Goal: Information Seeking & Learning: Compare options

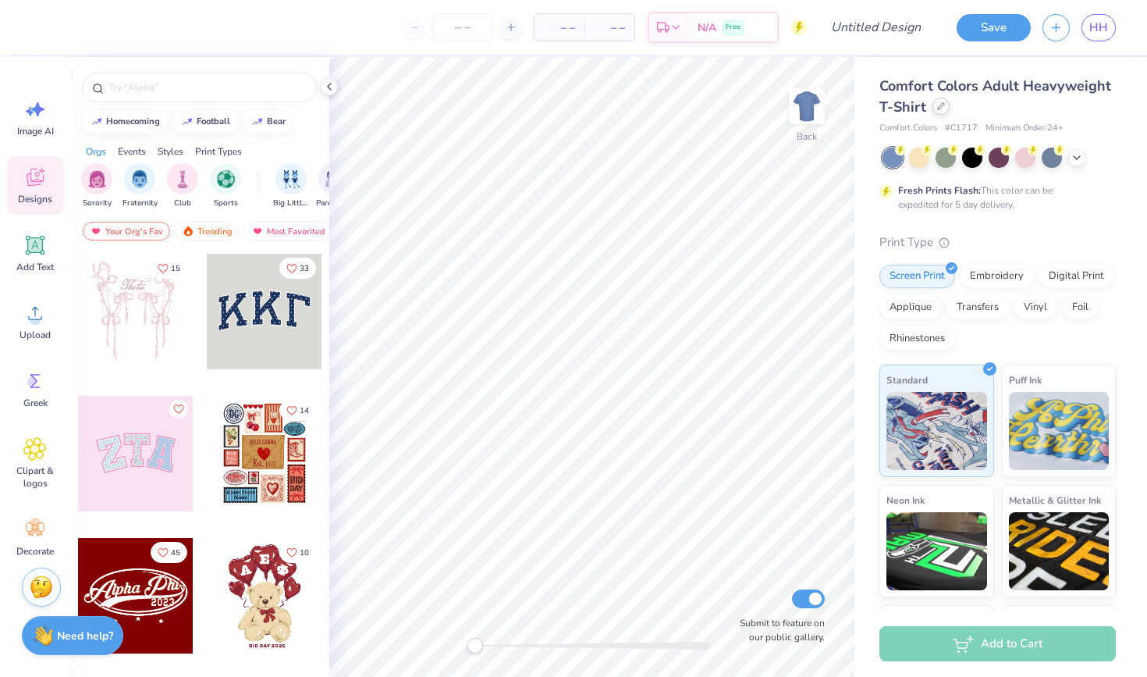
click at [942, 107] on icon at bounding box center [941, 106] width 8 height 8
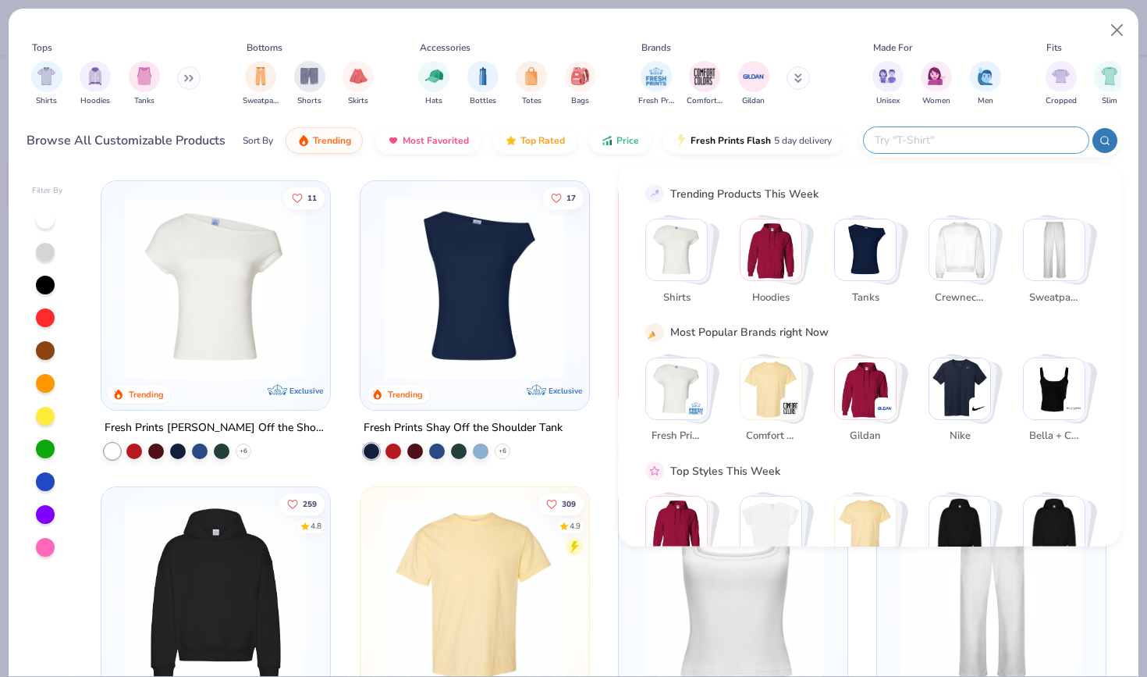
click at [1000, 145] on input "text" at bounding box center [975, 140] width 204 height 18
type input "comfort colors crew"
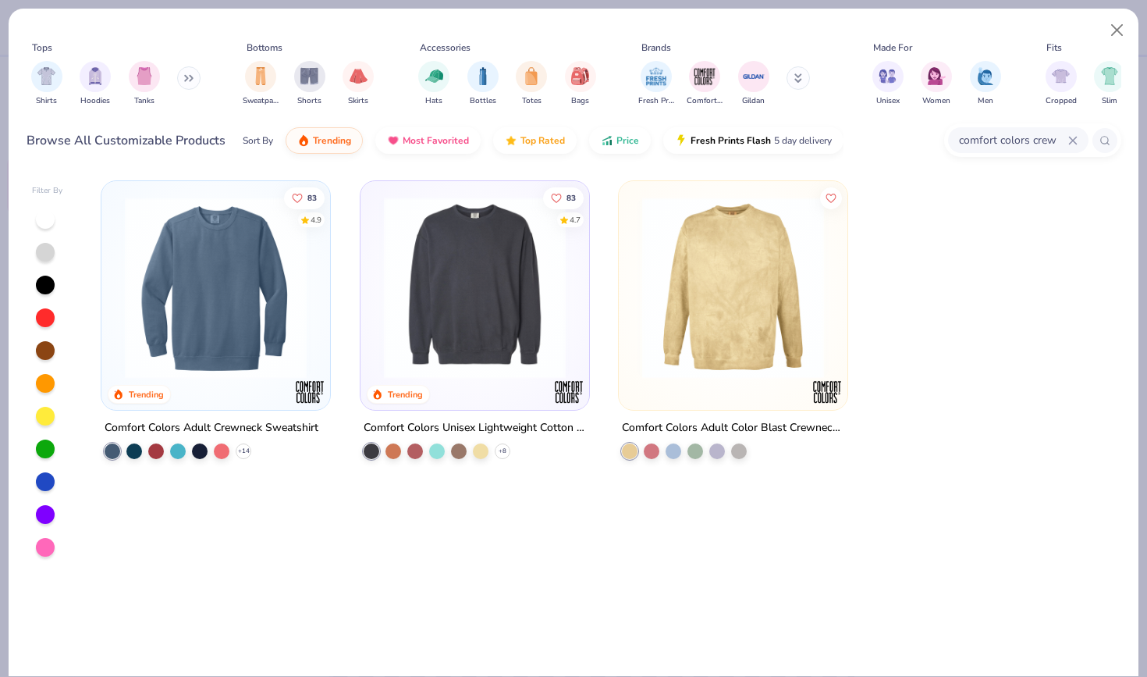
click at [478, 302] on img at bounding box center [474, 288] width 197 height 182
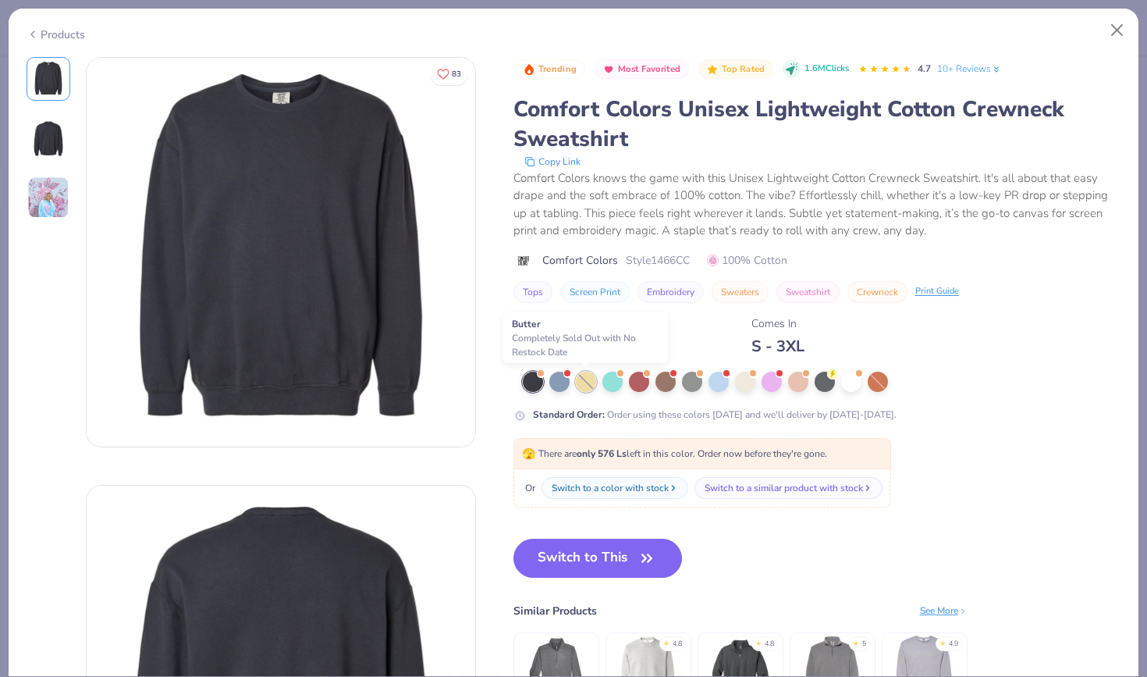
click at [588, 385] on div at bounding box center [586, 381] width 20 height 20
click at [1115, 29] on button "Close" at bounding box center [1118, 31] width 30 height 30
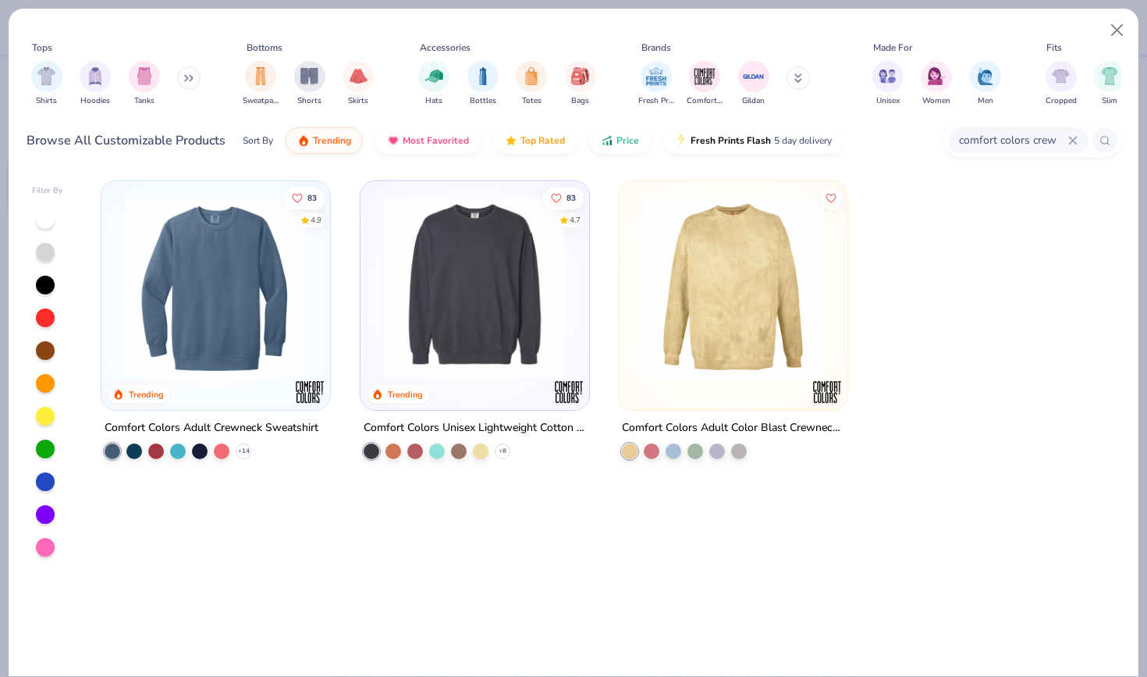
click at [261, 331] on img at bounding box center [215, 288] width 197 height 182
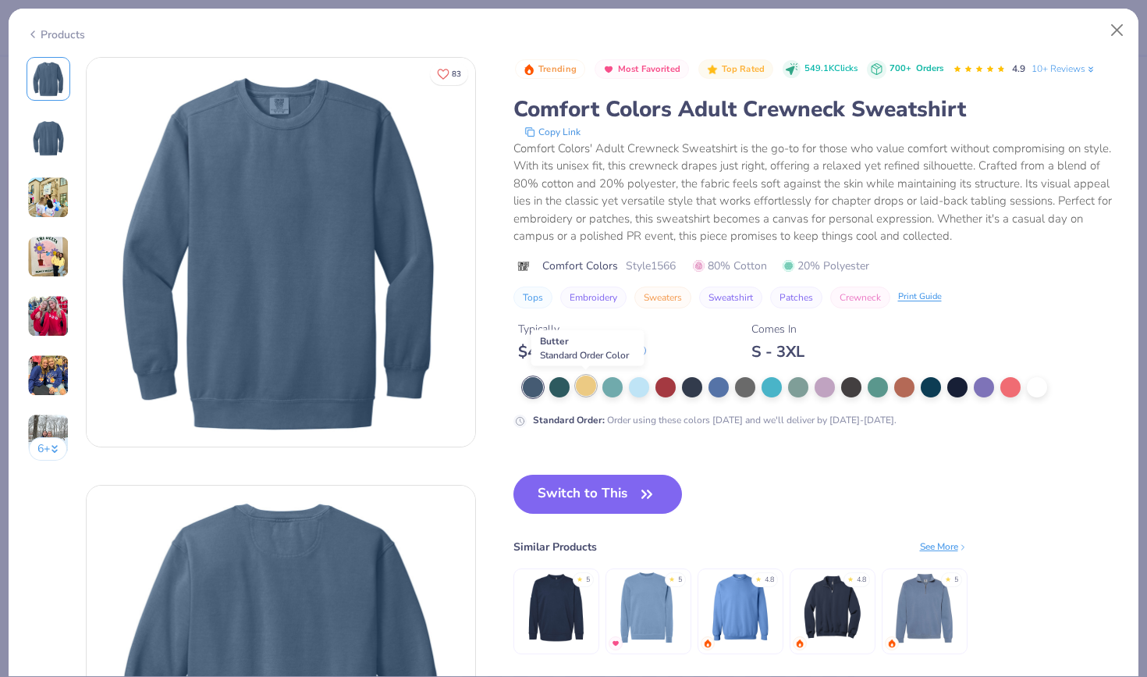
click at [588, 386] on div at bounding box center [586, 385] width 20 height 20
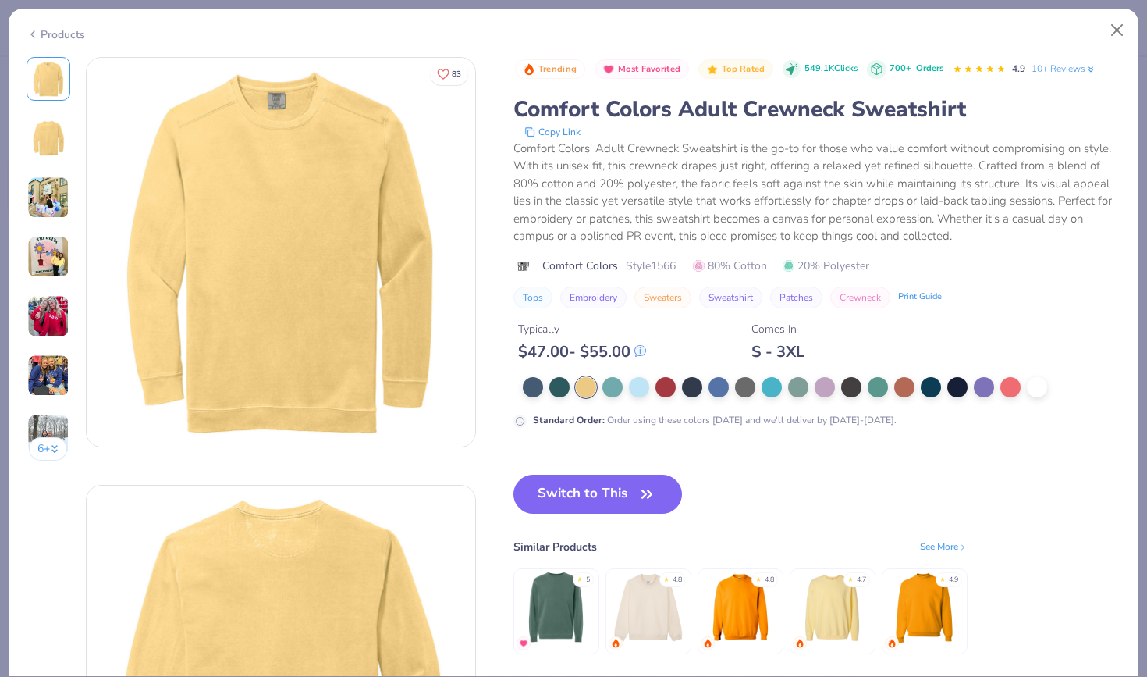
click at [822, 616] on img at bounding box center [832, 607] width 74 height 74
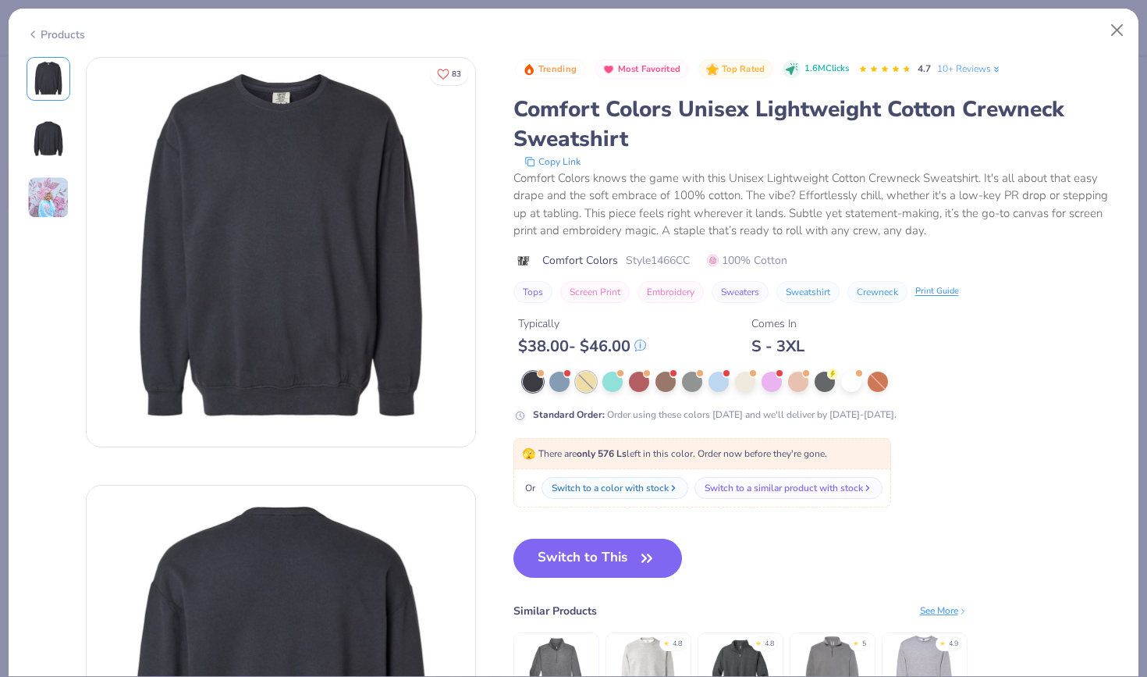
click at [579, 386] on div at bounding box center [586, 381] width 20 height 20
click at [583, 380] on div at bounding box center [586, 381] width 20 height 20
click at [1118, 27] on button "Close" at bounding box center [1118, 31] width 30 height 30
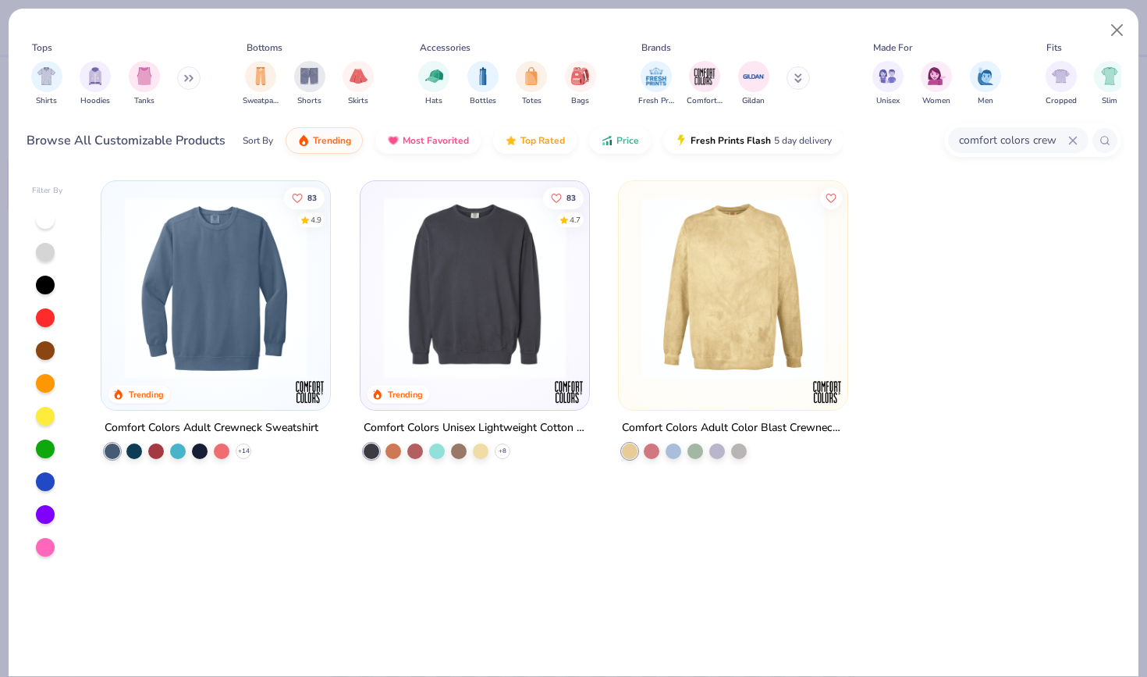
click at [1068, 139] on icon at bounding box center [1072, 140] width 9 height 9
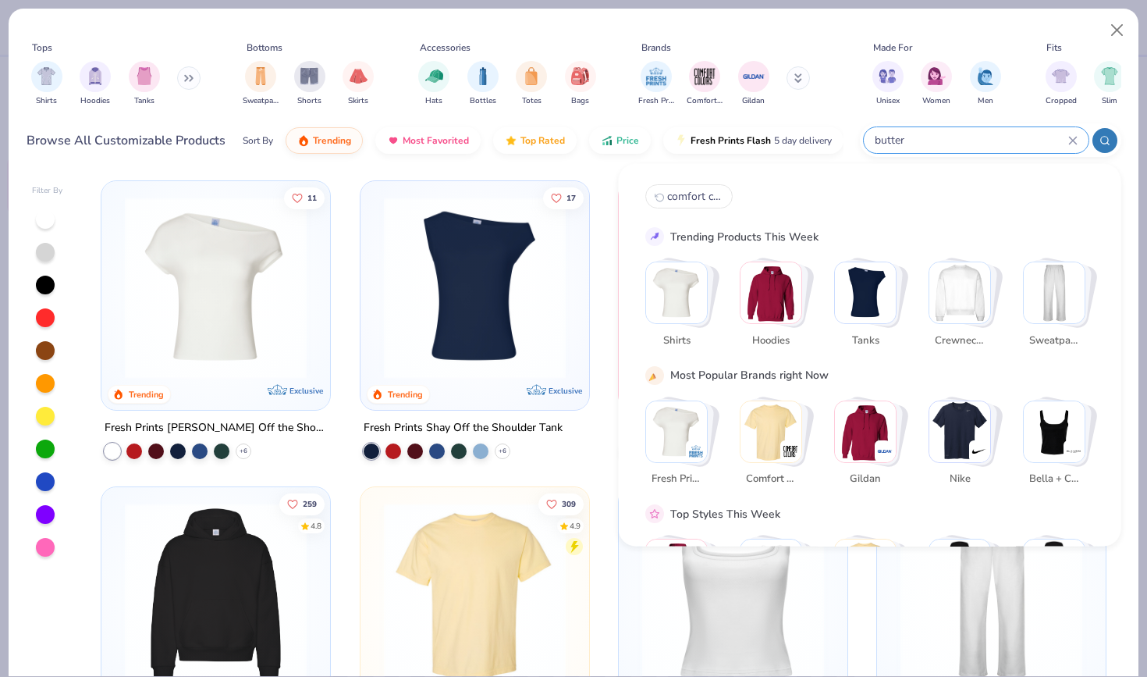
type input "butter"
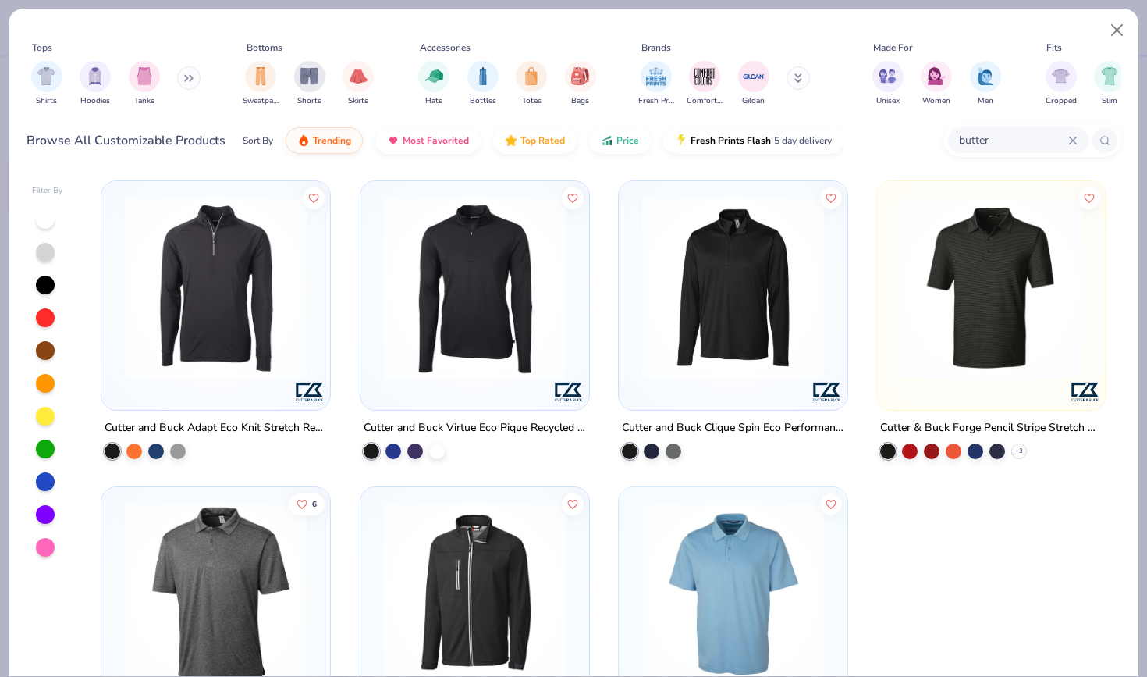
click at [1074, 141] on icon at bounding box center [1072, 140] width 7 height 7
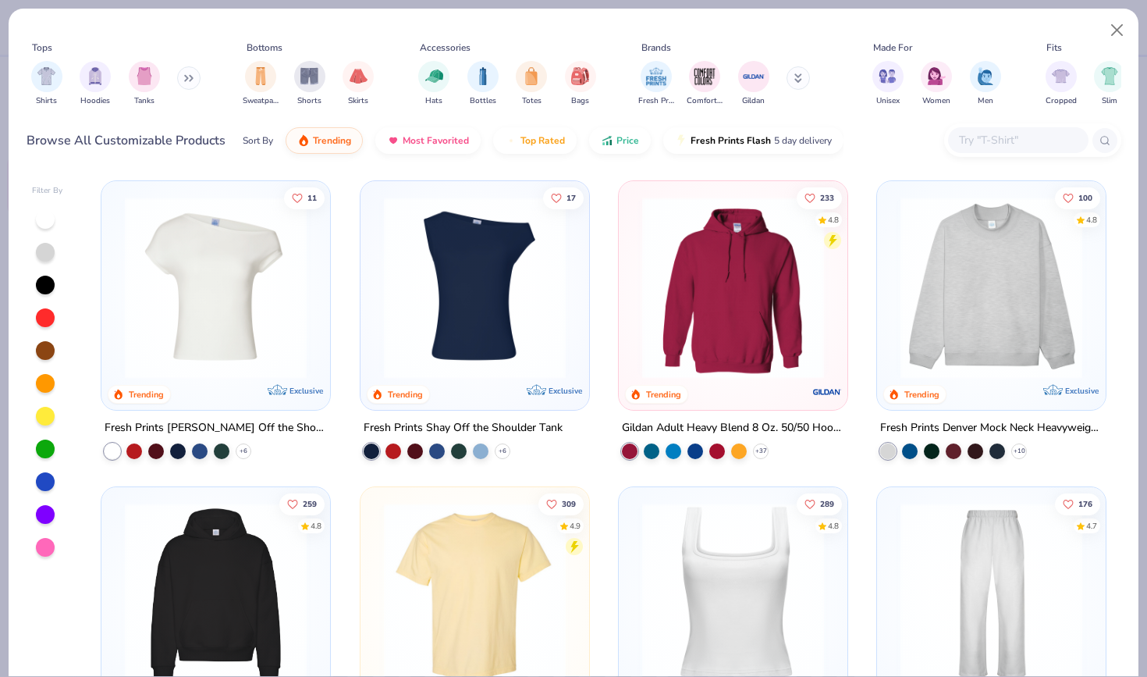
click at [974, 357] on img at bounding box center [991, 288] width 197 height 182
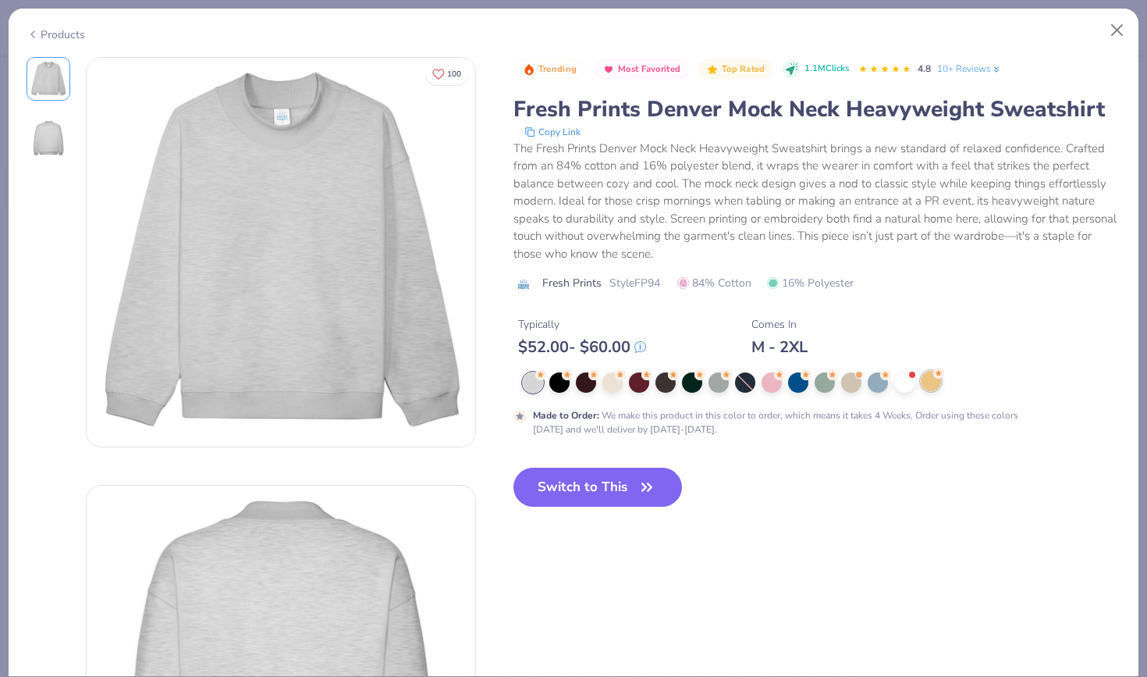
click at [926, 381] on div at bounding box center [931, 381] width 20 height 20
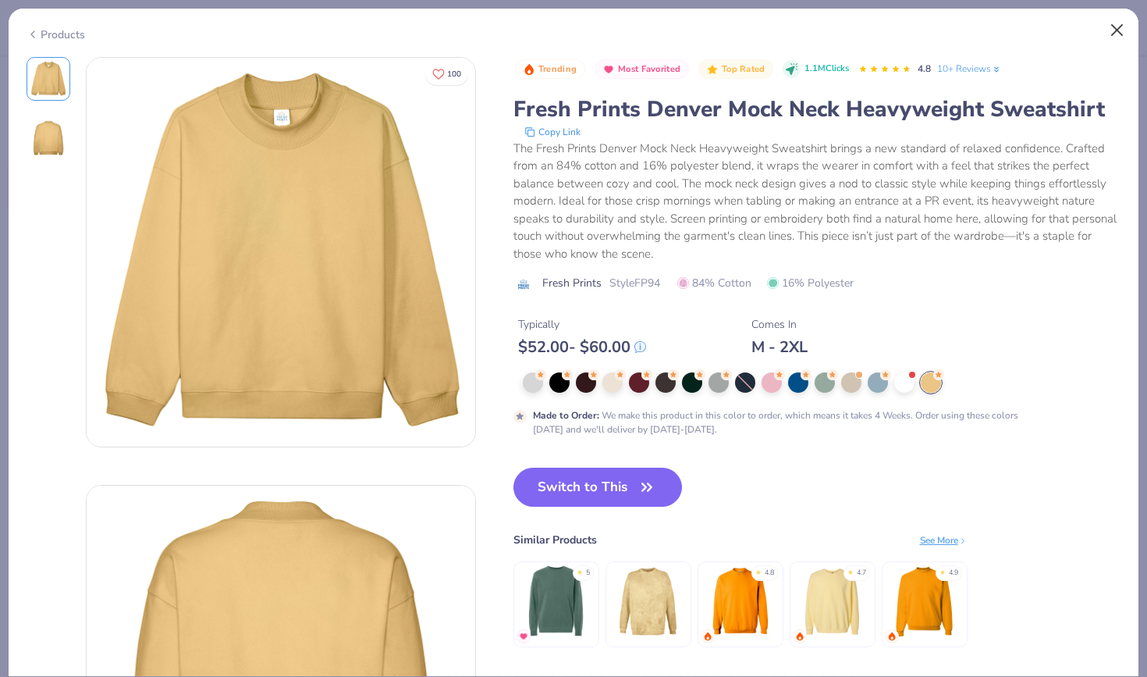
click at [1114, 29] on button "Close" at bounding box center [1118, 31] width 30 height 30
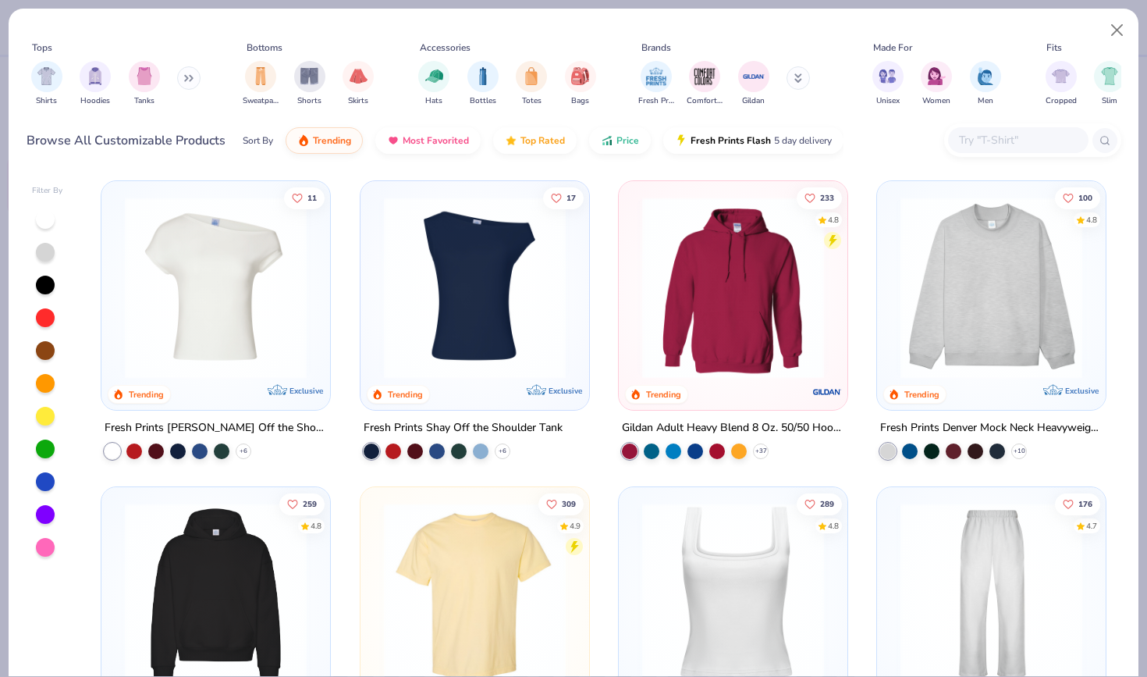
click at [1110, 230] on div "11 Trending Exclusive Fresh Prints [PERSON_NAME] Off the Shoulder Top + 6 17 Tr…" at bounding box center [604, 423] width 1035 height 503
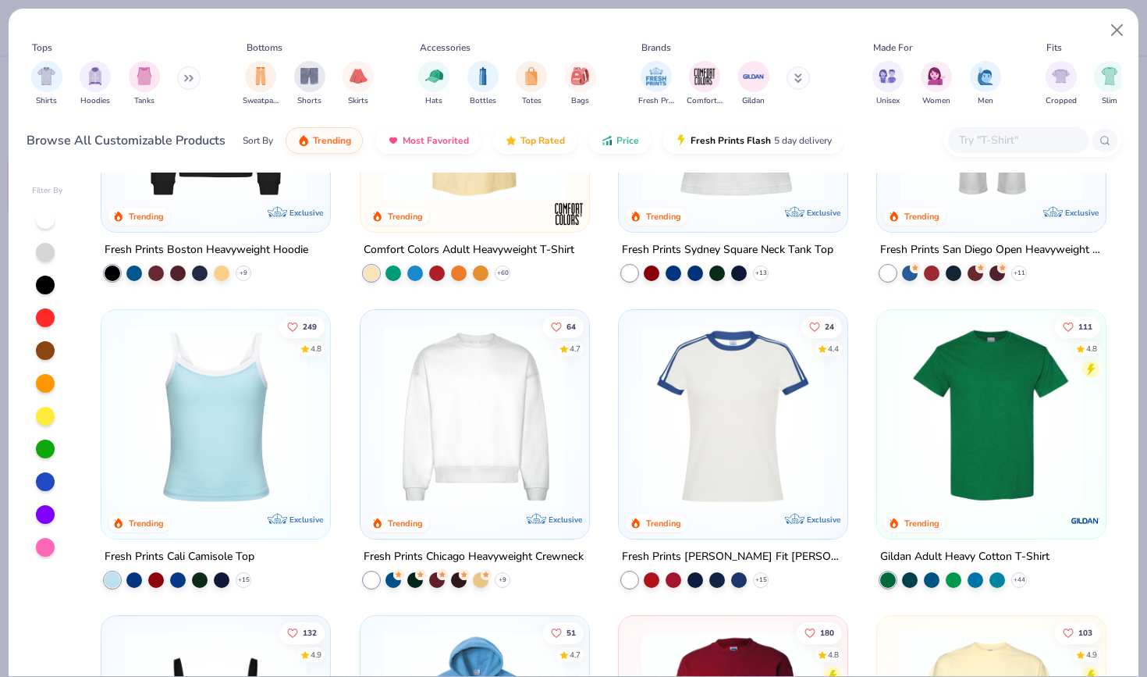
drag, startPoint x: 1113, startPoint y: 229, endPoint x: 1113, endPoint y: 676, distance: 446.3
click at [1113, 676] on div "Tops Shirts Hoodies Tanks Bottoms Sweatpants Shorts Skirts Accessories Hats Bot…" at bounding box center [573, 342] width 1131 height 669
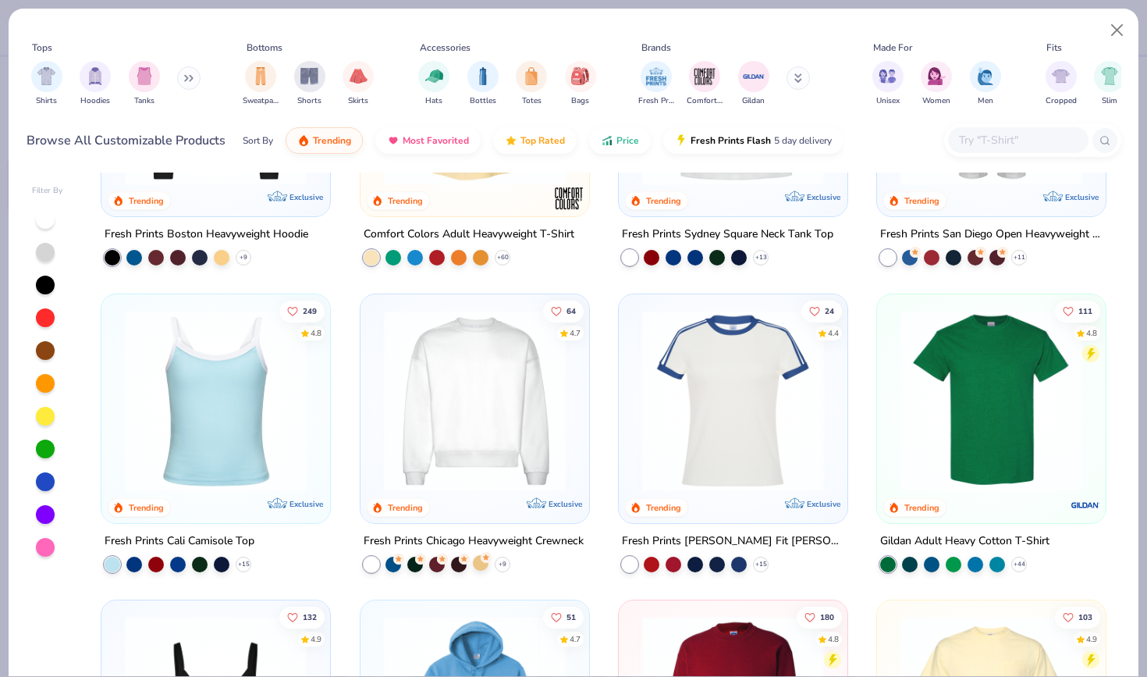
click at [482, 560] on div at bounding box center [481, 563] width 16 height 16
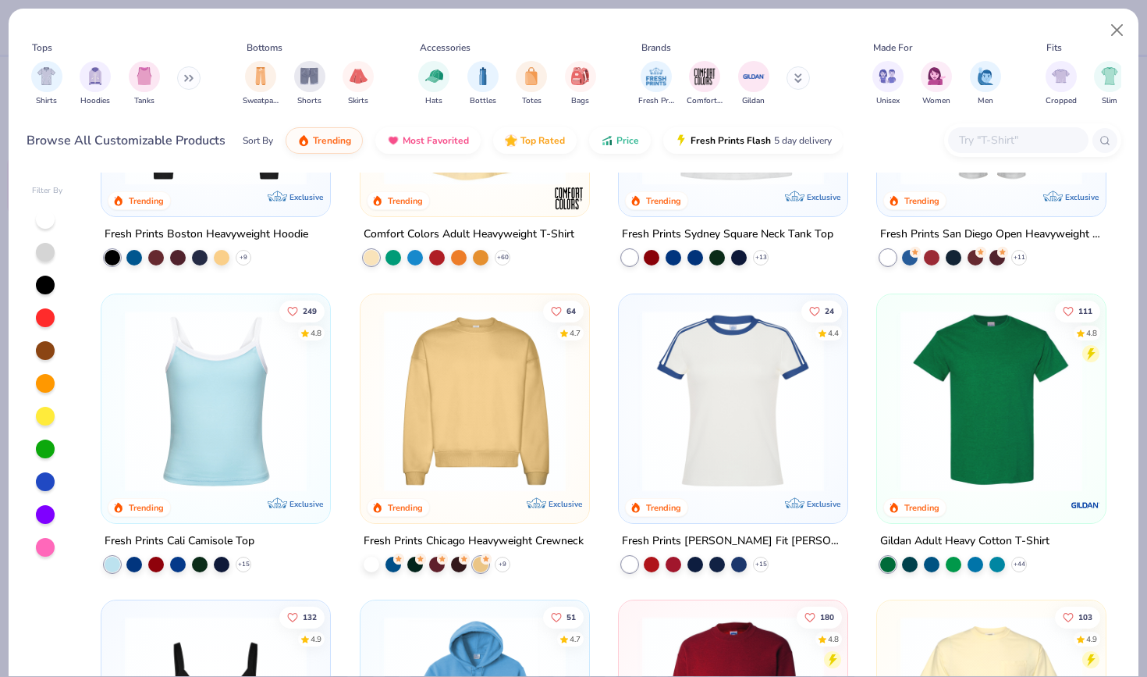
drag, startPoint x: 1121, startPoint y: 375, endPoint x: 1117, endPoint y: 662, distance: 286.4
click at [1118, 666] on div "Filter By 11 Trending Exclusive Fresh Prints [PERSON_NAME] Off the Shoulder Top…" at bounding box center [574, 422] width 1130 height 507
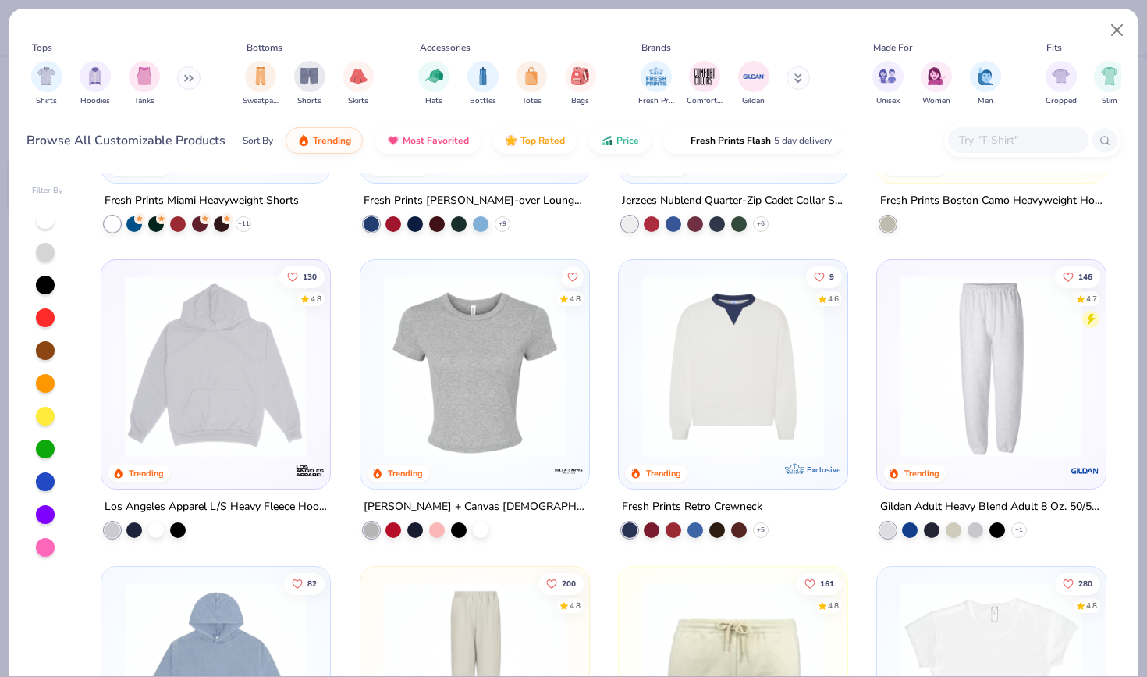
scroll to position [1498, 0]
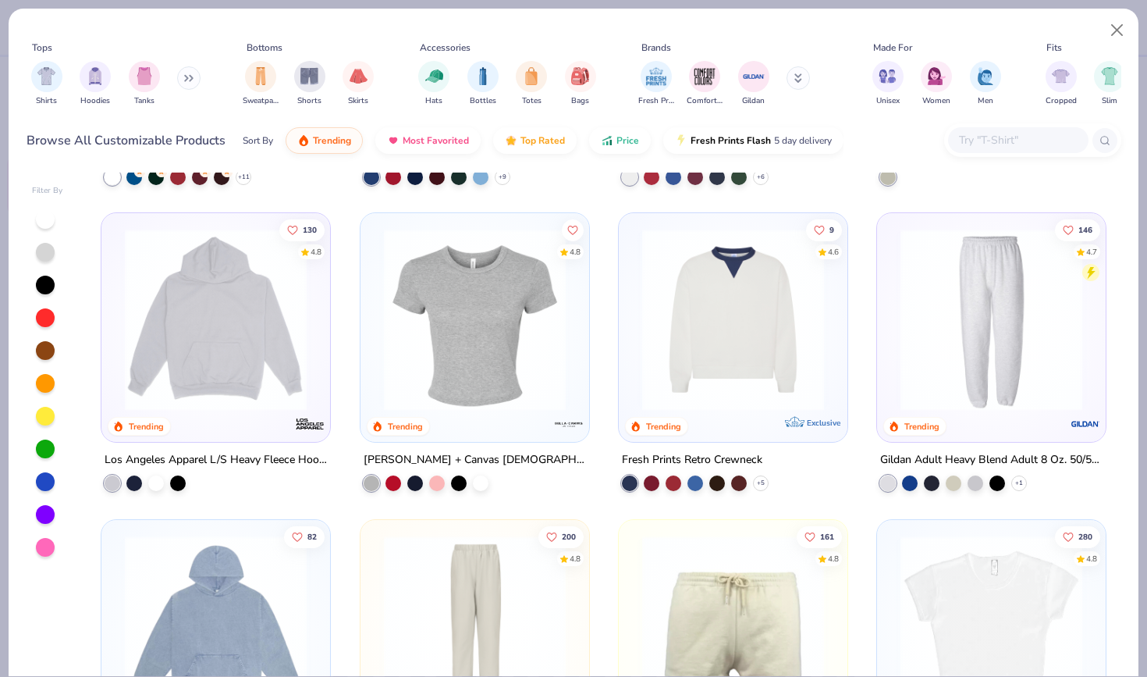
drag, startPoint x: 1113, startPoint y: 495, endPoint x: 1113, endPoint y: 676, distance: 181.0
click at [1113, 676] on div "Tops Shirts Hoodies Tanks Bottoms Sweatpants Shorts Skirts Accessories Hats Bot…" at bounding box center [573, 342] width 1131 height 669
click at [43, 414] on div at bounding box center [45, 416] width 19 height 19
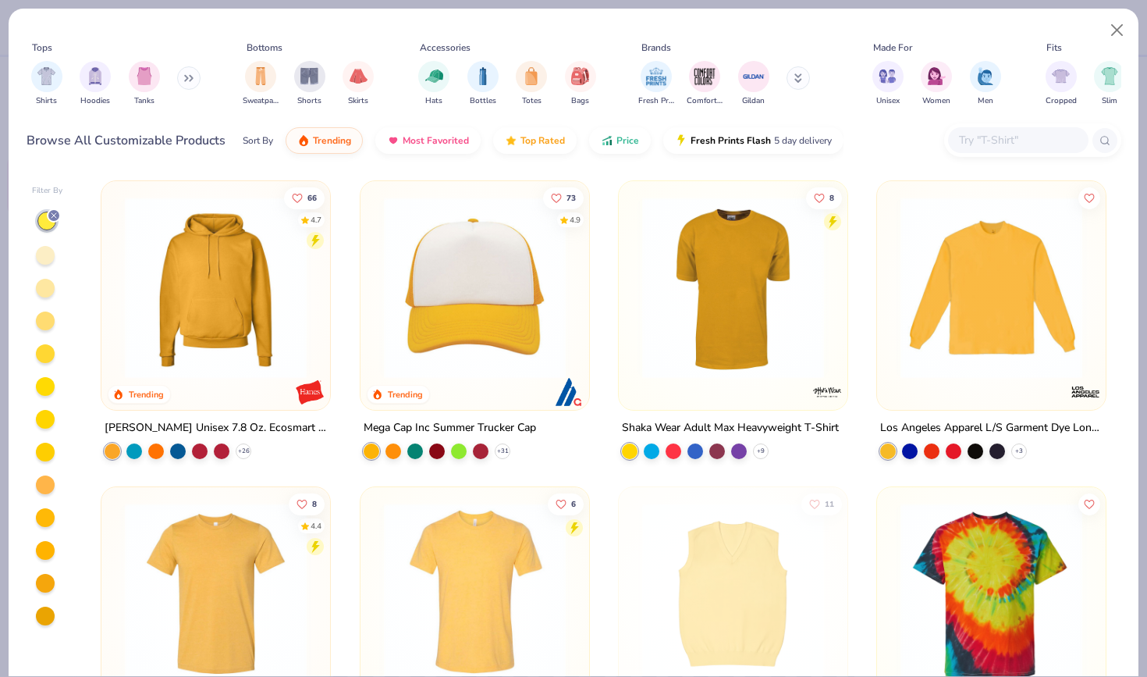
click at [1144, 246] on div "Tops Shirts Hoodies Tanks Bottoms Sweatpants Shorts Skirts Accessories Hats Bot…" at bounding box center [573, 338] width 1147 height 677
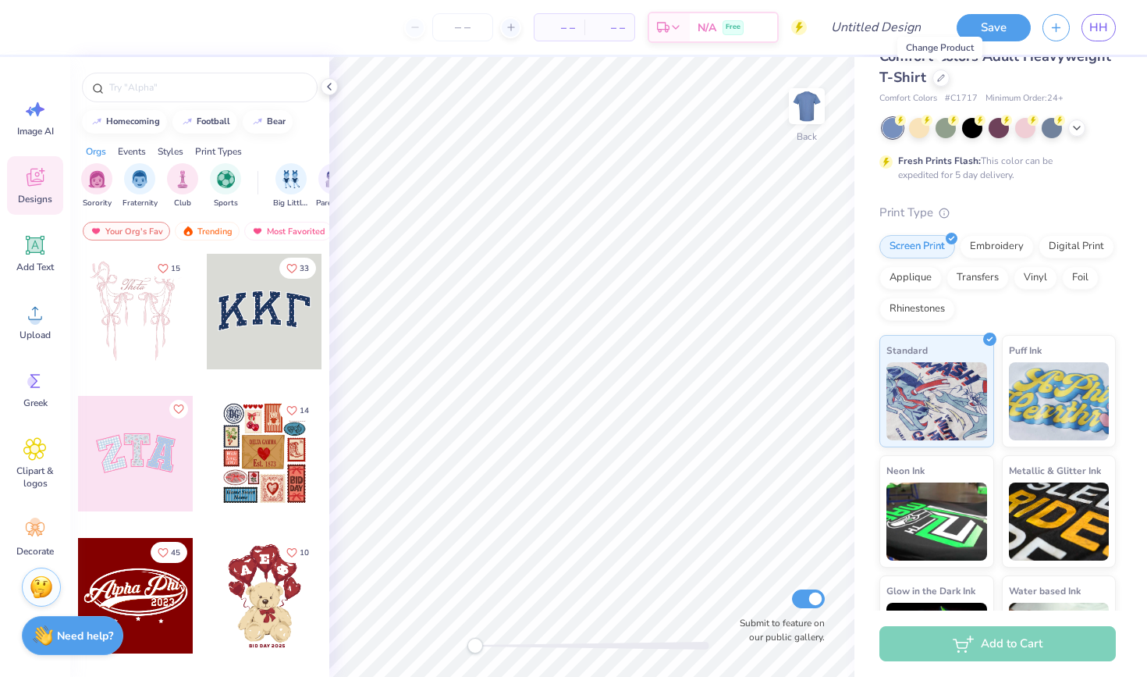
scroll to position [31, 0]
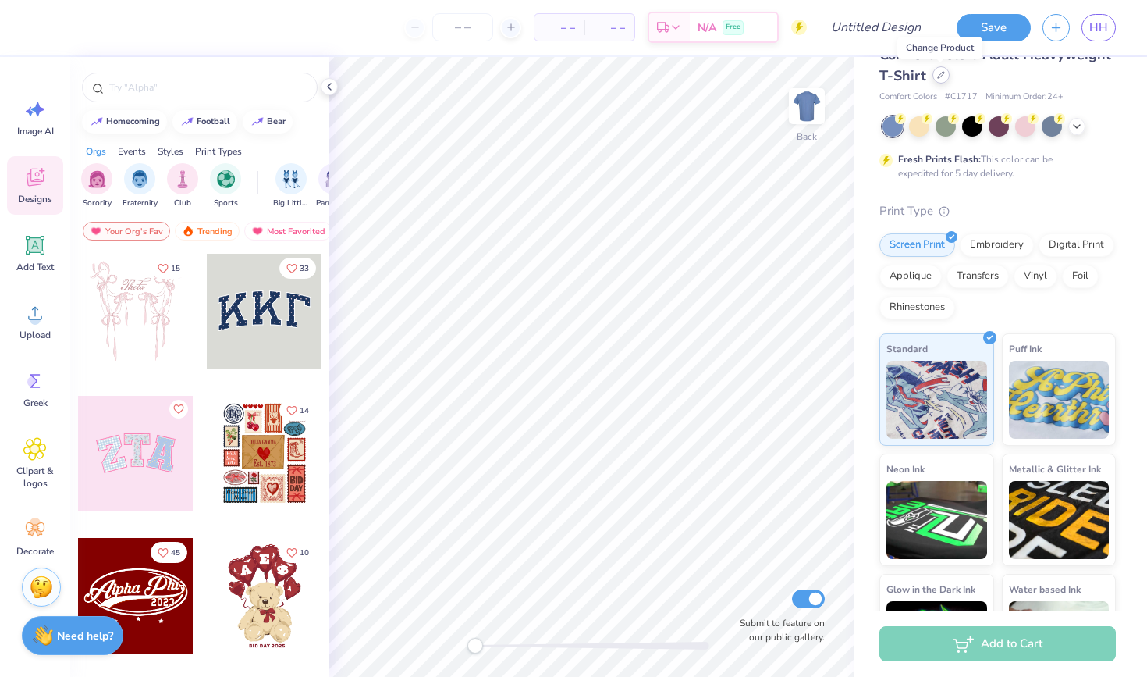
click at [939, 79] on div at bounding box center [940, 74] width 17 height 17
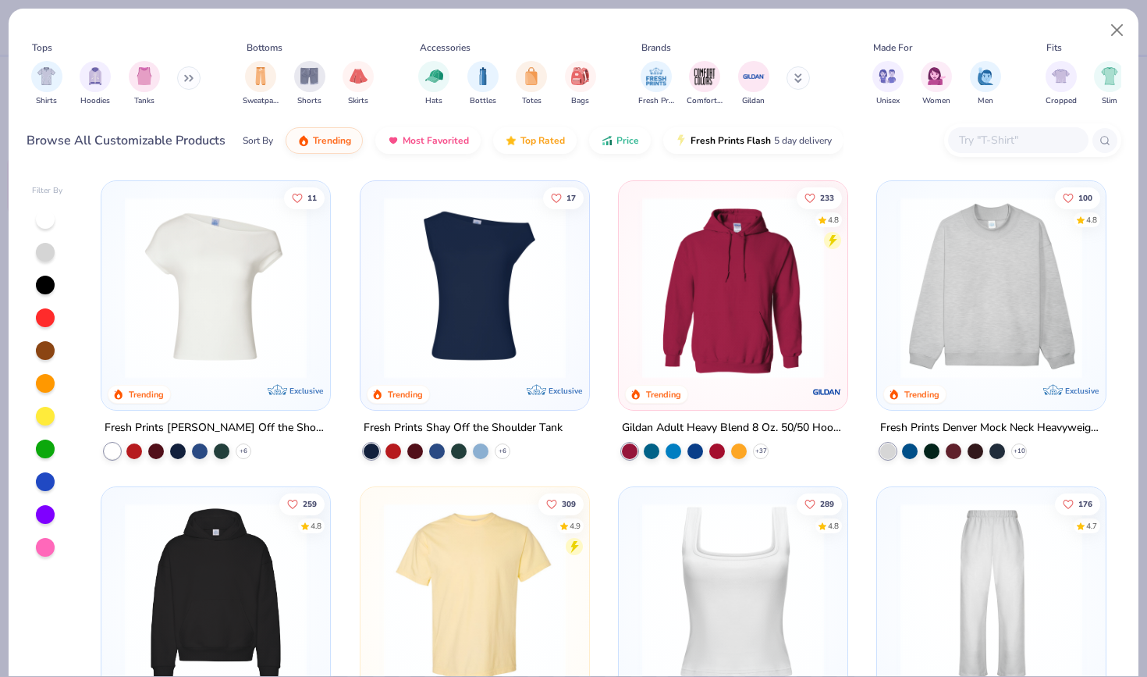
click at [41, 414] on div at bounding box center [45, 416] width 19 height 19
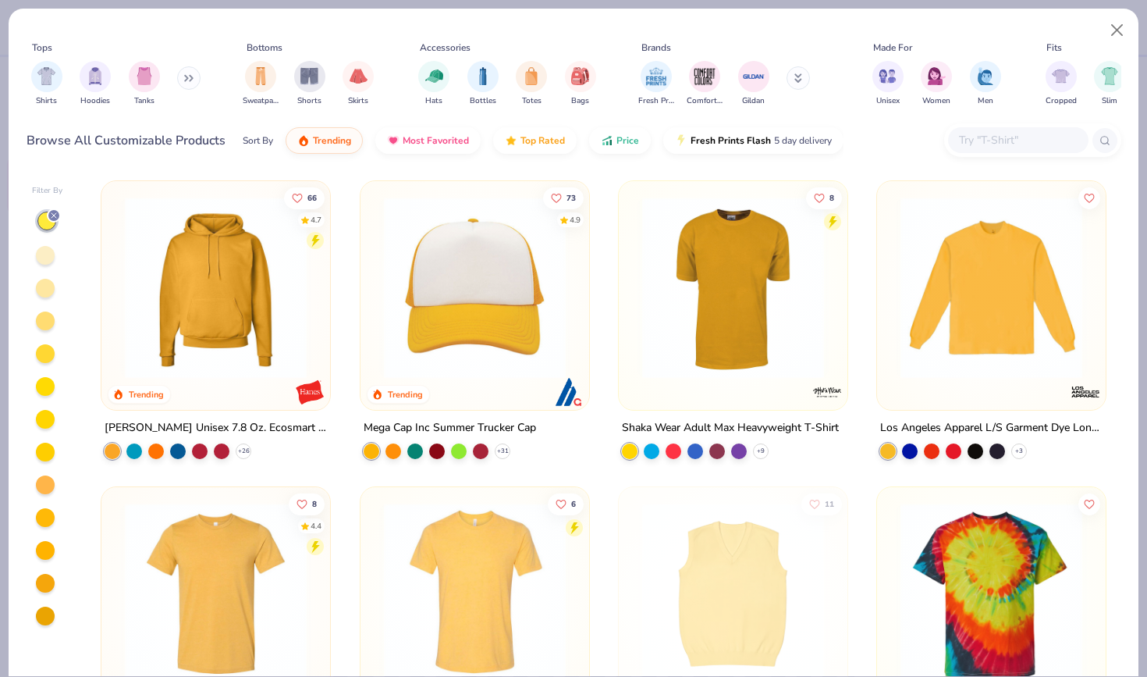
click at [1117, 382] on div "66 4.7 Trending [PERSON_NAME] Unisex 7.8 Oz. Ecosmart 50/50 Pullover Hooded Swe…" at bounding box center [604, 423] width 1035 height 503
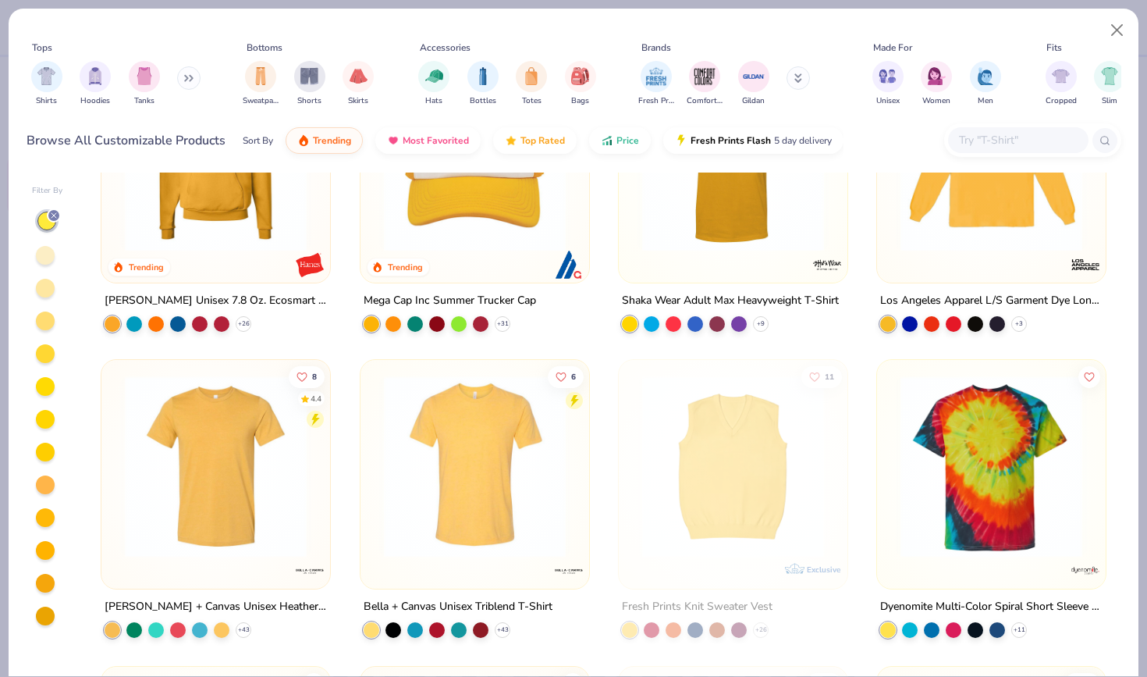
drag, startPoint x: 1117, startPoint y: 382, endPoint x: 1120, endPoint y: 661, distance: 279.4
click at [1120, 661] on div "66 4.7 Trending [PERSON_NAME] Unisex 7.8 Oz. Ecosmart 50/50 Pullover Hooded Swe…" at bounding box center [604, 423] width 1035 height 503
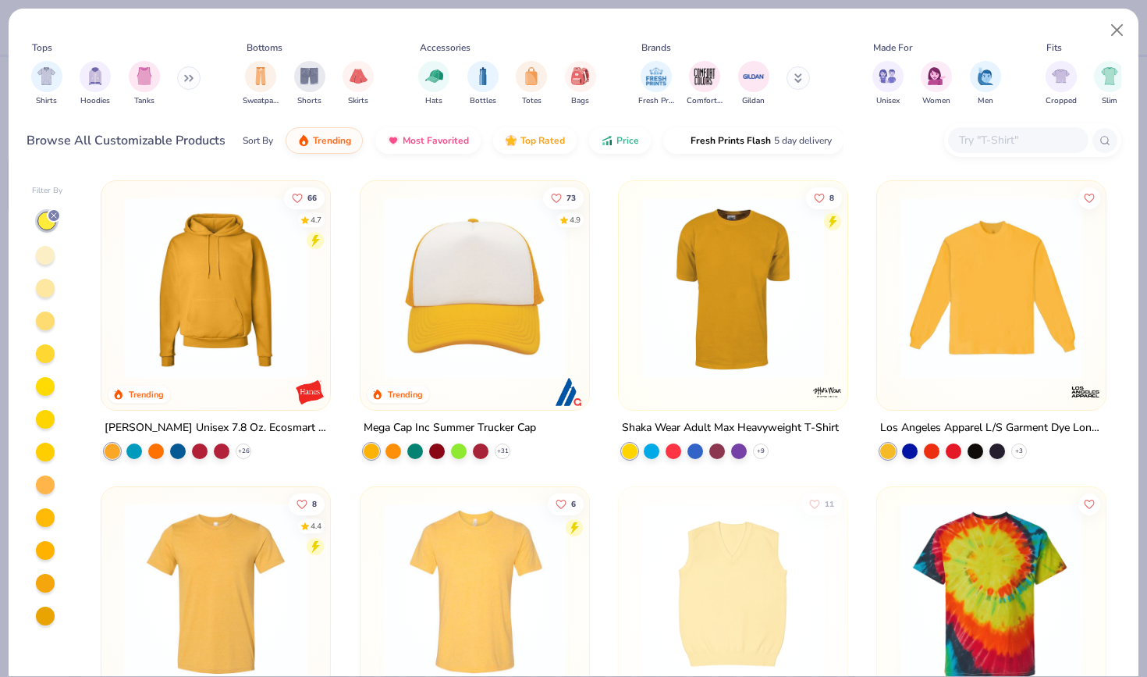
click at [44, 292] on div at bounding box center [45, 288] width 19 height 19
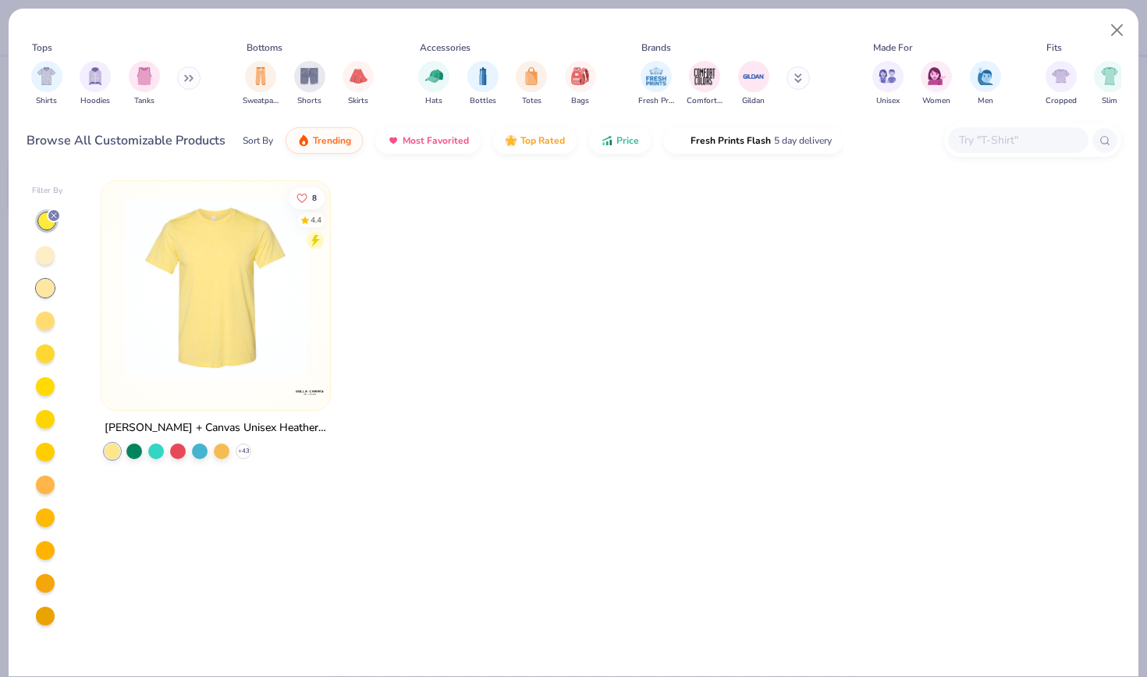
click at [46, 311] on div at bounding box center [45, 320] width 19 height 19
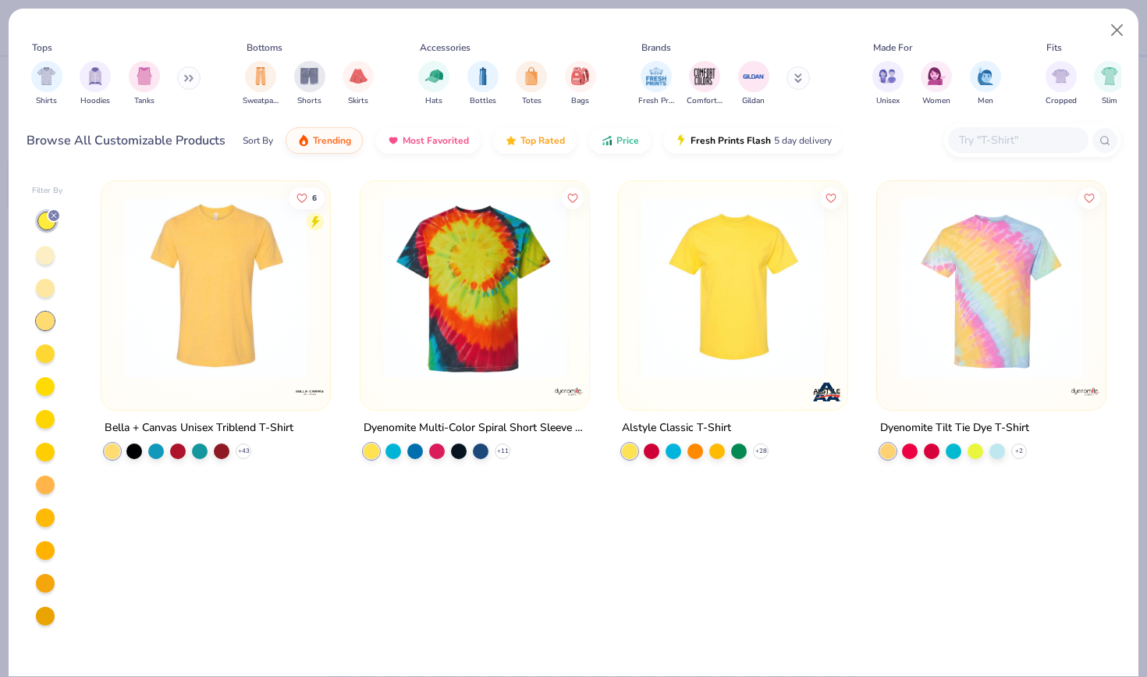
click at [44, 353] on div at bounding box center [45, 353] width 19 height 19
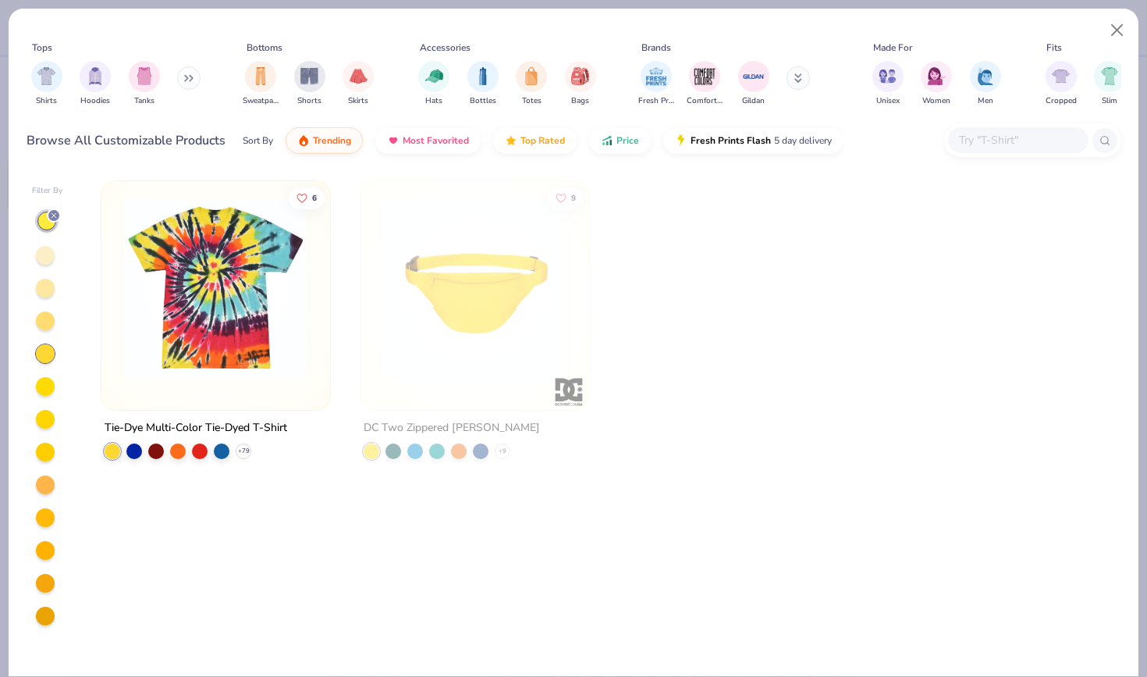
click at [40, 388] on div at bounding box center [45, 386] width 19 height 19
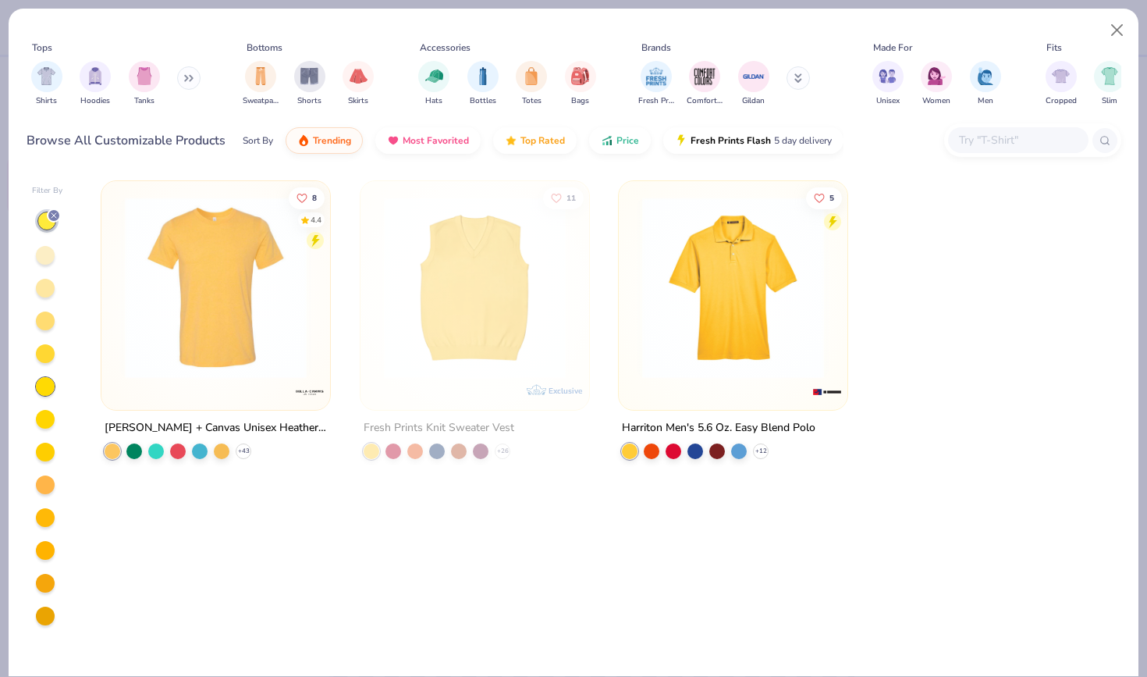
click at [46, 424] on div at bounding box center [45, 419] width 19 height 19
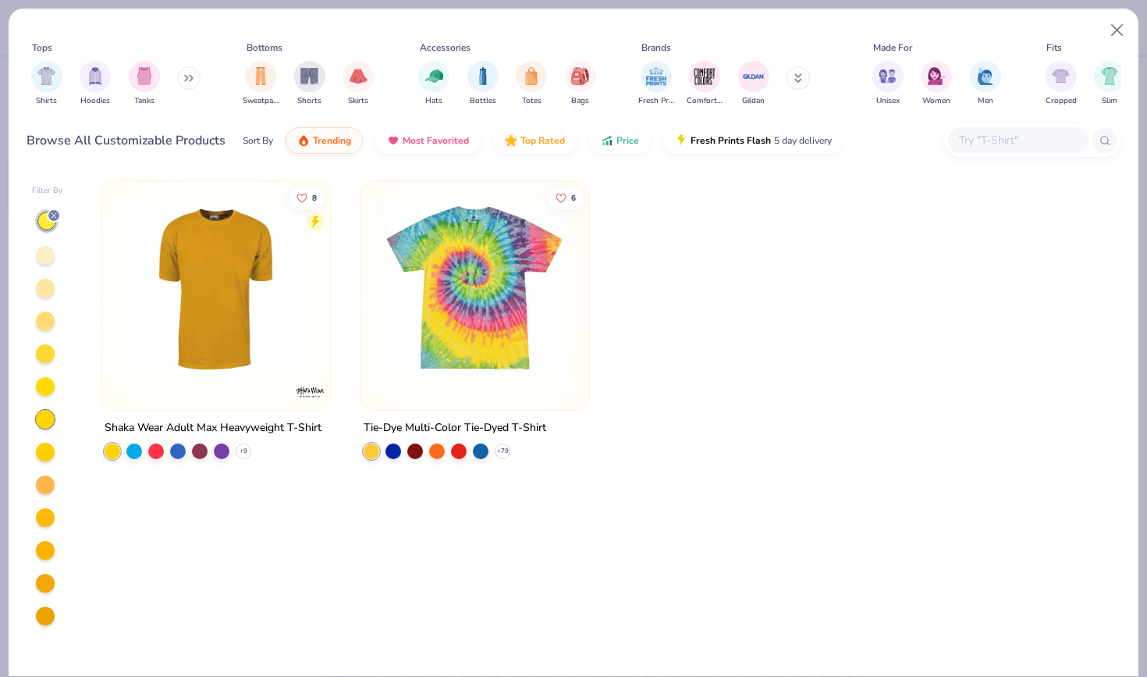
click at [42, 260] on div at bounding box center [45, 255] width 19 height 19
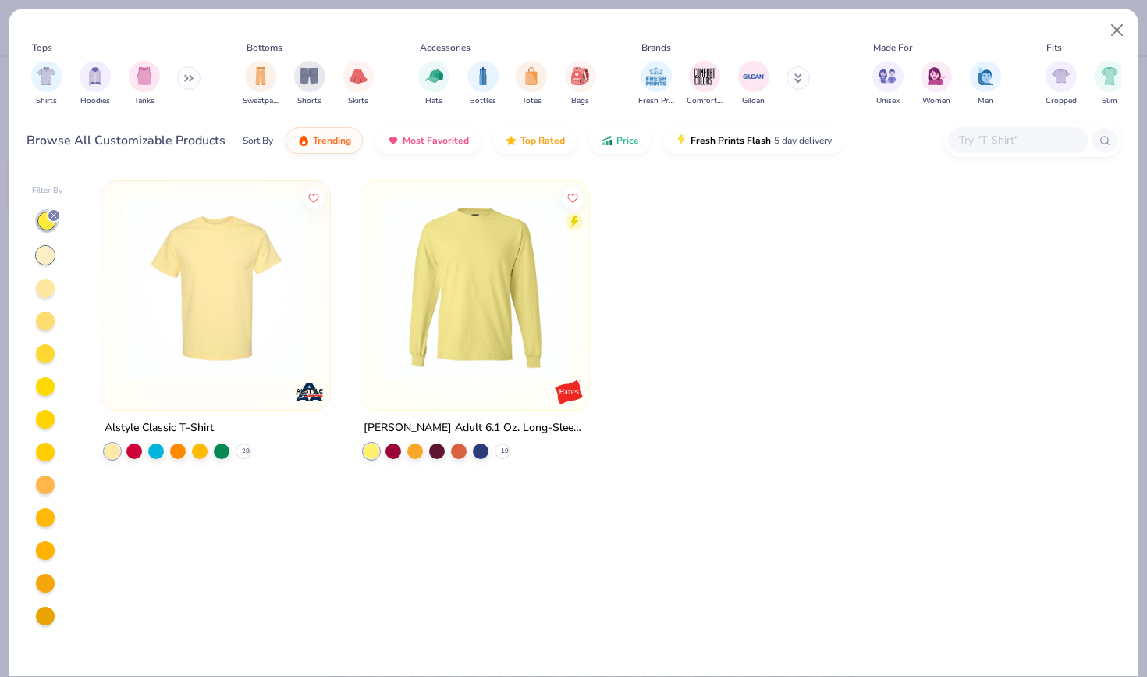
click at [44, 524] on div at bounding box center [45, 517] width 19 height 19
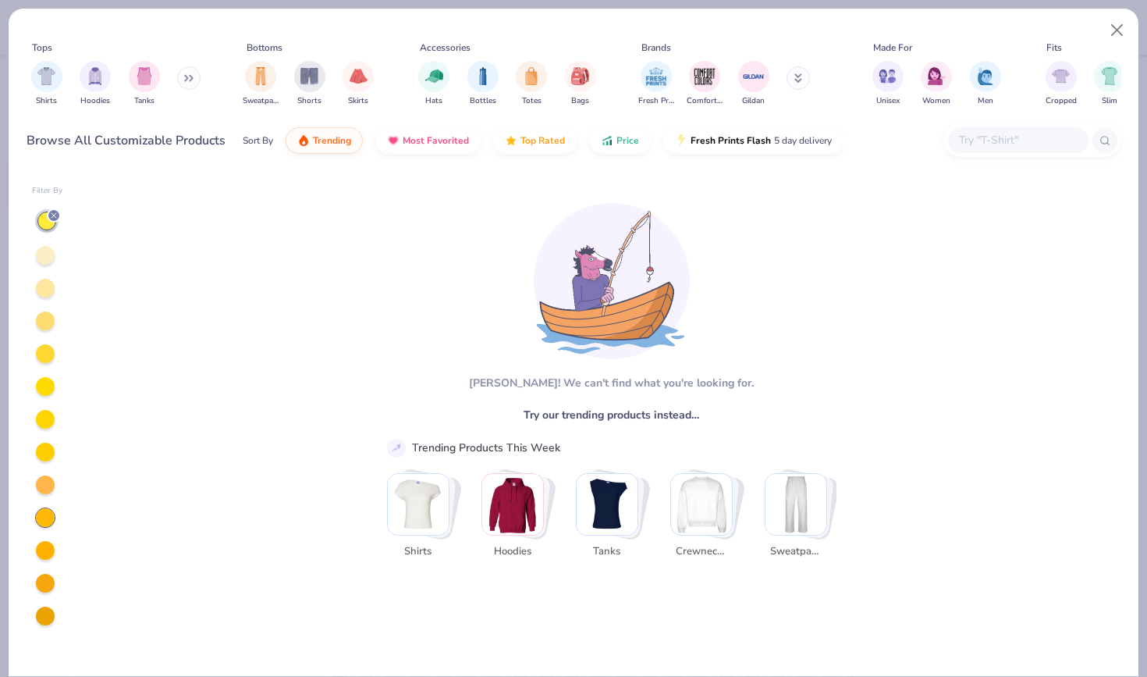
click at [42, 479] on div at bounding box center [45, 484] width 19 height 19
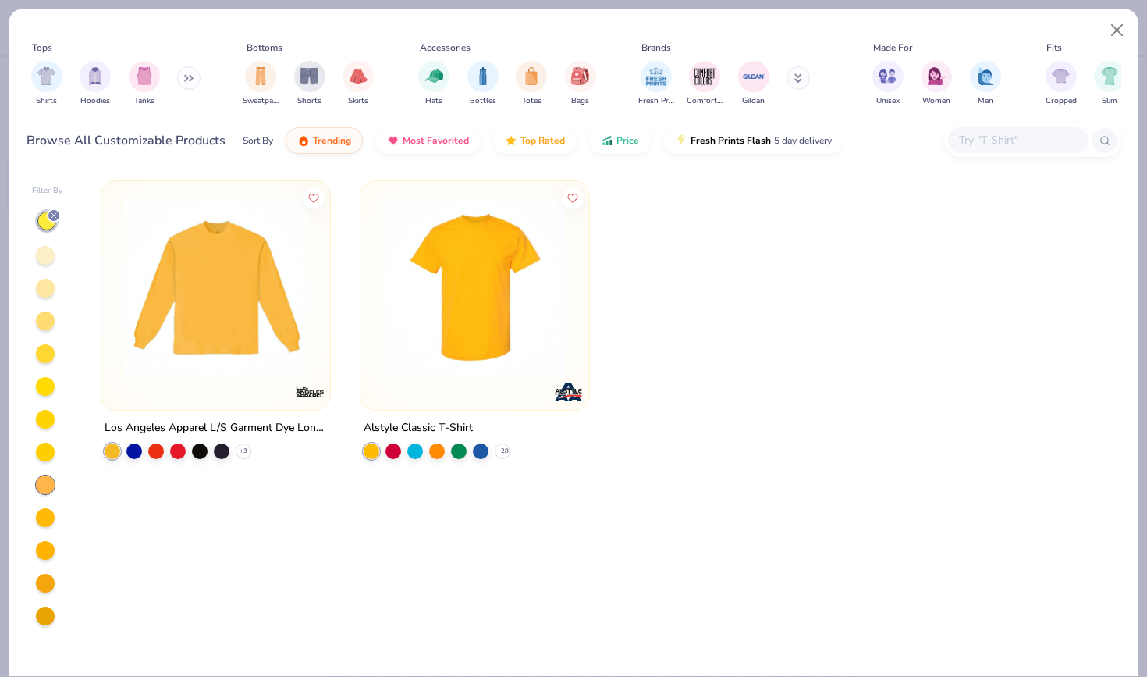
click at [47, 439] on div at bounding box center [47, 417] width 31 height 417
click at [40, 407] on div at bounding box center [47, 417] width 31 height 417
click at [48, 418] on div at bounding box center [45, 419] width 19 height 19
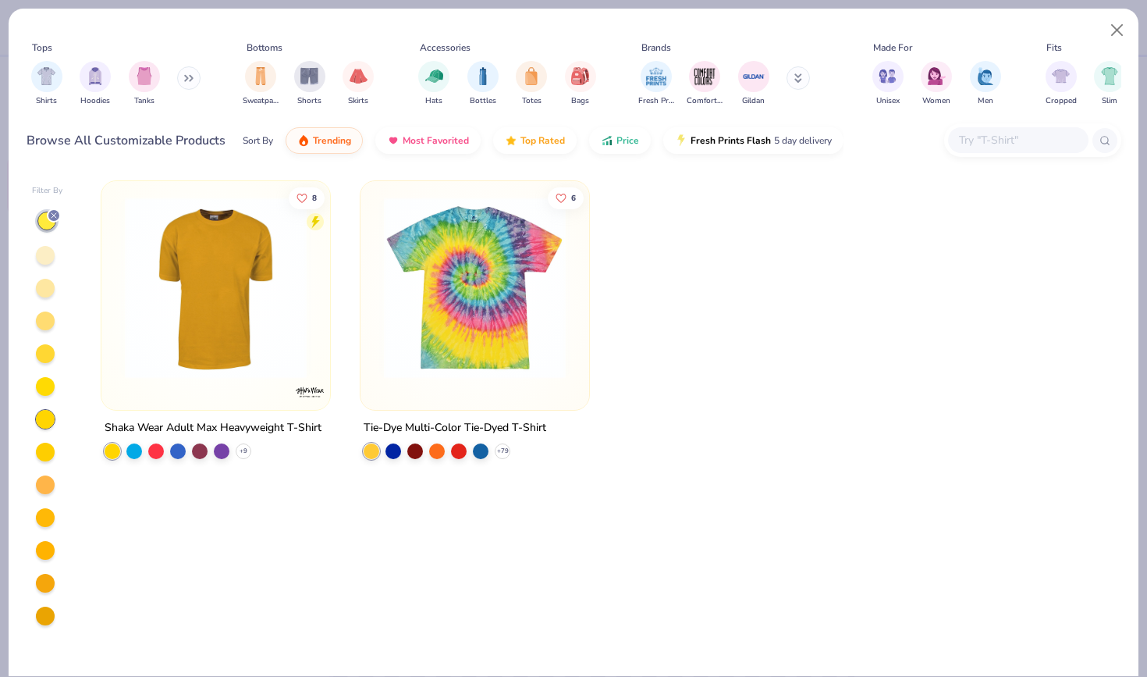
click at [46, 396] on div at bounding box center [45, 386] width 20 height 20
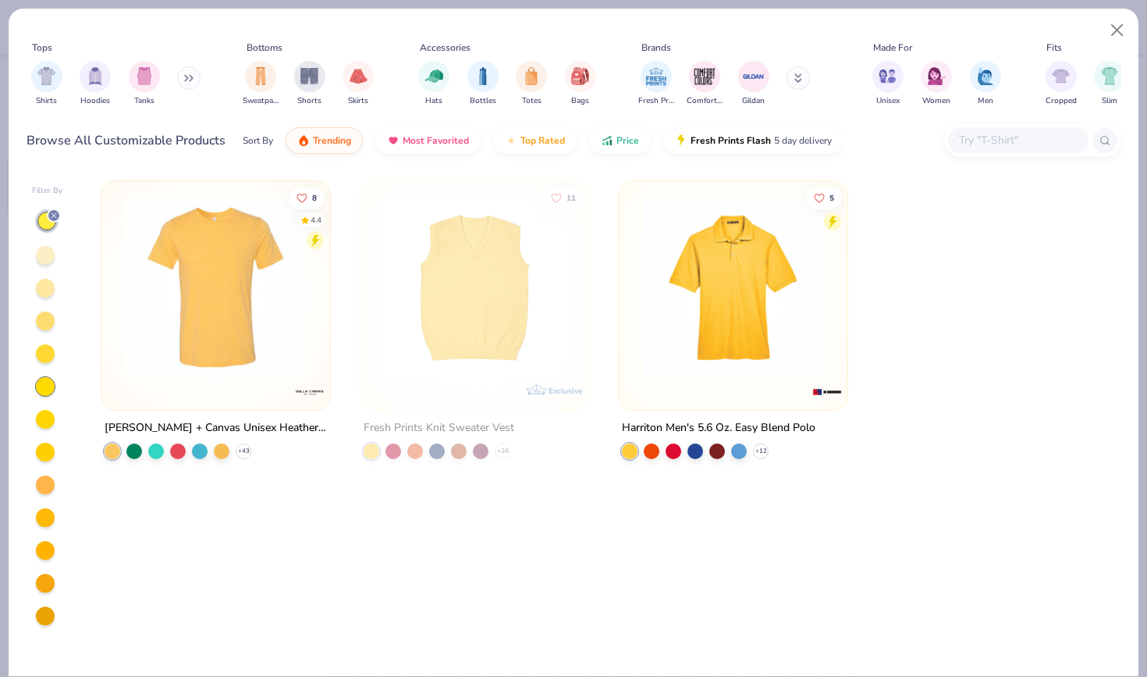
click at [52, 353] on div at bounding box center [45, 353] width 19 height 19
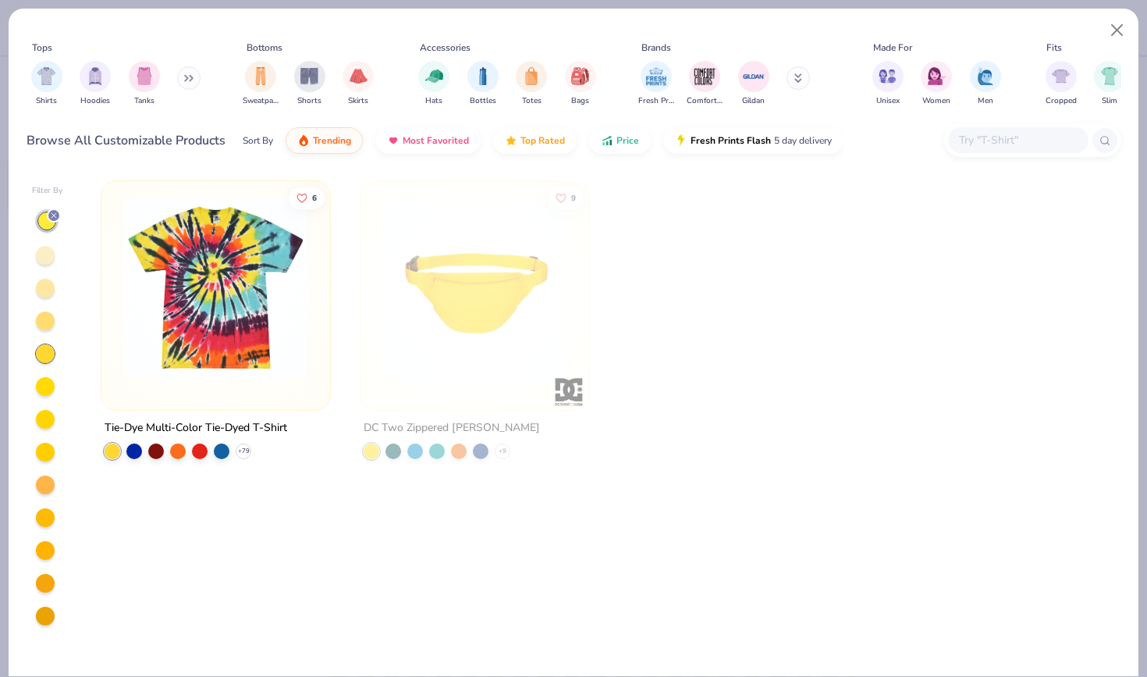
click at [46, 318] on div at bounding box center [45, 320] width 19 height 19
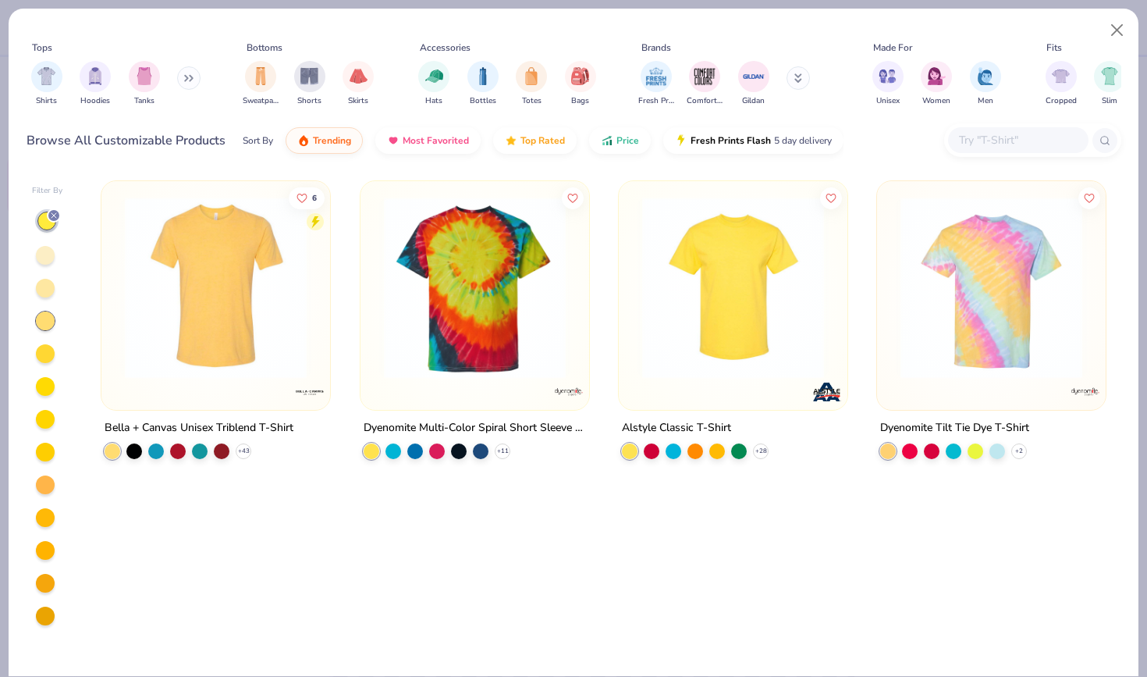
click at [41, 303] on div at bounding box center [47, 417] width 31 height 417
click at [44, 268] on div at bounding box center [47, 417] width 31 height 417
click at [44, 251] on div at bounding box center [45, 255] width 19 height 19
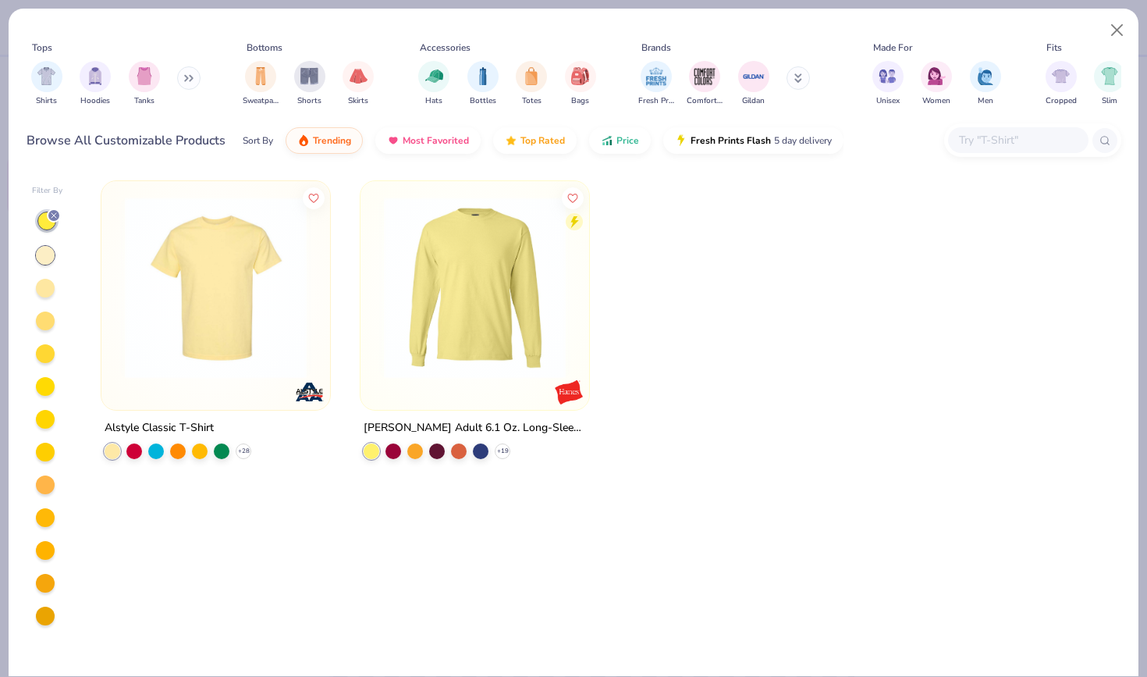
click at [253, 233] on img at bounding box center [215, 288] width 197 height 182
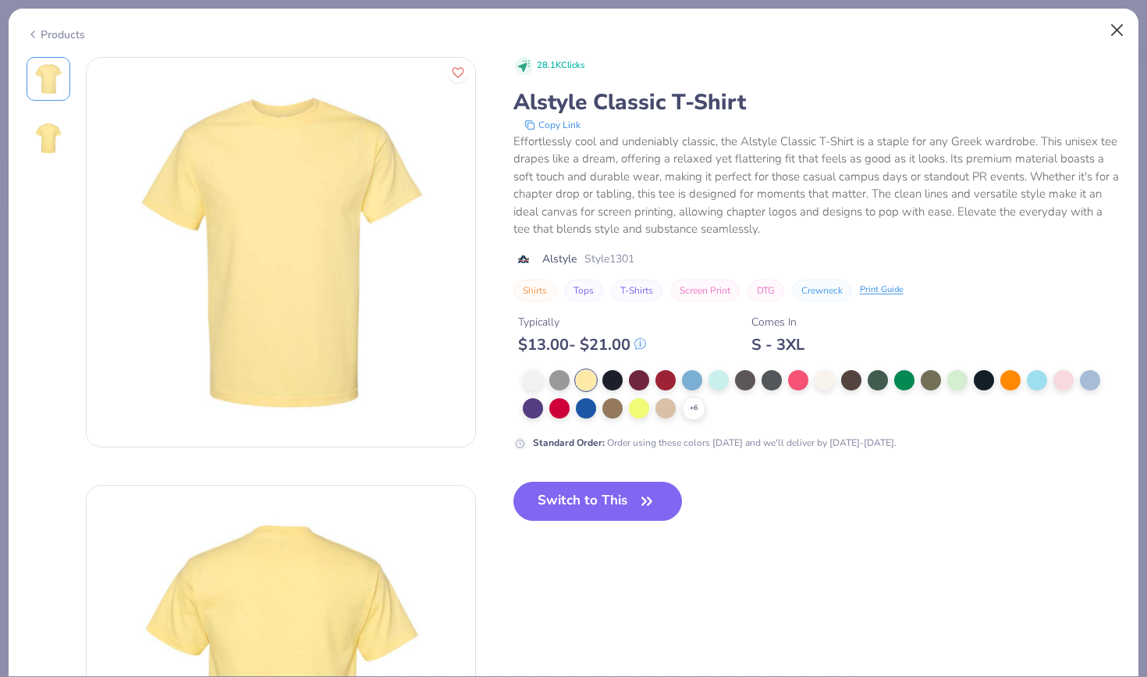
click at [1109, 34] on button "Close" at bounding box center [1118, 31] width 30 height 30
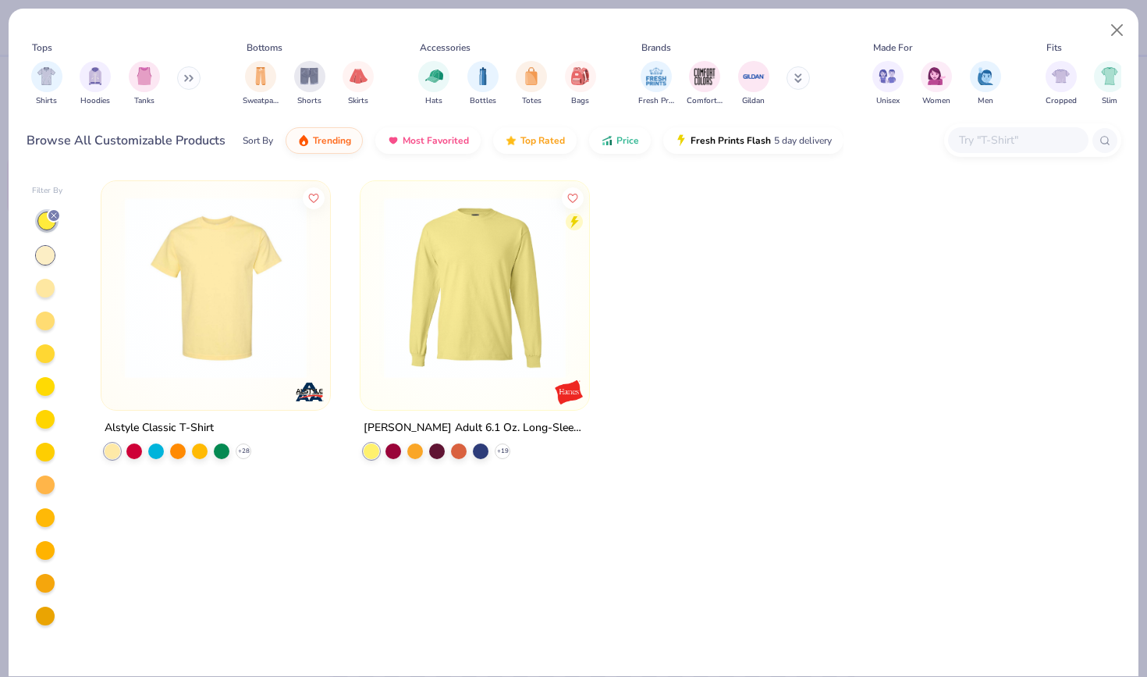
click at [1014, 135] on input "text" at bounding box center [1017, 140] width 120 height 18
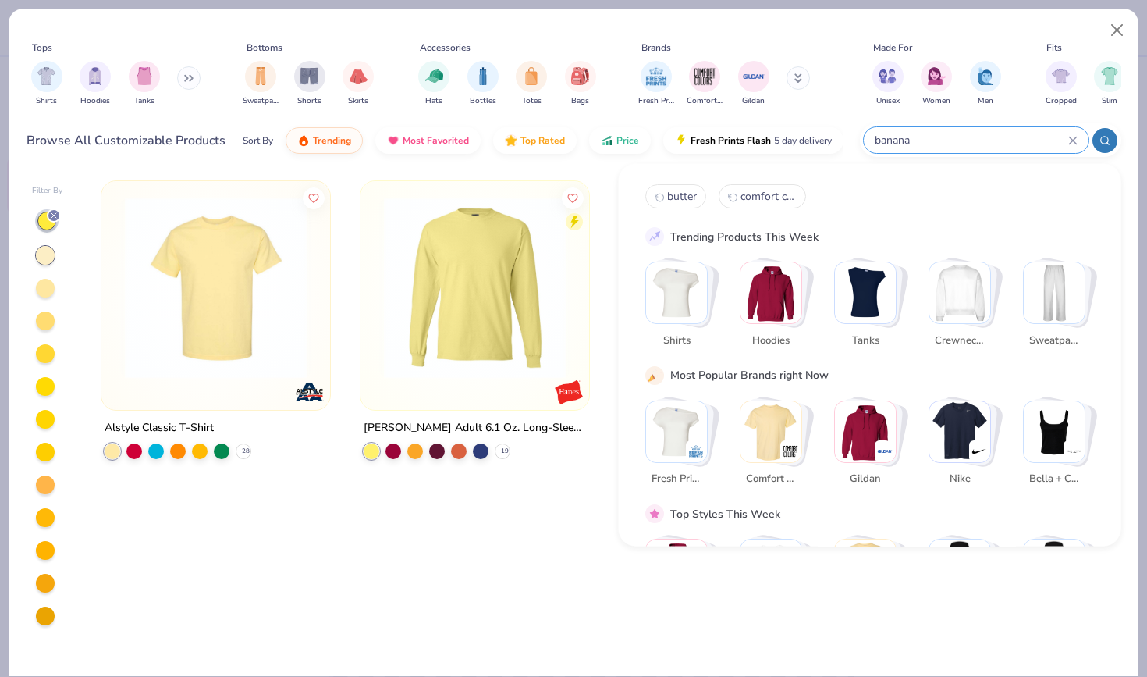
type input "banana"
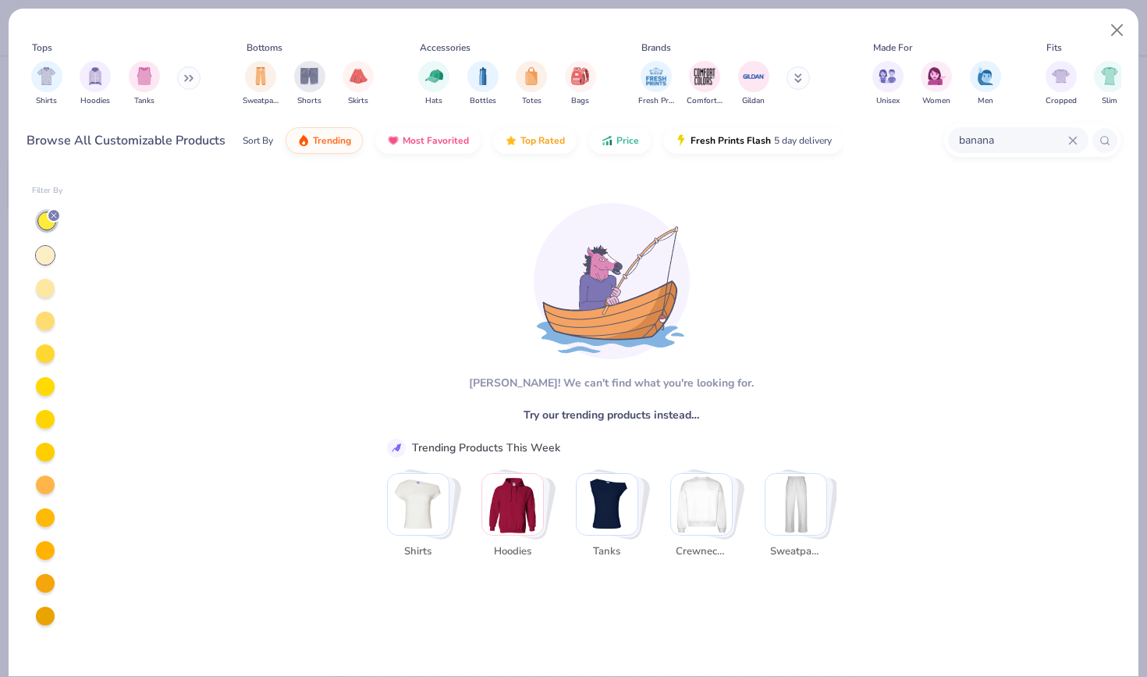
click at [505, 501] on img "Stack Card Button Hoodies" at bounding box center [512, 504] width 61 height 61
click at [726, 517] on img "Stack Card Button Crewnecks" at bounding box center [701, 504] width 61 height 61
click at [1076, 145] on div "banana" at bounding box center [1018, 140] width 140 height 26
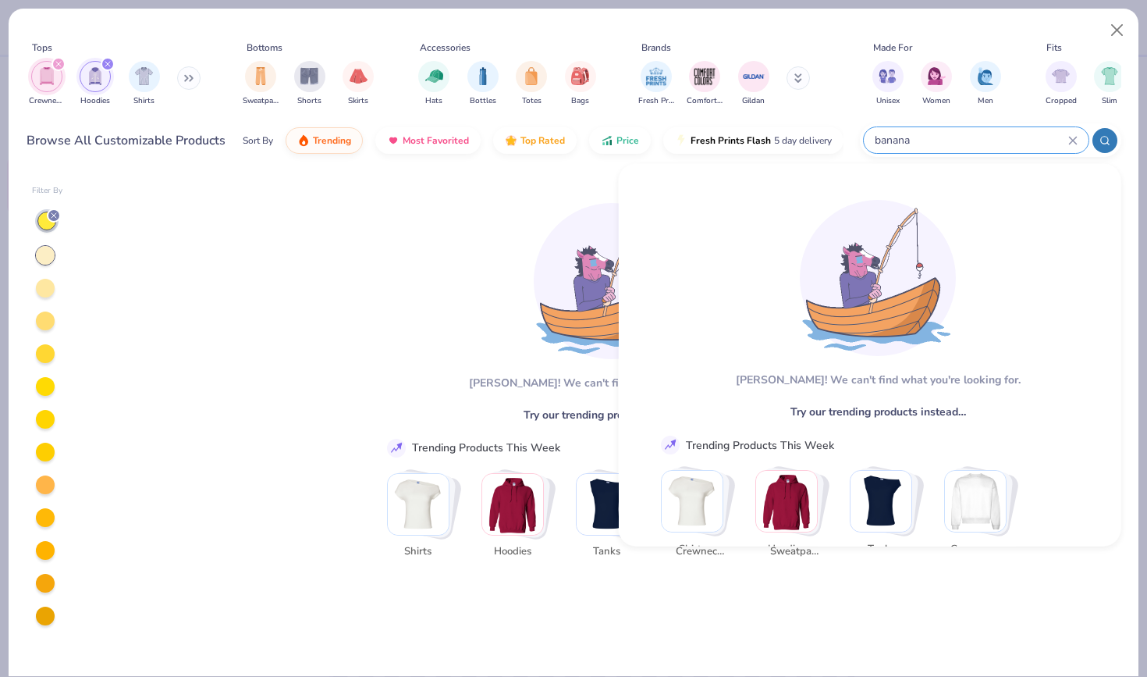
click at [1059, 133] on input "banana" at bounding box center [970, 140] width 195 height 18
click at [1066, 133] on input "banana" at bounding box center [970, 140] width 195 height 18
click at [1077, 137] on icon at bounding box center [1072, 140] width 9 height 9
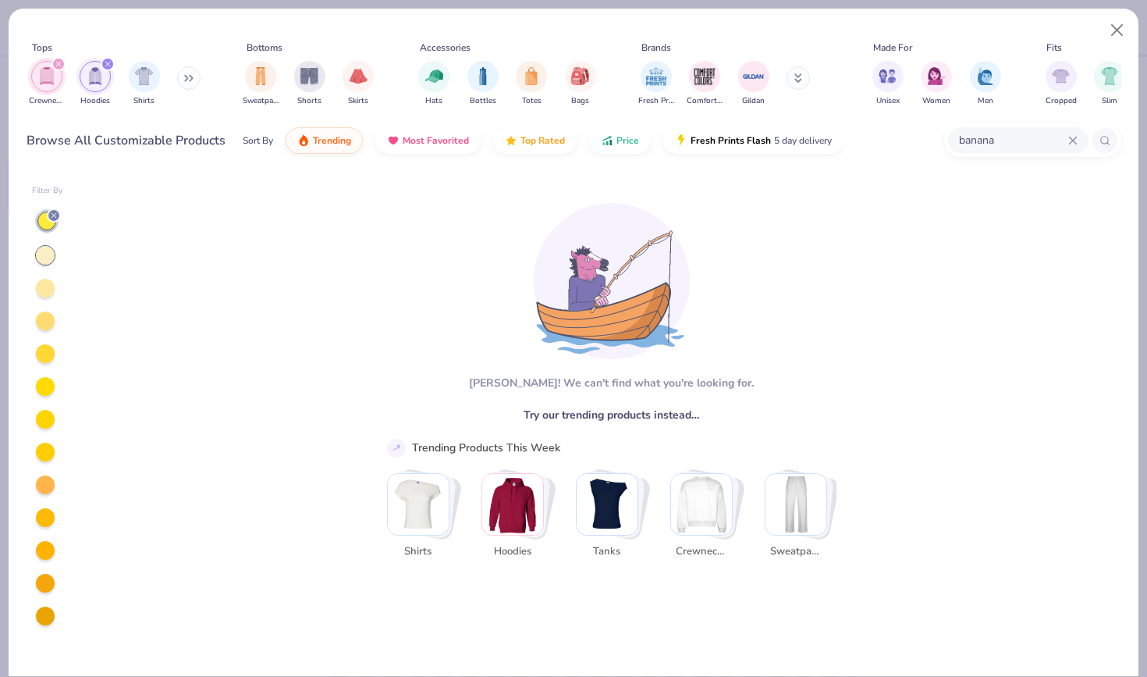
click at [1085, 144] on div "banana" at bounding box center [1018, 140] width 140 height 26
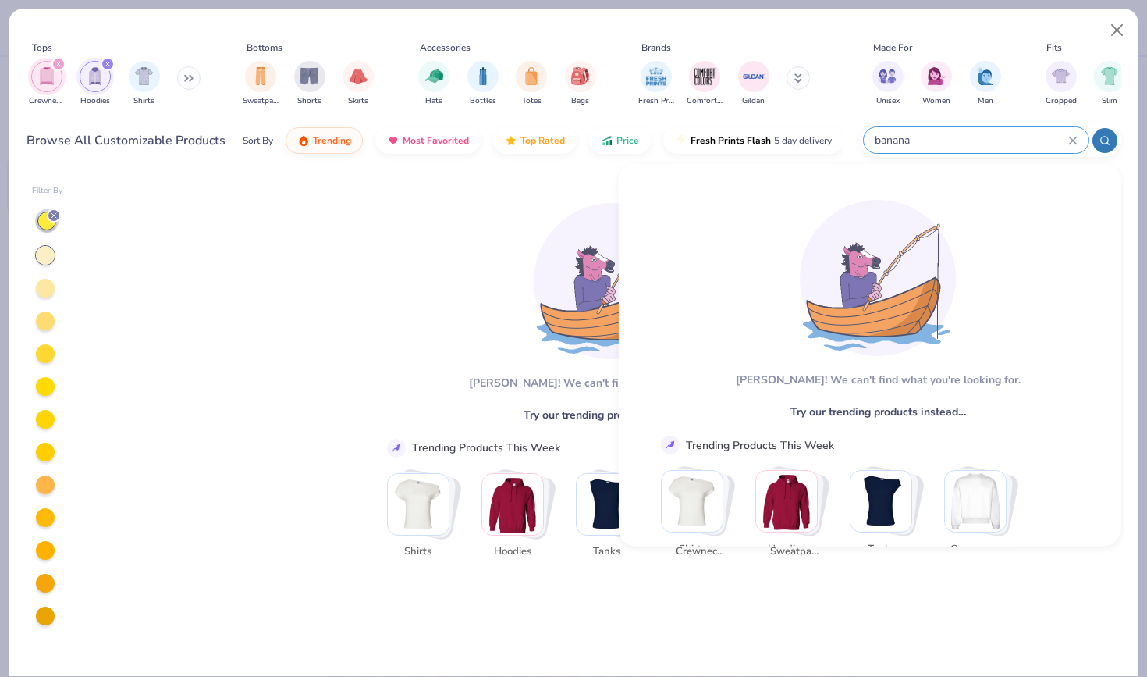
click at [1076, 142] on icon at bounding box center [1072, 140] width 9 height 9
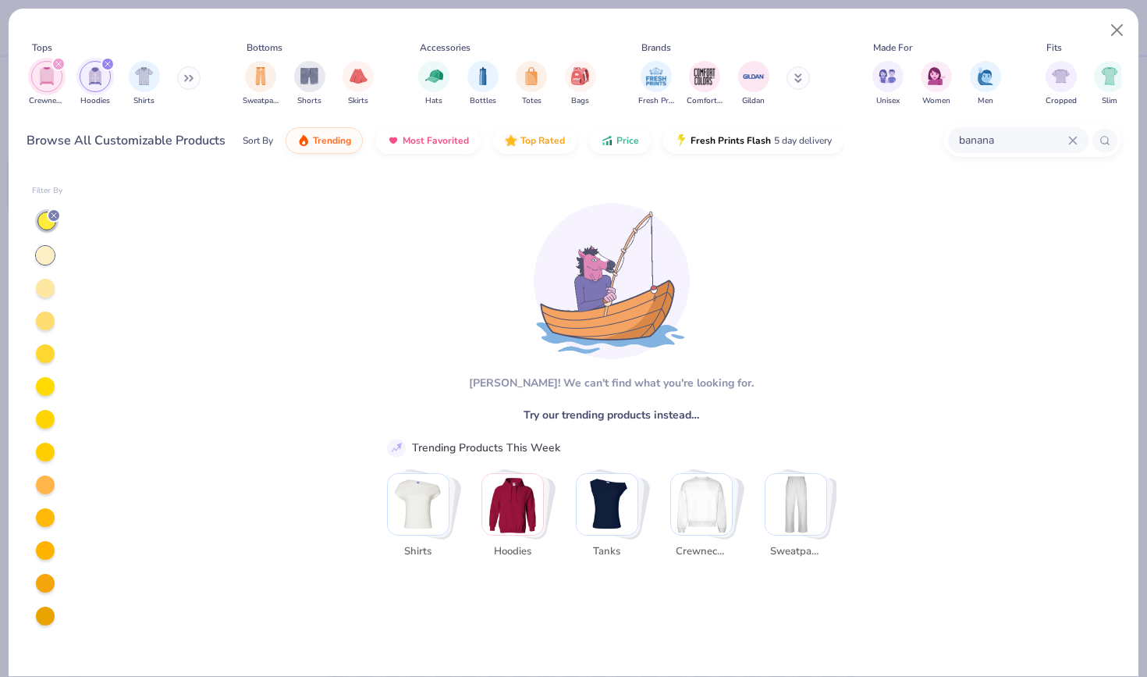
click at [1076, 142] on icon at bounding box center [1072, 140] width 9 height 9
click at [717, 535] on div "Stack Card Button Crewnecks" at bounding box center [705, 504] width 69 height 69
click at [707, 517] on img "Stack Card Button Crewnecks" at bounding box center [701, 504] width 61 height 61
click at [704, 495] on img "Stack Card Button Crewnecks" at bounding box center [701, 504] width 61 height 61
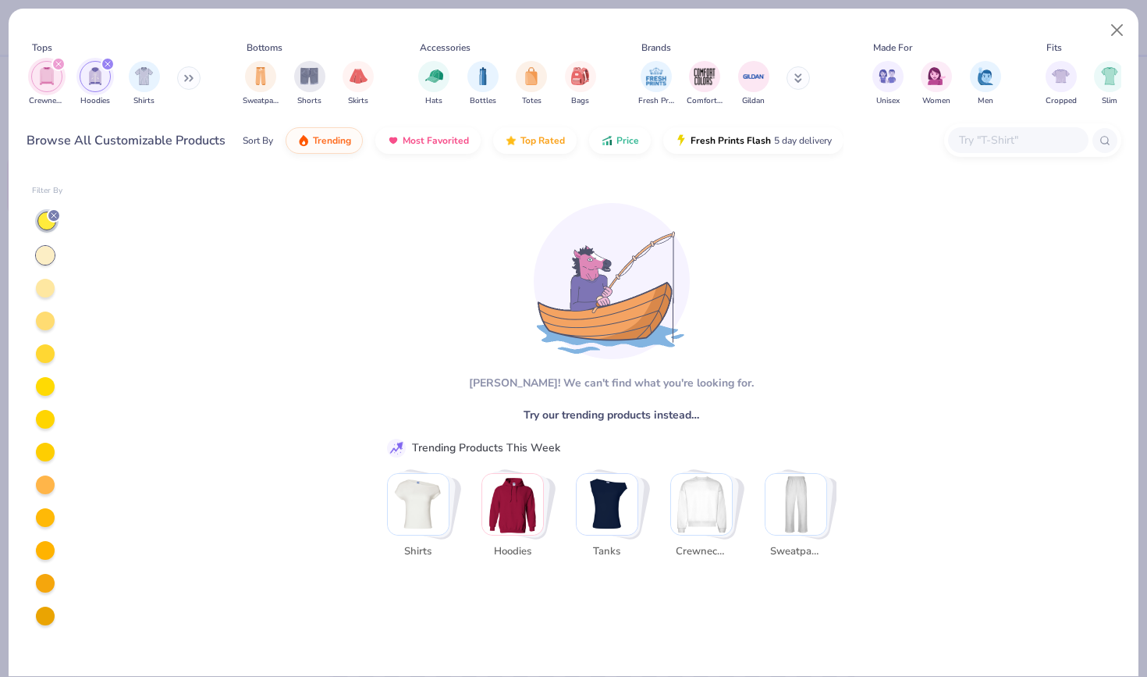
click at [704, 495] on img "Stack Card Button Crewnecks" at bounding box center [701, 504] width 61 height 61
click at [987, 132] on input "text" at bounding box center [1017, 140] width 120 height 18
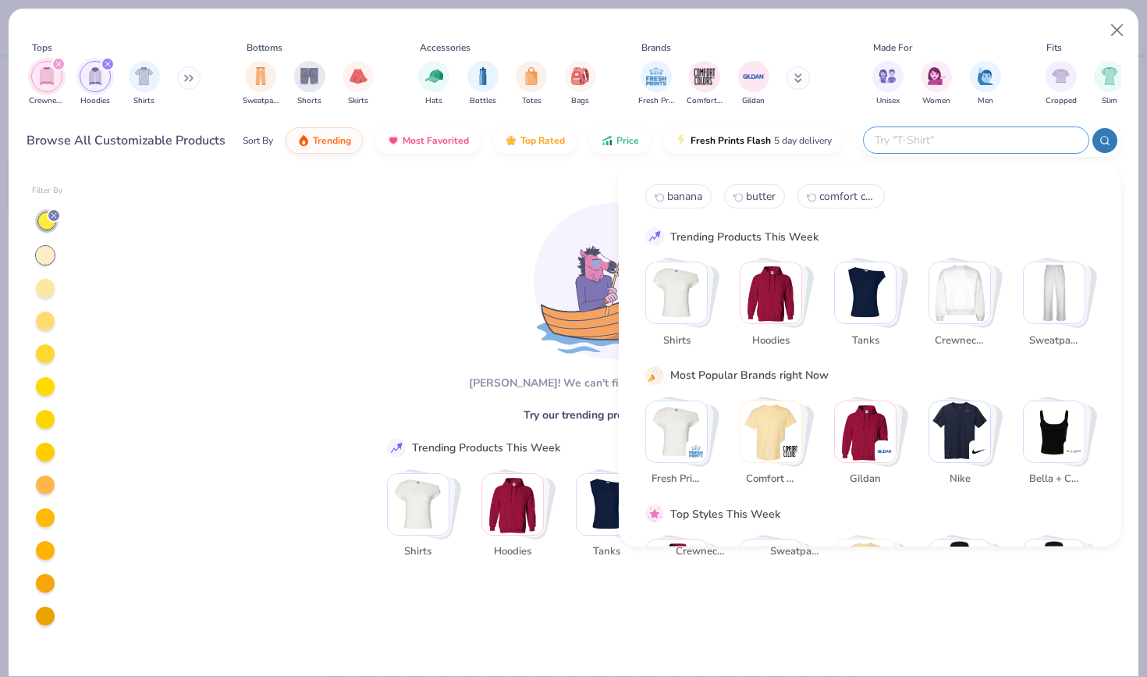
click at [967, 291] on img "Stack Card Button Crewnecks" at bounding box center [959, 292] width 61 height 61
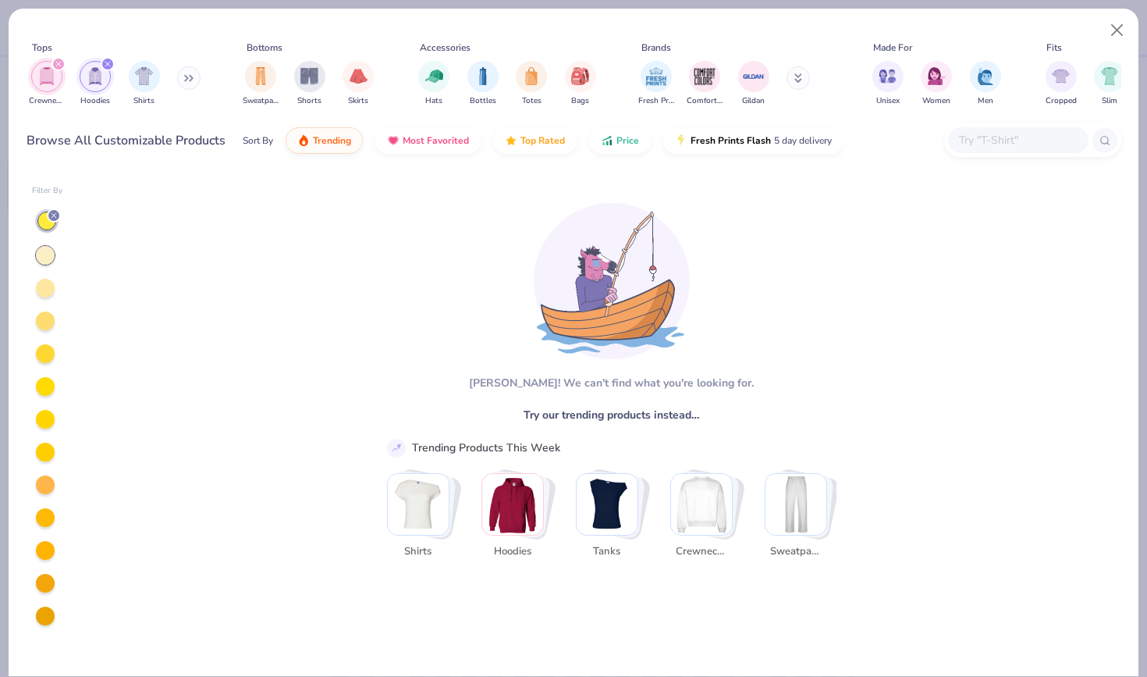
click at [52, 214] on icon at bounding box center [53, 215] width 9 height 9
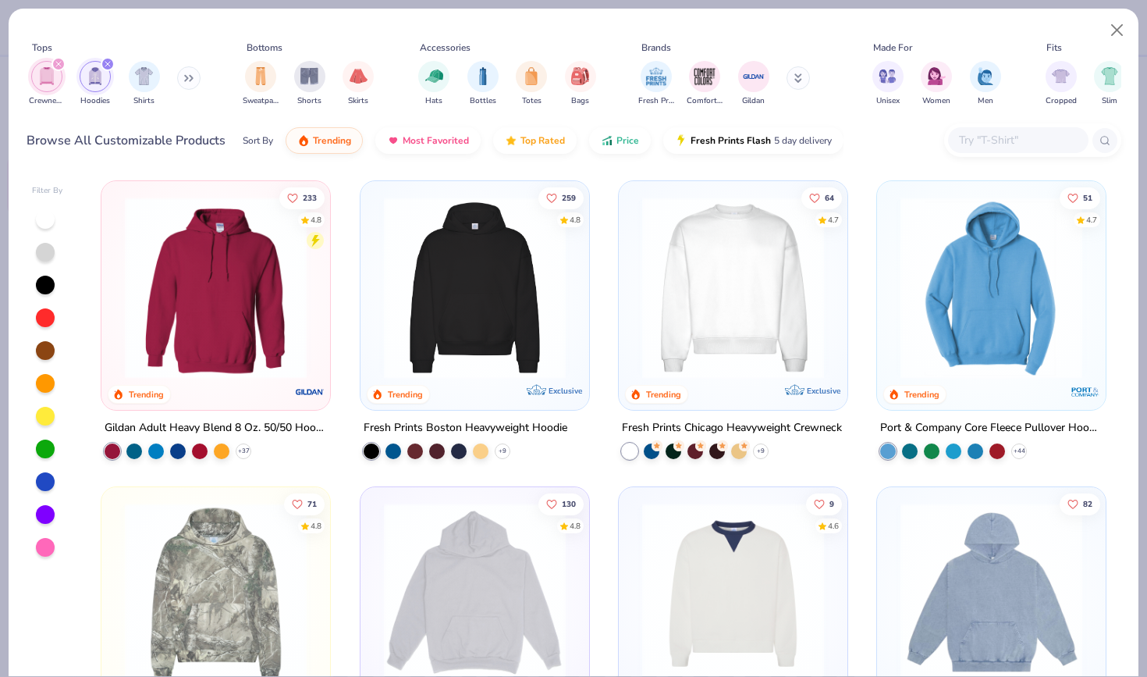
click at [1021, 136] on input "text" at bounding box center [1017, 140] width 120 height 18
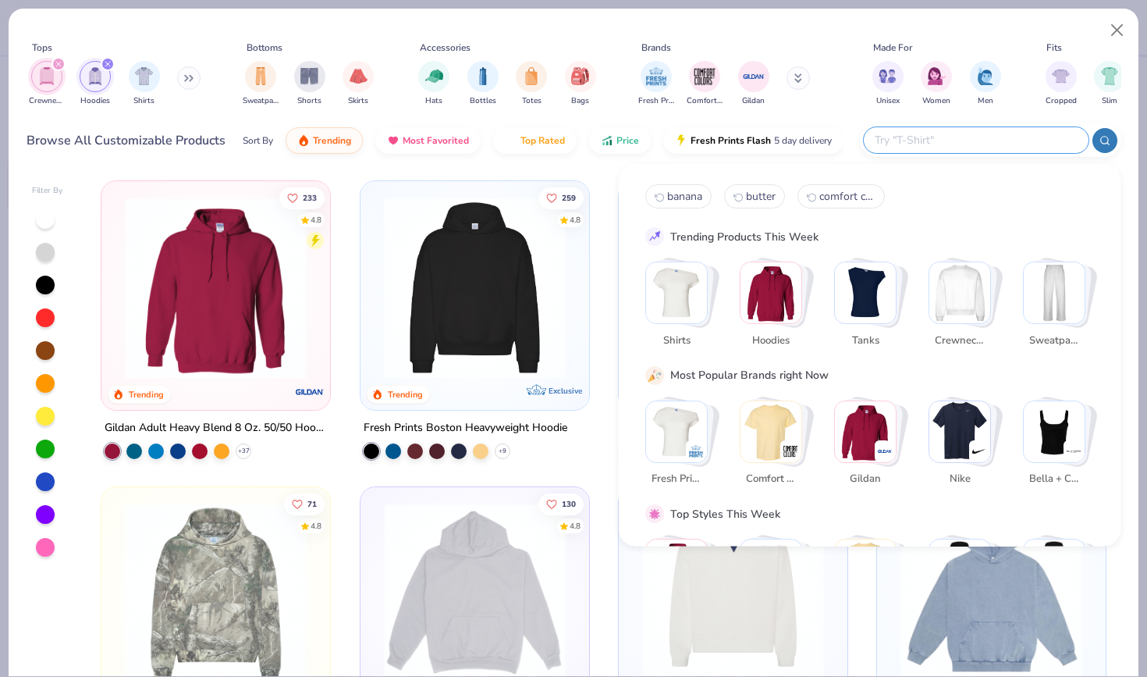
click at [953, 292] on img "Stack Card Button Crewnecks" at bounding box center [959, 292] width 61 height 61
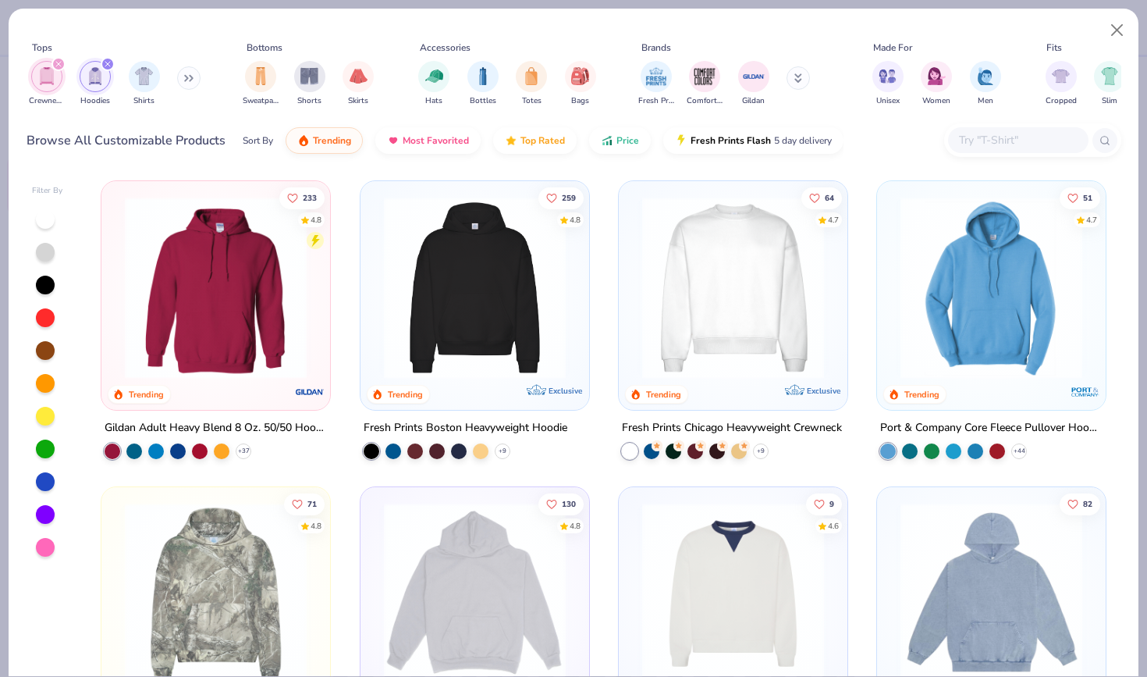
click at [875, 143] on div "Browse All Customizable Products Sort By Trending Most Favorited Top Rated Pric…" at bounding box center [574, 141] width 1095 height 44
click at [1125, 270] on div "Filter By 233 4.8 Trending Gildan Adult Heavy Blend 8 Oz. 50/50 Hooded Sweatshi…" at bounding box center [574, 422] width 1130 height 507
click at [47, 412] on div at bounding box center [45, 416] width 19 height 19
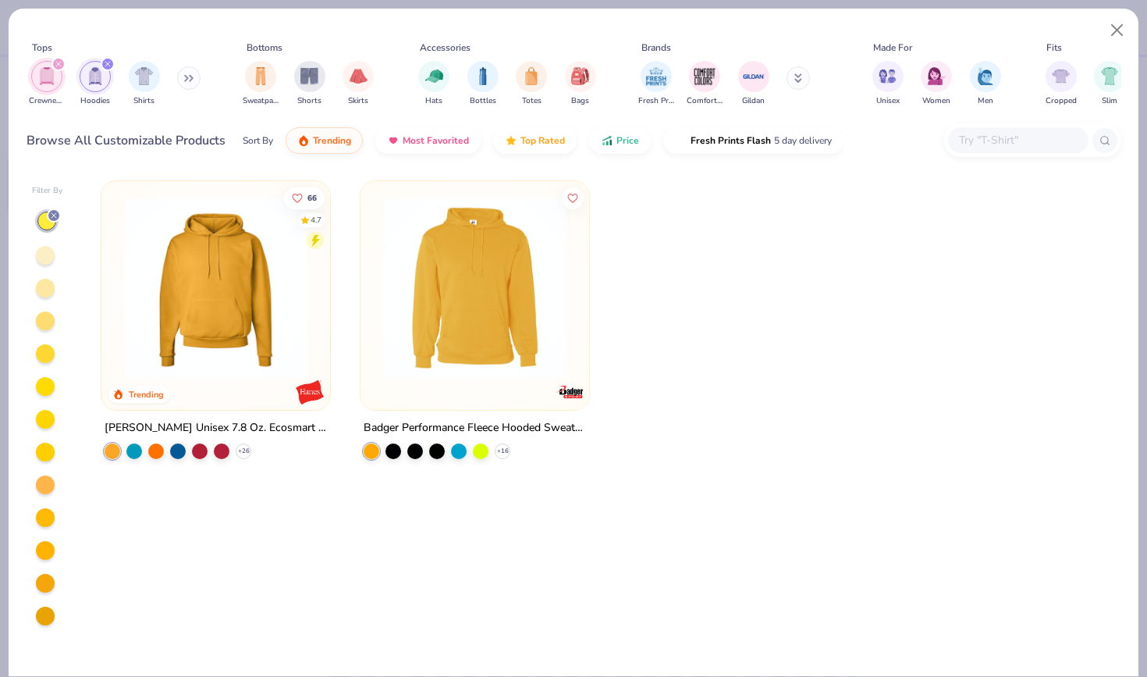
click at [48, 258] on div at bounding box center [45, 255] width 19 height 19
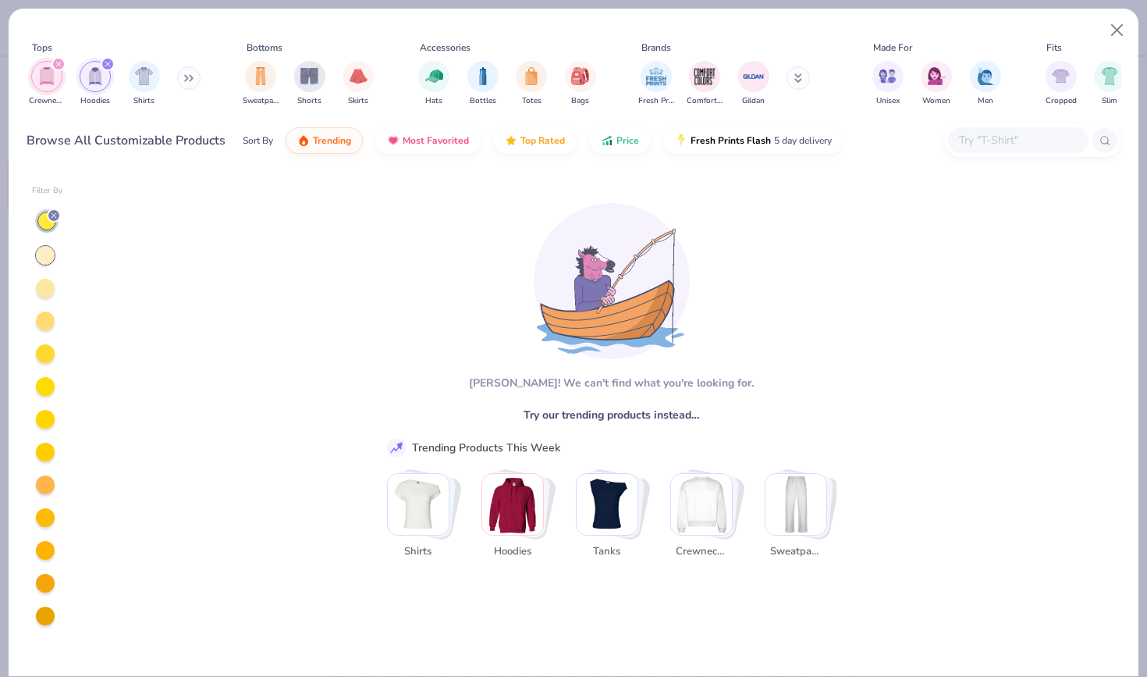
click at [46, 293] on div at bounding box center [45, 288] width 19 height 19
click at [48, 312] on div at bounding box center [45, 320] width 19 height 19
click at [51, 364] on div at bounding box center [47, 417] width 31 height 417
click at [45, 358] on div at bounding box center [45, 353] width 19 height 19
click at [53, 218] on icon at bounding box center [53, 215] width 9 height 9
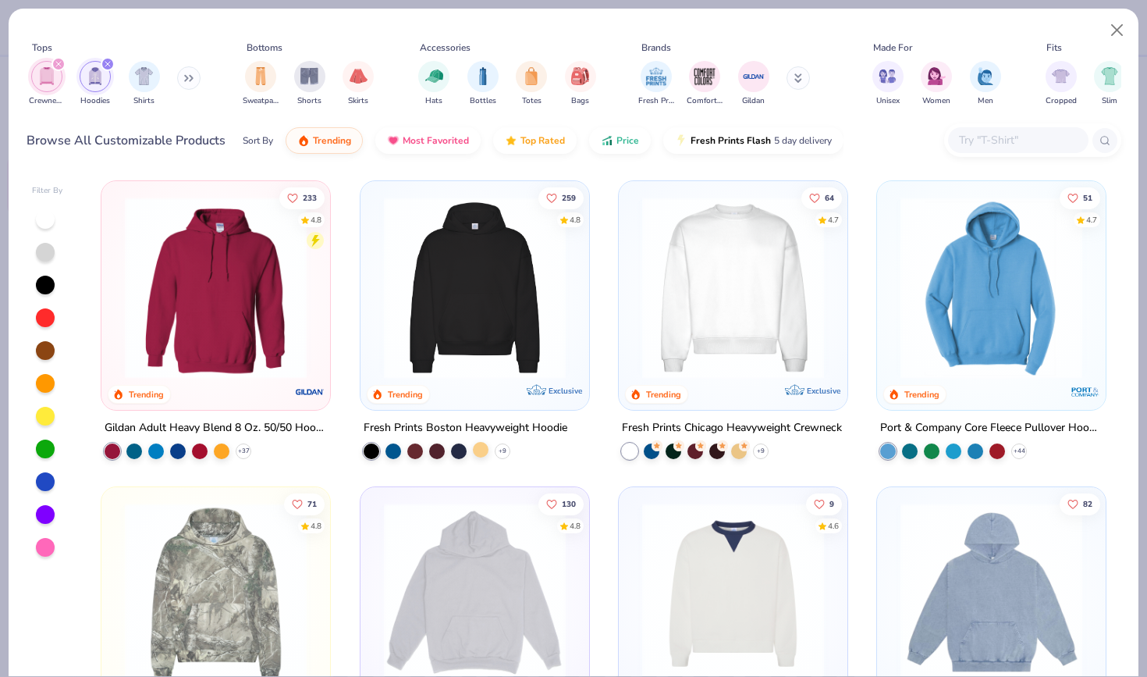
click at [485, 449] on div at bounding box center [481, 450] width 16 height 16
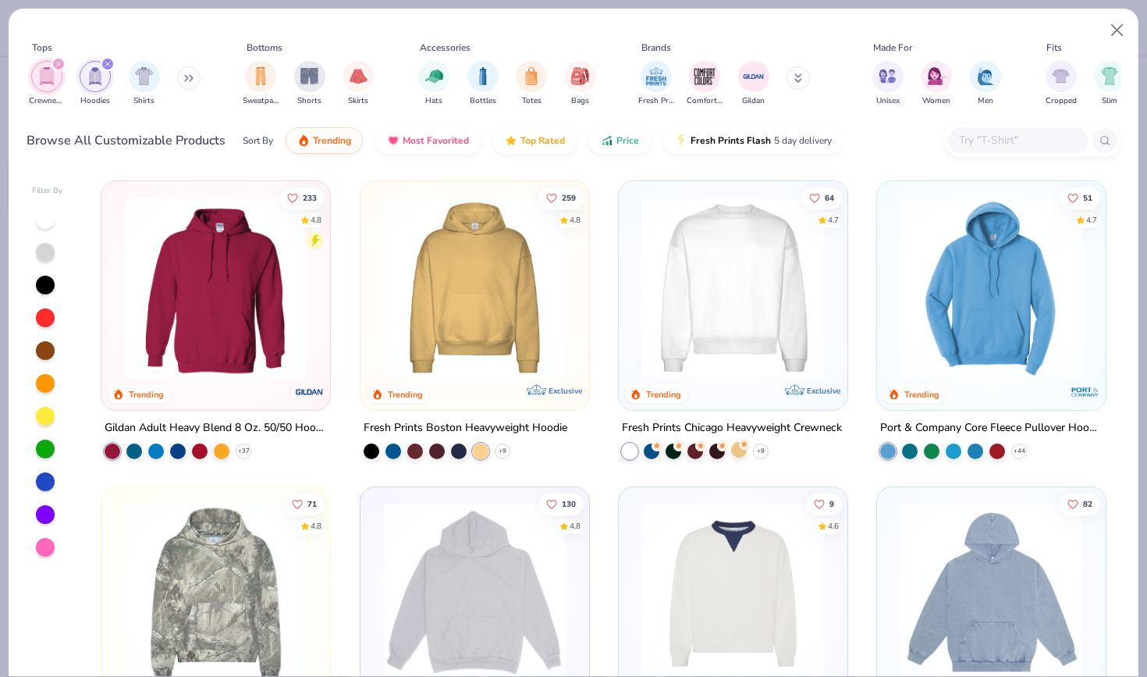
click at [735, 450] on div at bounding box center [739, 450] width 16 height 16
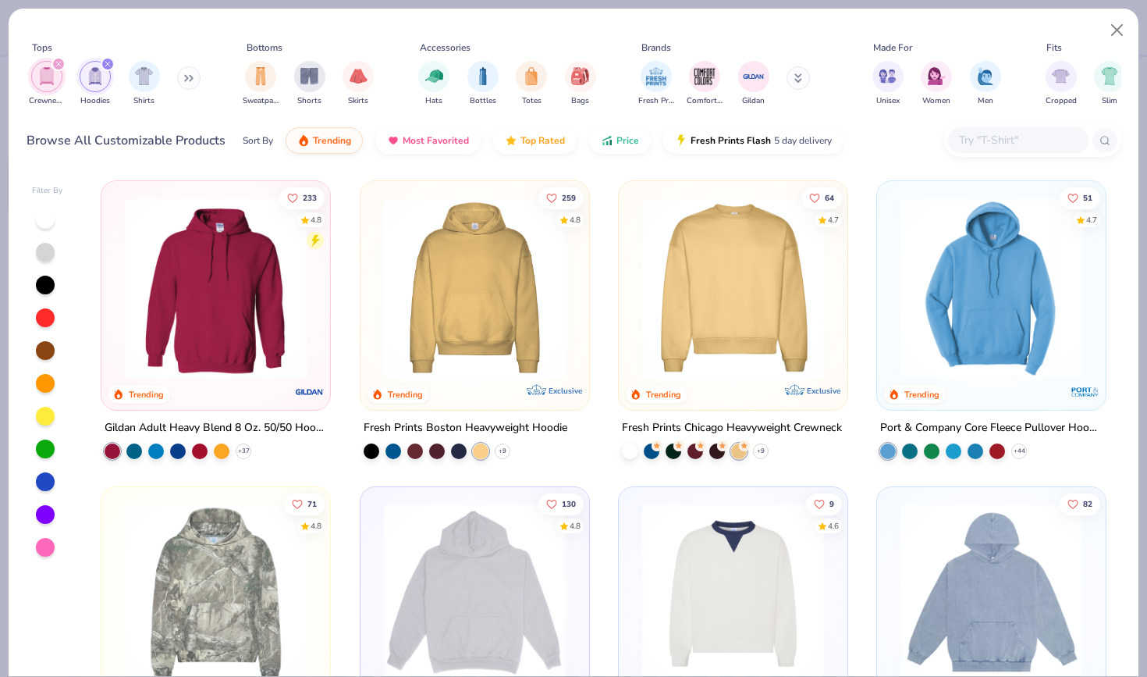
click at [744, 315] on img at bounding box center [732, 288] width 197 height 182
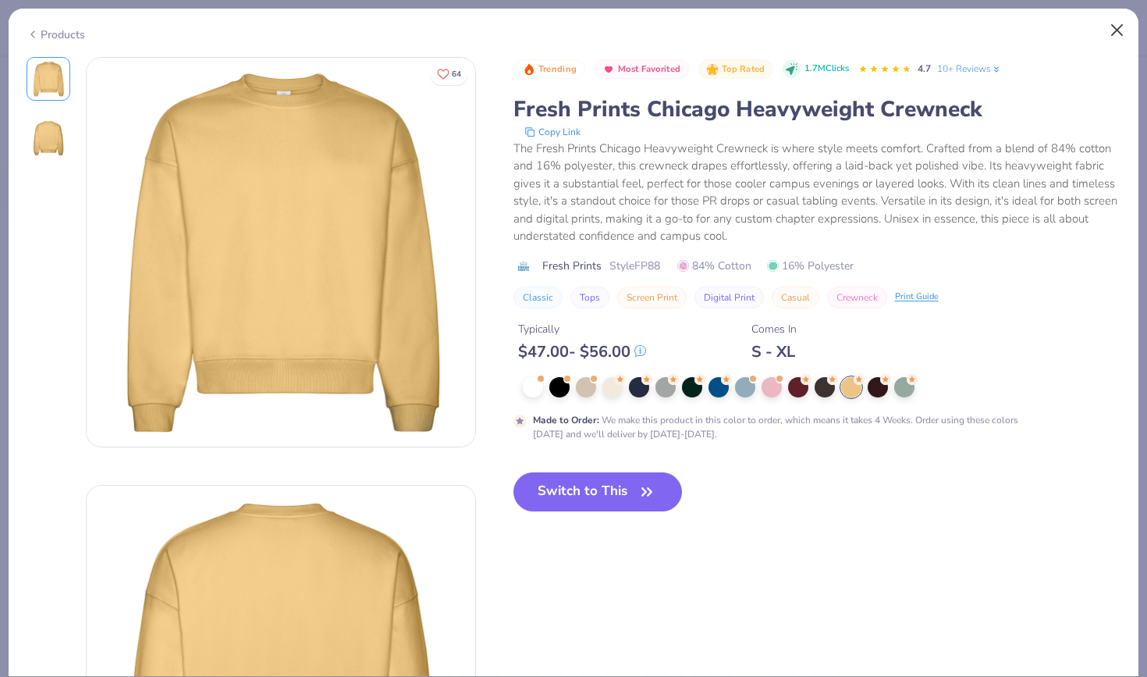
click at [1110, 27] on button "Close" at bounding box center [1118, 31] width 30 height 30
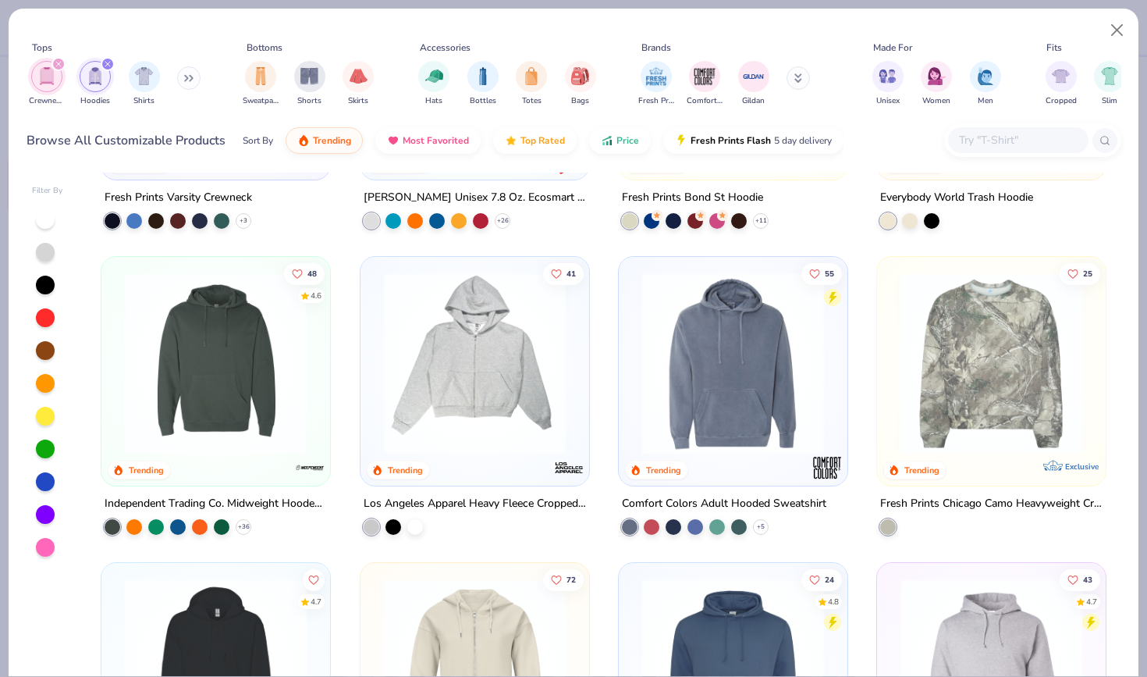
drag, startPoint x: 1117, startPoint y: 431, endPoint x: 1117, endPoint y: 676, distance: 245.0
click at [1117, 676] on div "Tops Crewnecks Hoodies Shirts Bottoms Sweatpants Shorts Skirts Accessories Hats…" at bounding box center [573, 342] width 1131 height 669
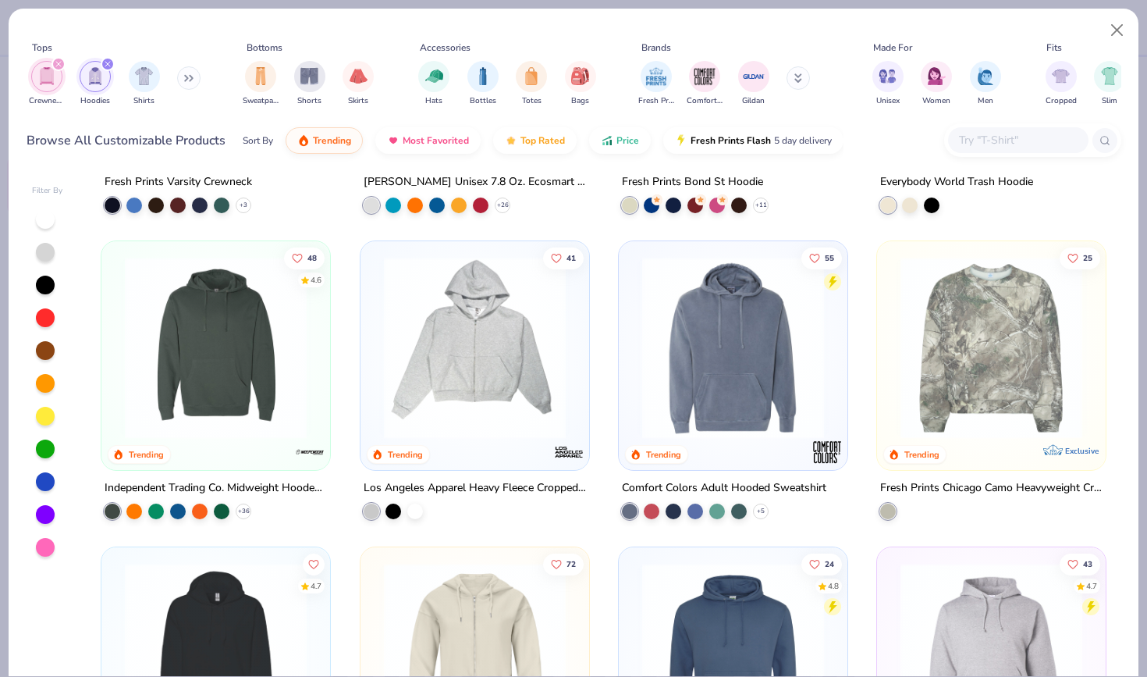
drag, startPoint x: 1113, startPoint y: 357, endPoint x: 1113, endPoint y: 414, distance: 57.7
click at [1113, 415] on div "71 4.8 Trending Exclusive Fresh Prints Boston Camo Heavyweight Hoodie 130 4.8 T…" at bounding box center [604, 423] width 1035 height 503
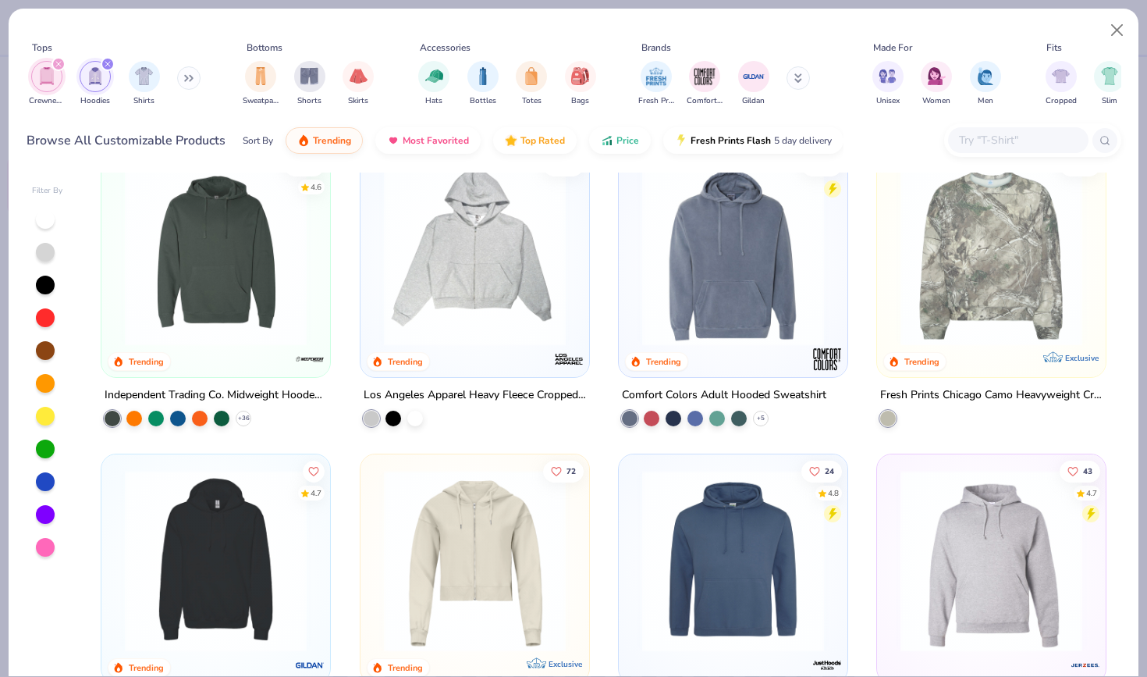
drag, startPoint x: 1113, startPoint y: 449, endPoint x: 1052, endPoint y: -21, distance: 474.4
click at [1052, 0] on html "– – Per Item – – Total Est. Delivery N/A Free Design Title Save HH Image AI Des…" at bounding box center [573, 338] width 1147 height 677
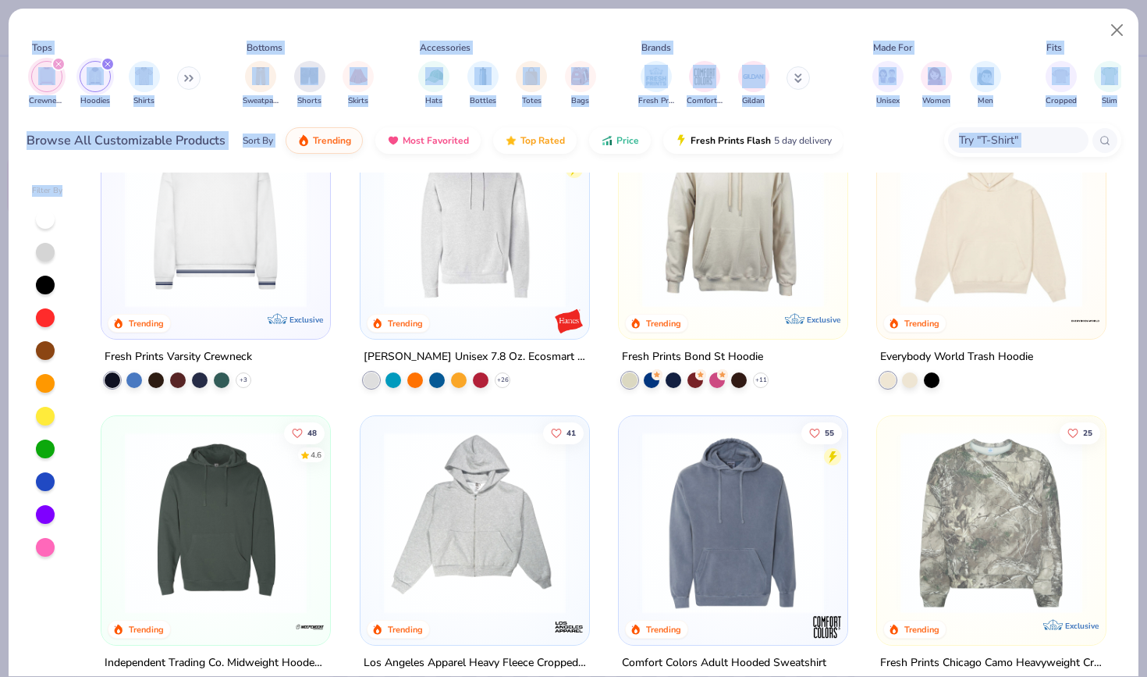
click at [1002, 142] on input "text" at bounding box center [1017, 140] width 120 height 18
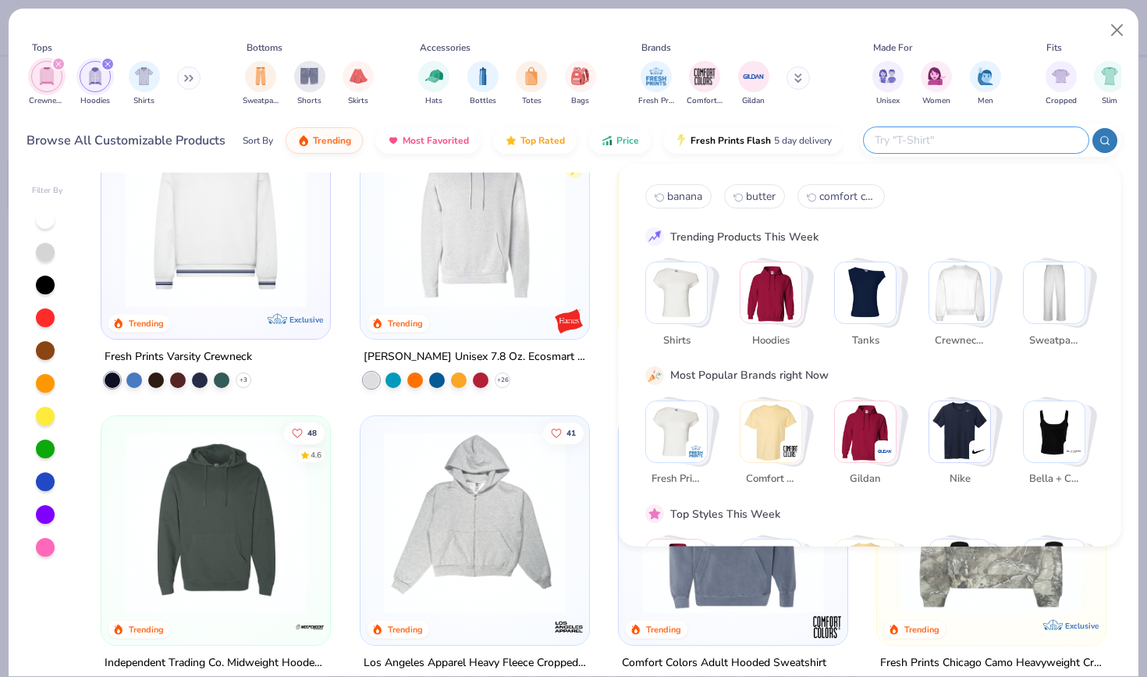
click at [843, 190] on span "comfort colors crew" at bounding box center [847, 196] width 56 height 15
type input "comfort colors crew"
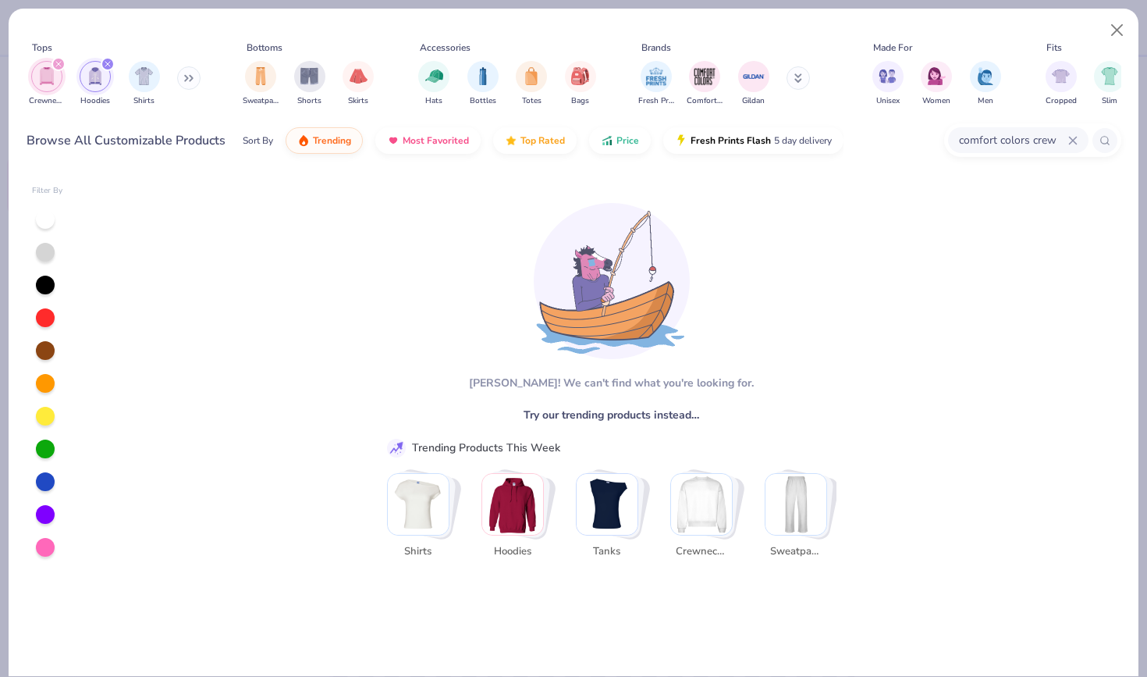
click at [377, 183] on div "[PERSON_NAME]! We can't find what you're looking for. Try our trending products…" at bounding box center [604, 423] width 1035 height 503
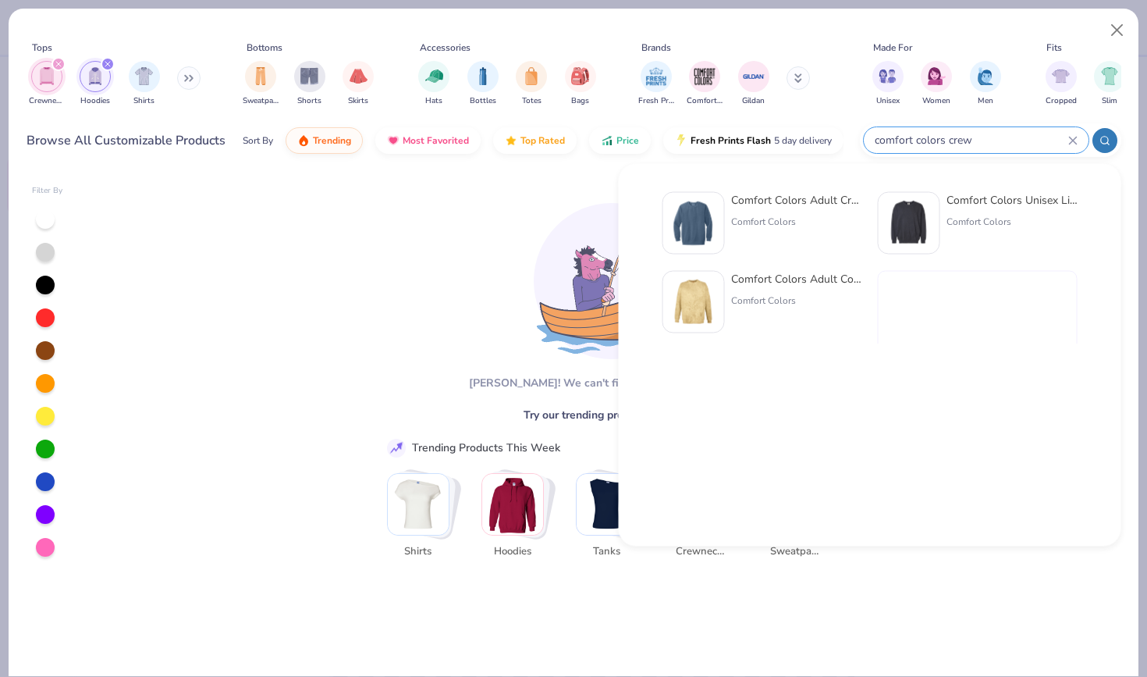
click at [1030, 140] on input "comfort colors crew" at bounding box center [970, 140] width 195 height 18
click at [978, 222] on div "Comfort Colors" at bounding box center [1011, 222] width 131 height 14
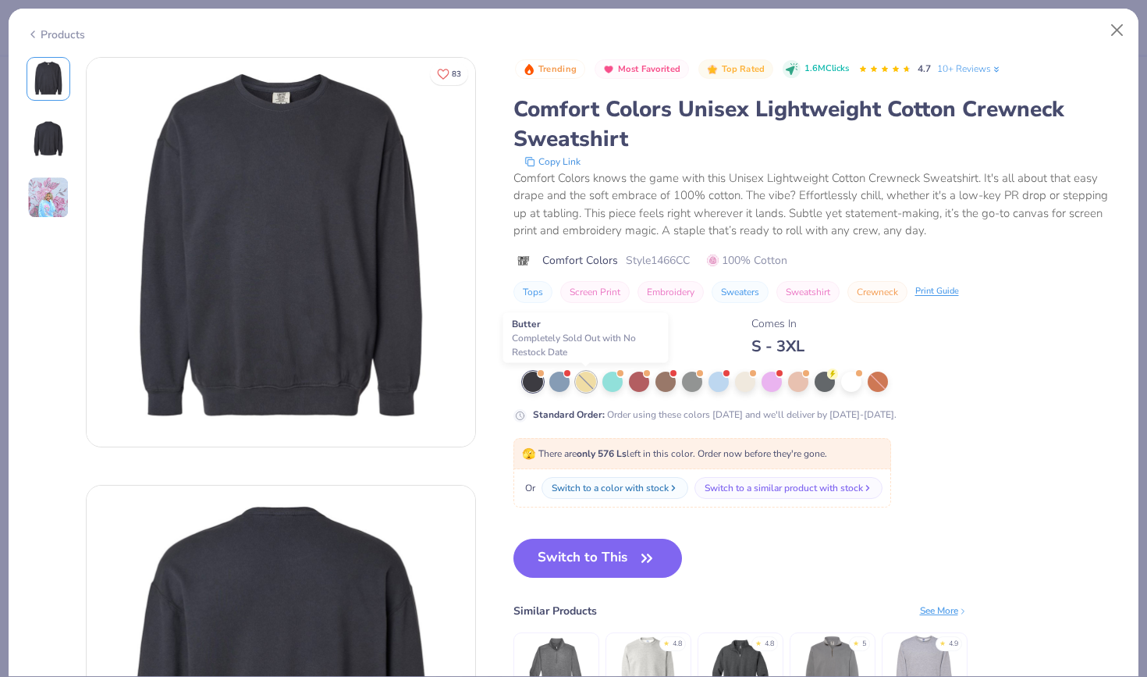
click at [581, 382] on div at bounding box center [586, 381] width 20 height 20
click at [1108, 27] on button "Close" at bounding box center [1118, 31] width 30 height 30
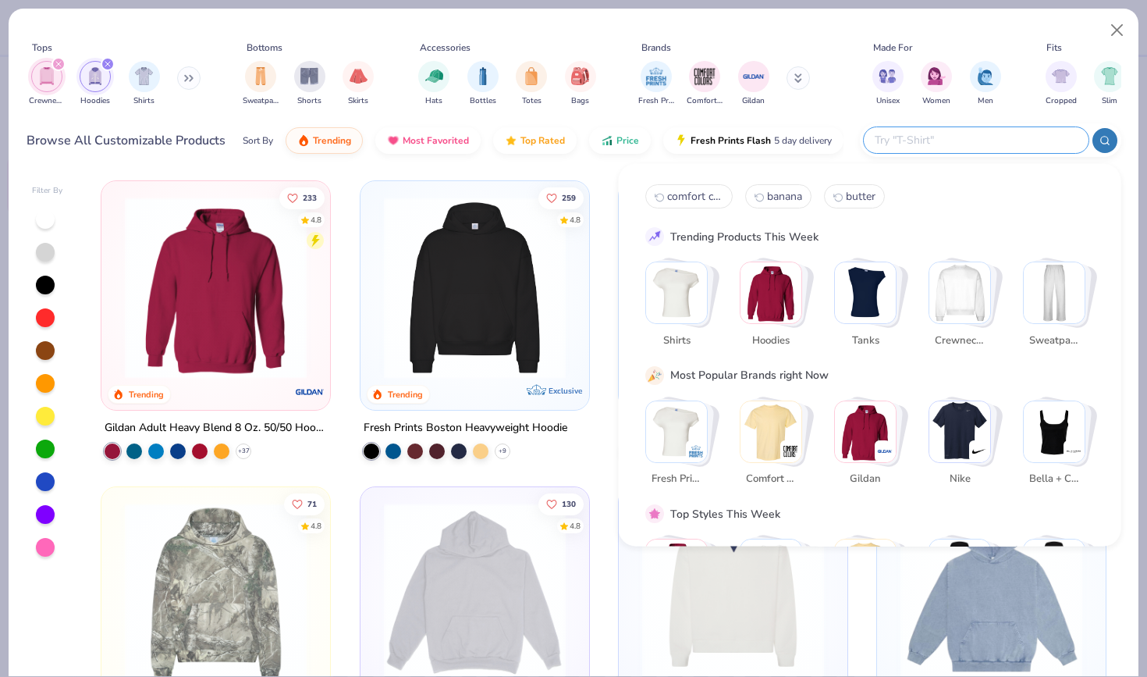
click at [1010, 146] on input "text" at bounding box center [975, 140] width 204 height 18
click at [716, 202] on span "comfort colors crew" at bounding box center [695, 196] width 56 height 15
type input "comfort colors crew"
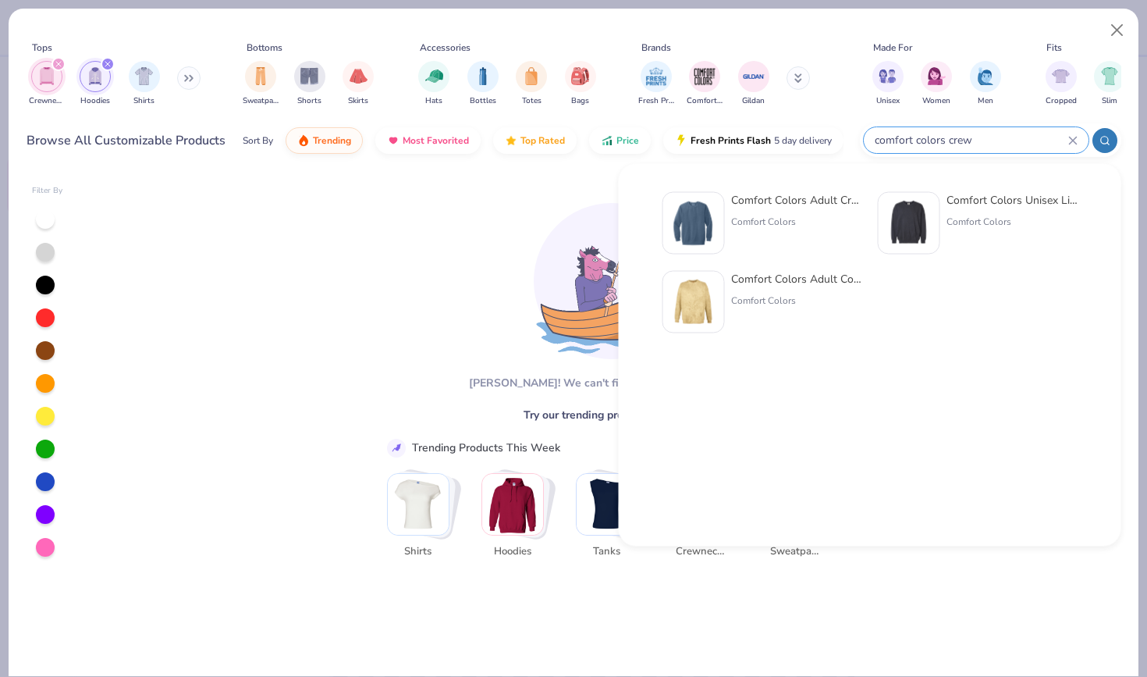
click at [1010, 134] on input "comfort colors crew" at bounding box center [970, 140] width 195 height 18
click at [735, 212] on div "Comfort Colors Adult Crewneck Sweatshirt Comfort Colors" at bounding box center [796, 223] width 131 height 62
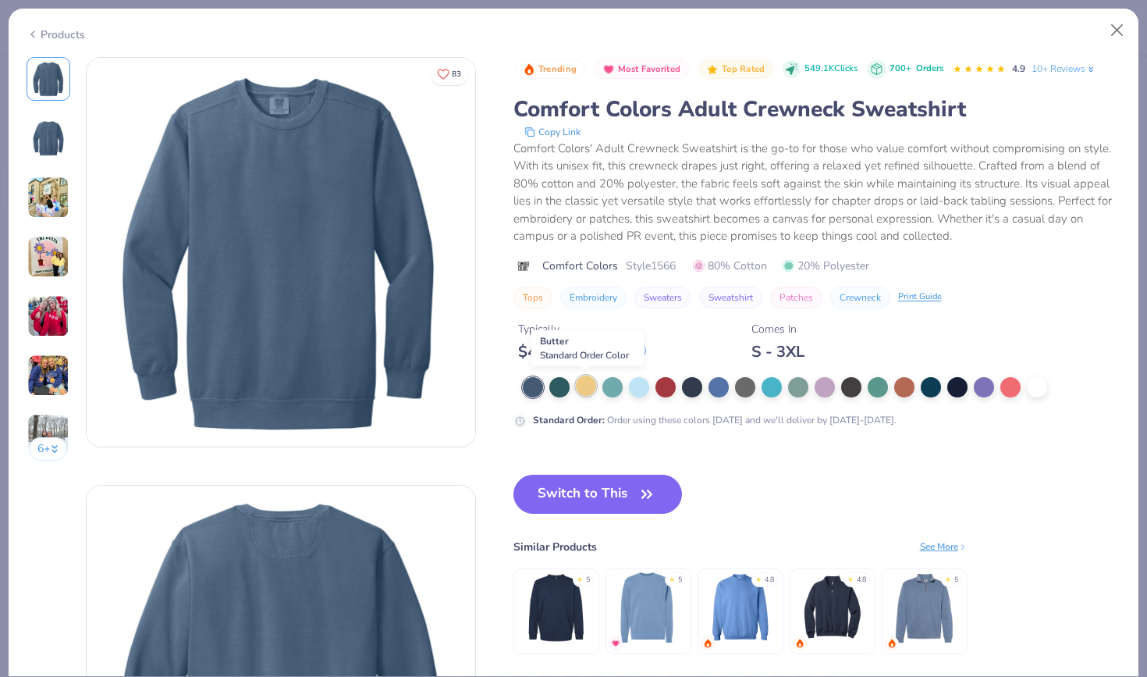
click at [584, 389] on div at bounding box center [586, 385] width 20 height 20
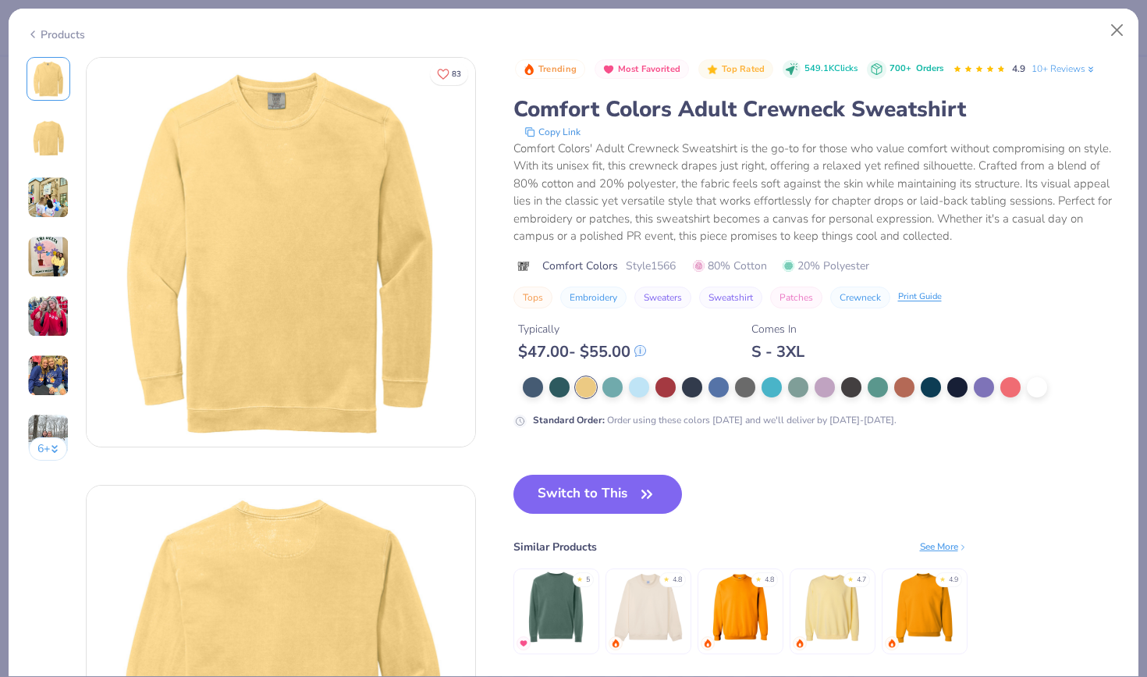
click at [832, 629] on img at bounding box center [832, 607] width 74 height 74
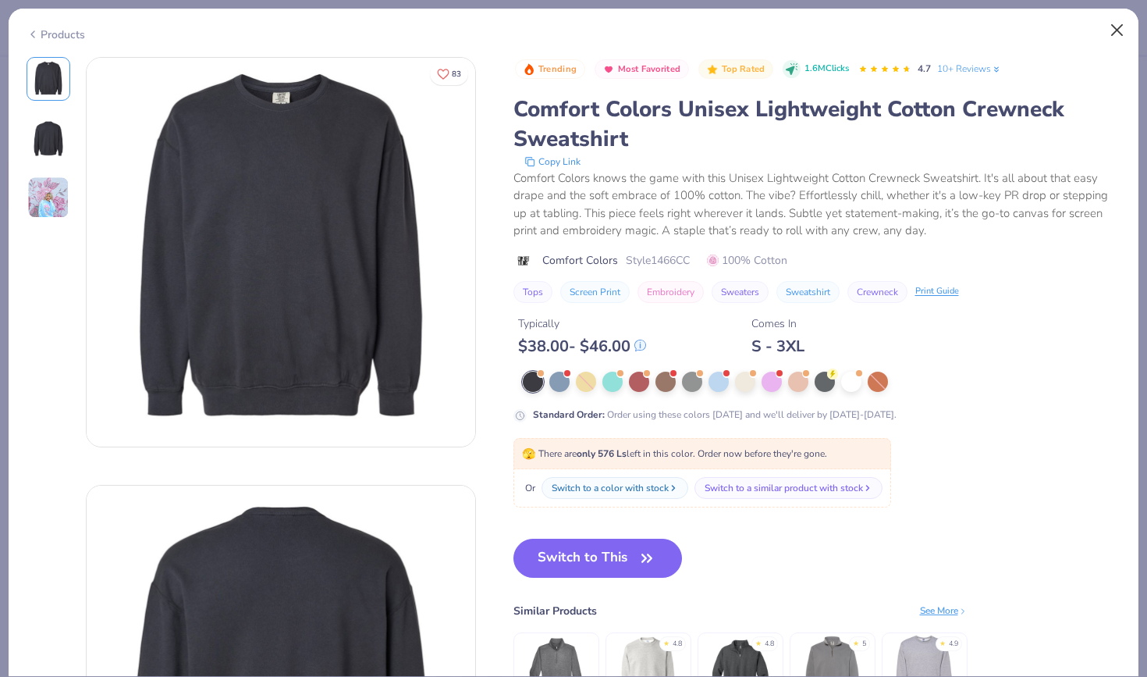
click at [1108, 37] on button "Close" at bounding box center [1118, 31] width 30 height 30
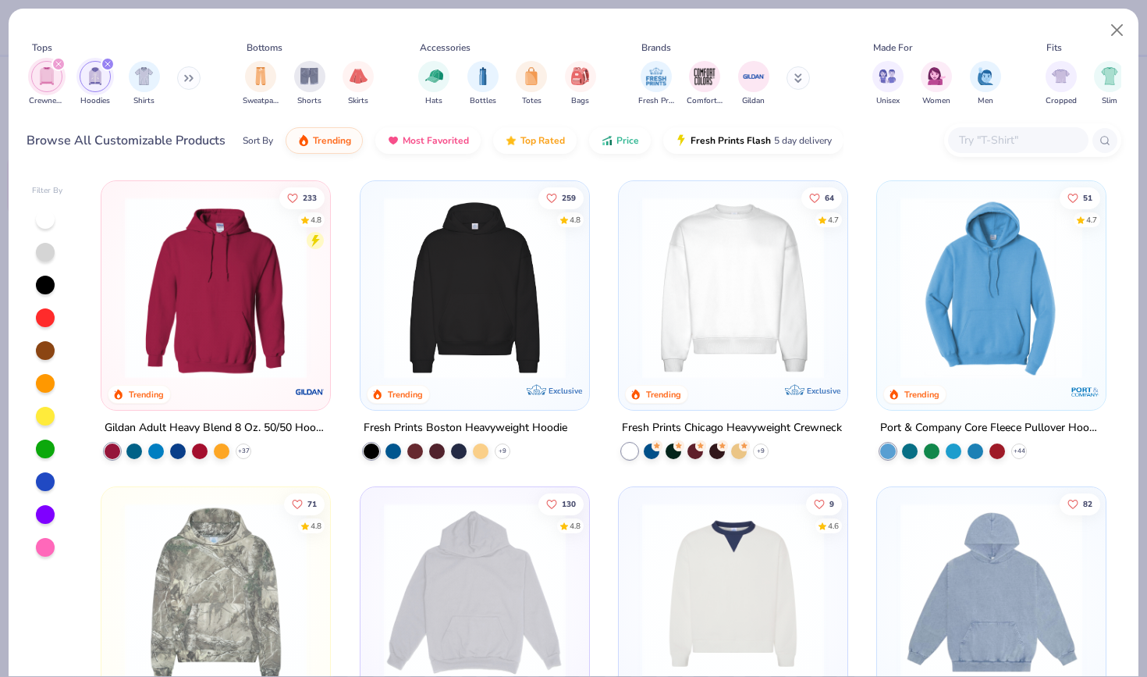
click at [982, 143] on input "text" at bounding box center [1017, 140] width 120 height 18
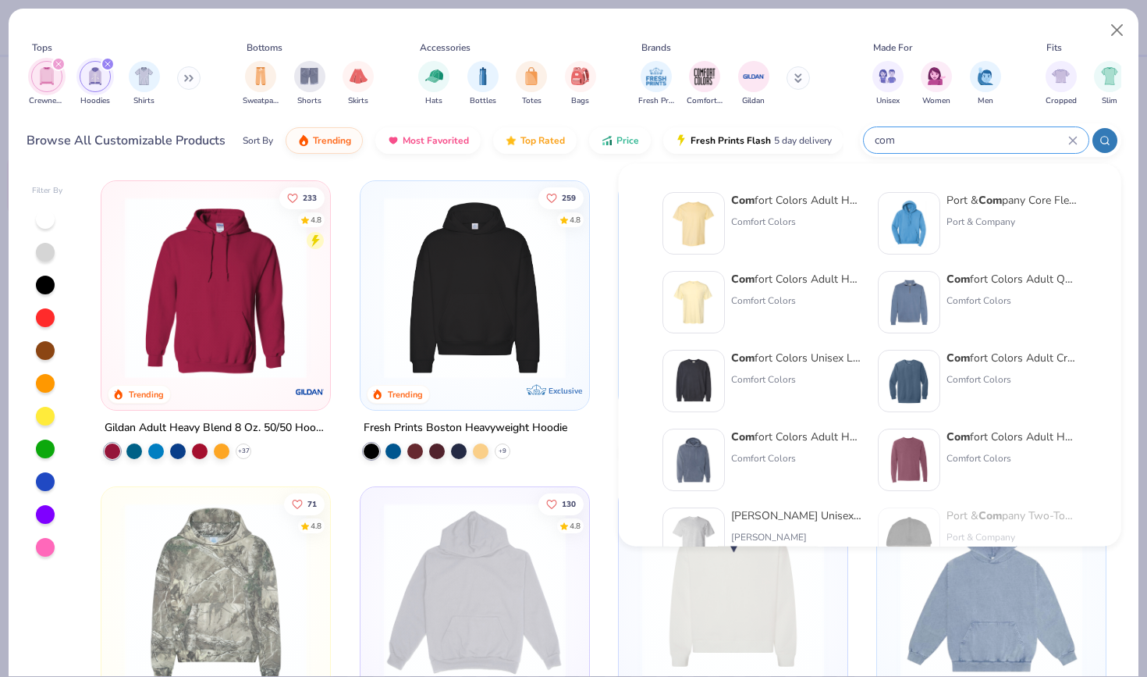
type input "com"
click at [926, 372] on img at bounding box center [909, 381] width 48 height 48
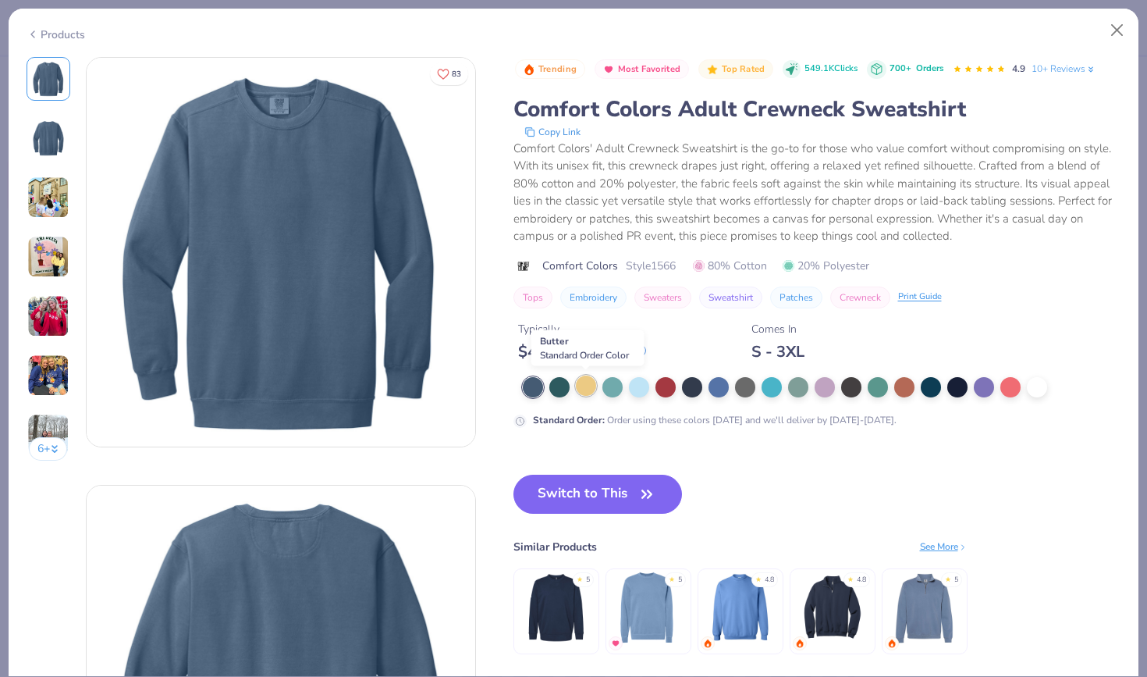
click at [584, 384] on div at bounding box center [586, 385] width 20 height 20
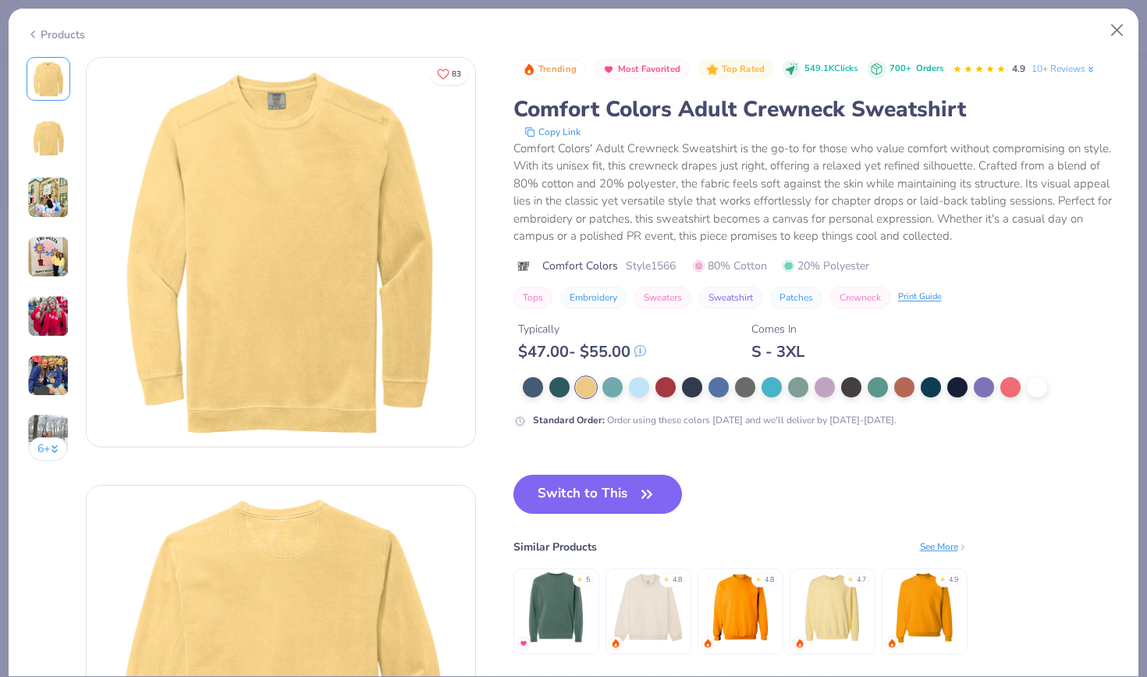
click at [54, 194] on img at bounding box center [48, 197] width 42 height 42
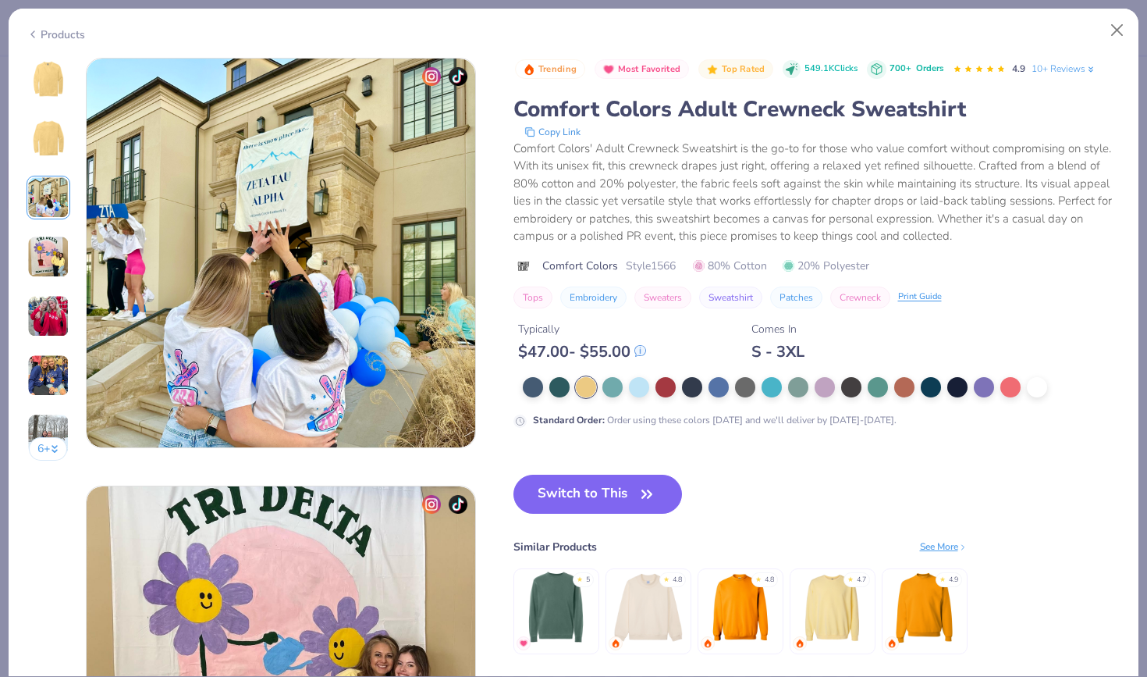
scroll to position [855, 0]
click at [51, 247] on img at bounding box center [48, 257] width 42 height 42
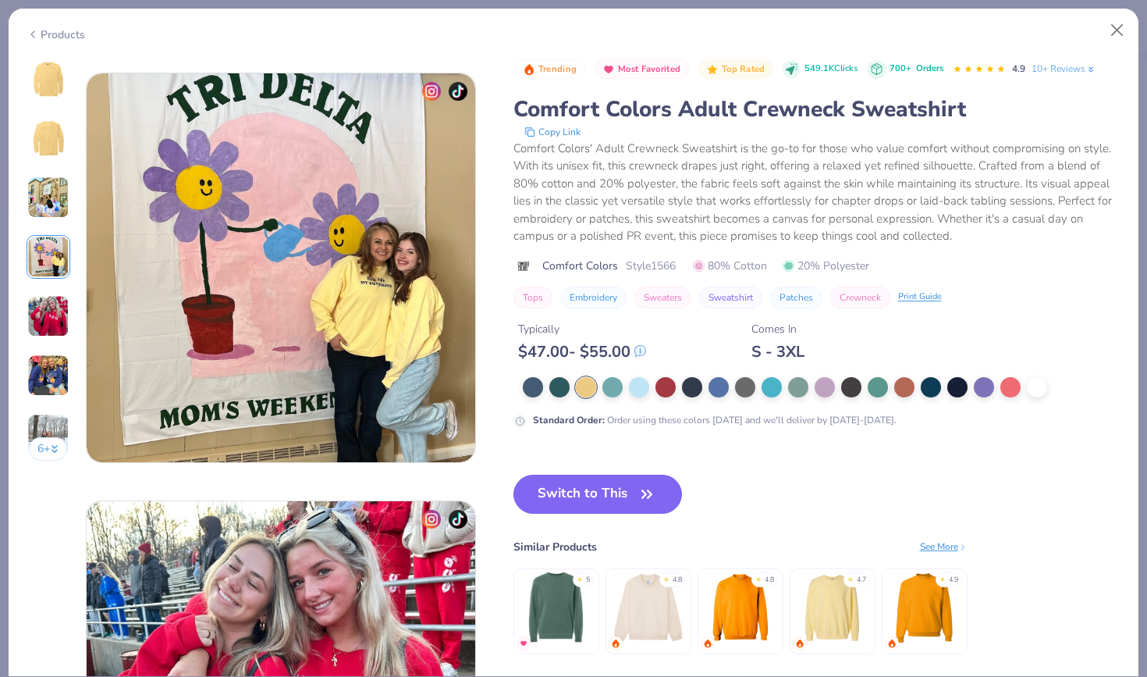
scroll to position [1283, 0]
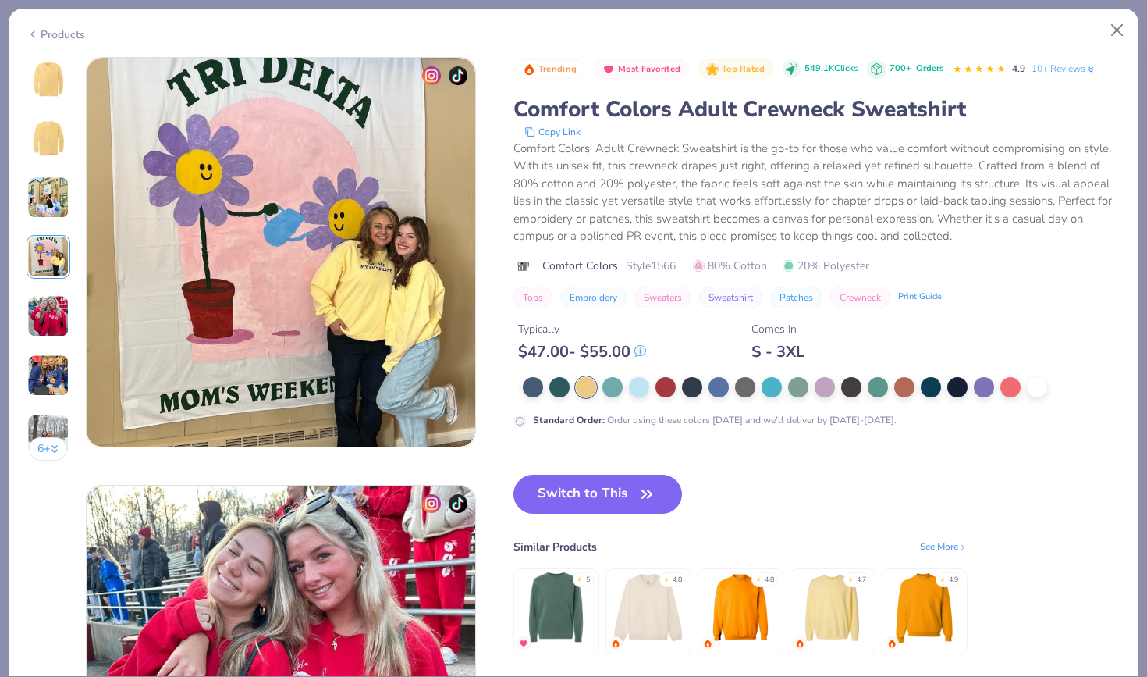
click at [56, 311] on img at bounding box center [48, 316] width 42 height 42
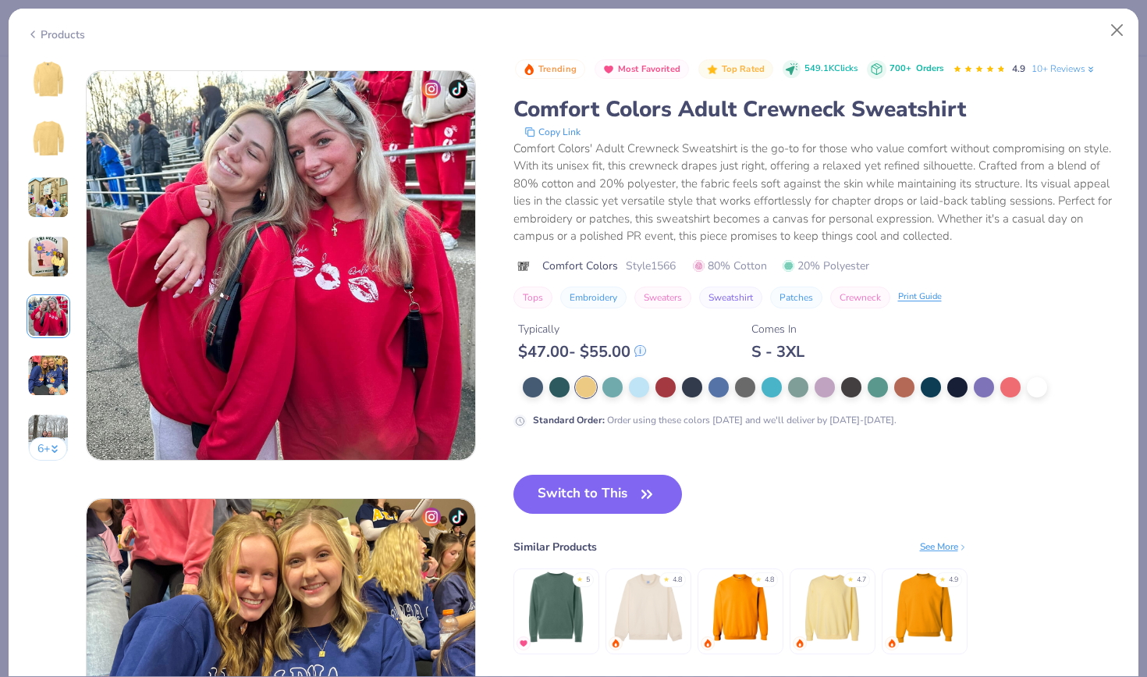
scroll to position [1710, 0]
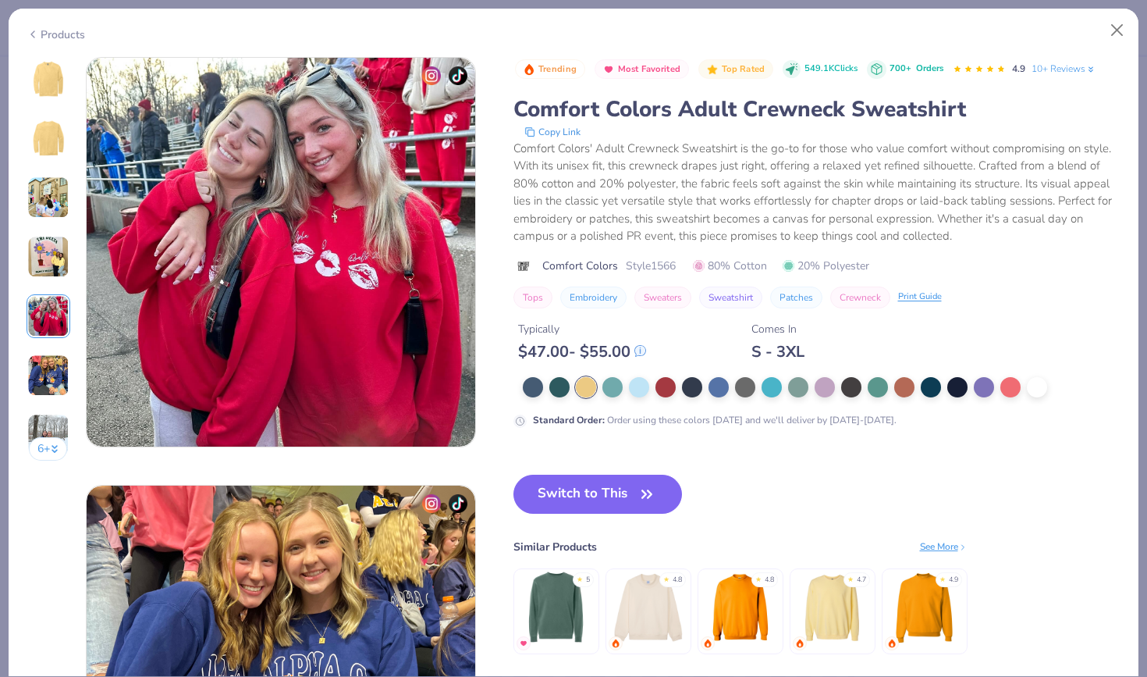
click at [57, 350] on div "6 +" at bounding box center [49, 264] width 44 height 415
click at [57, 370] on img at bounding box center [48, 375] width 42 height 42
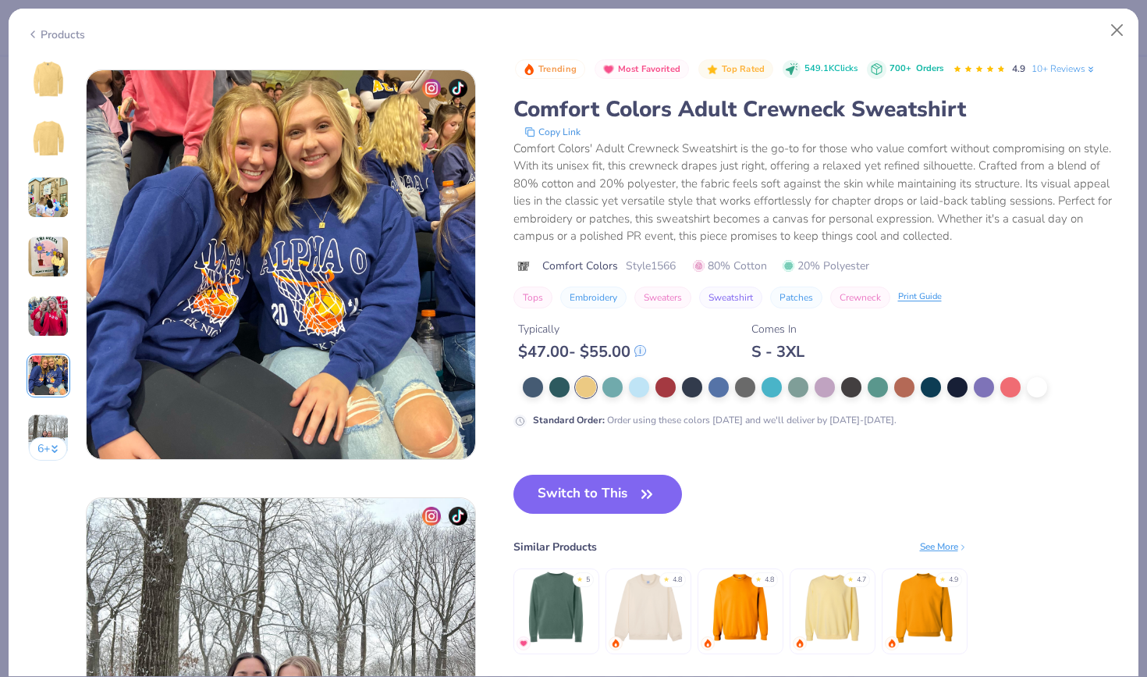
scroll to position [2138, 0]
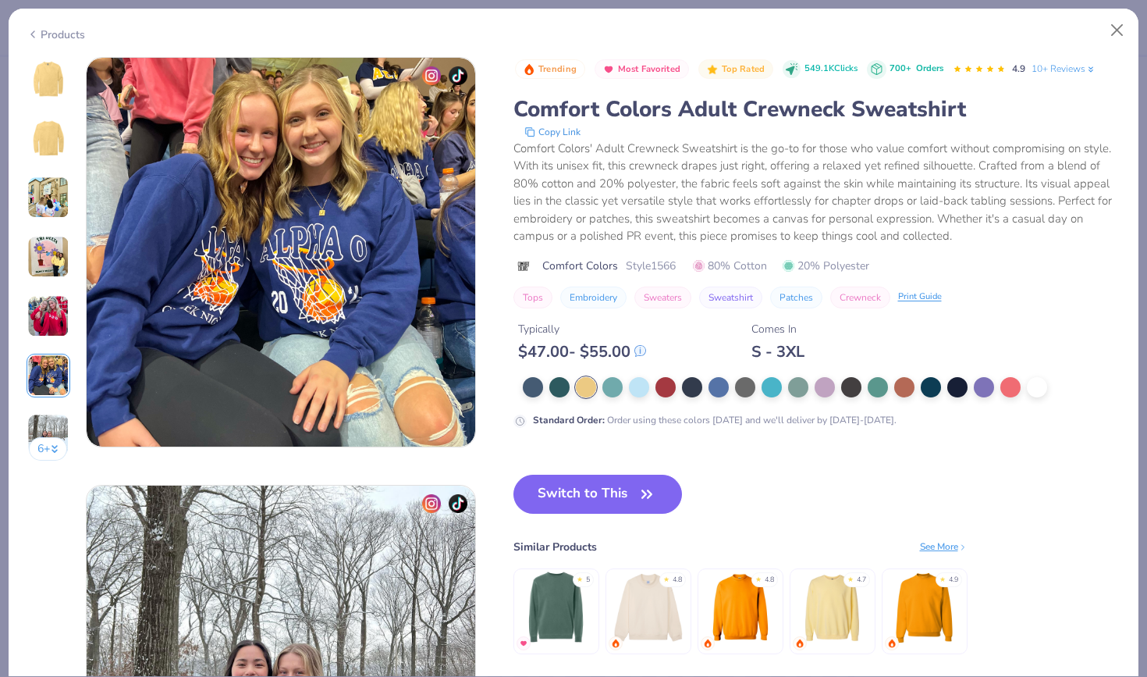
click at [40, 180] on img at bounding box center [48, 197] width 42 height 42
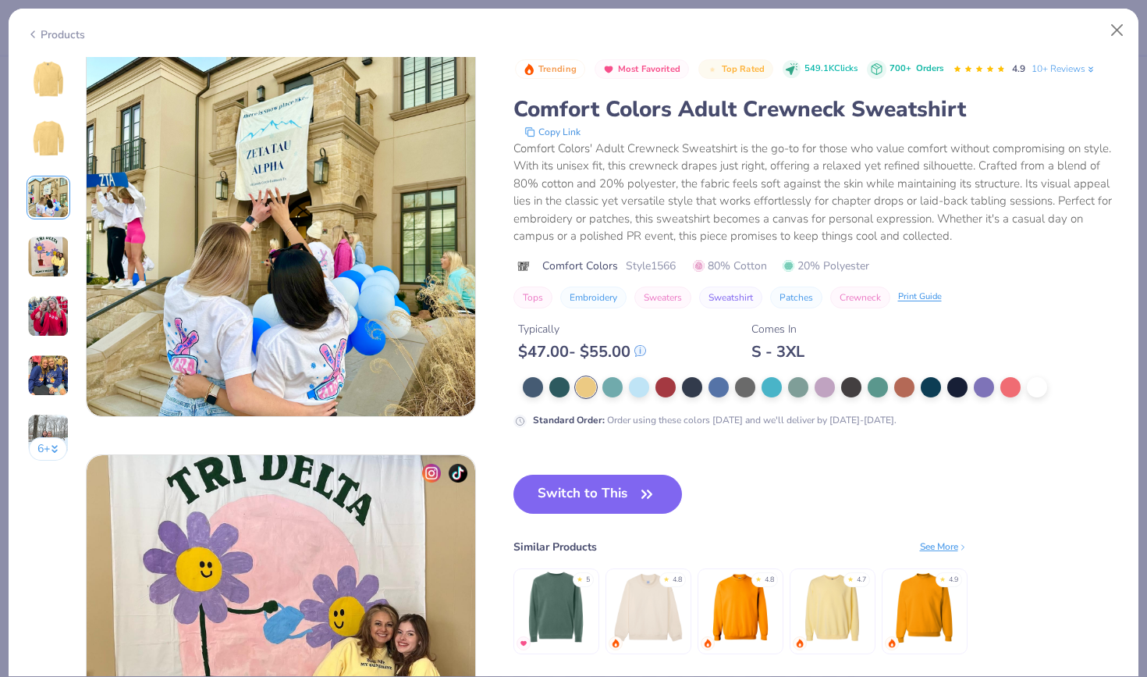
scroll to position [855, 0]
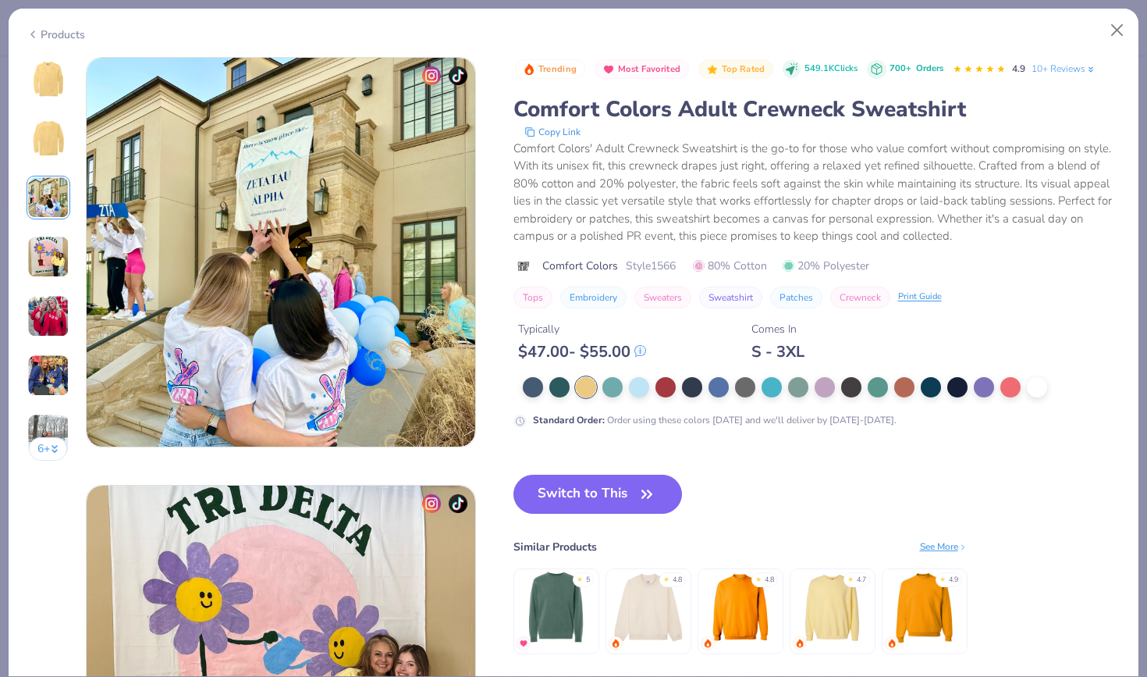
click at [53, 255] on img at bounding box center [48, 257] width 42 height 42
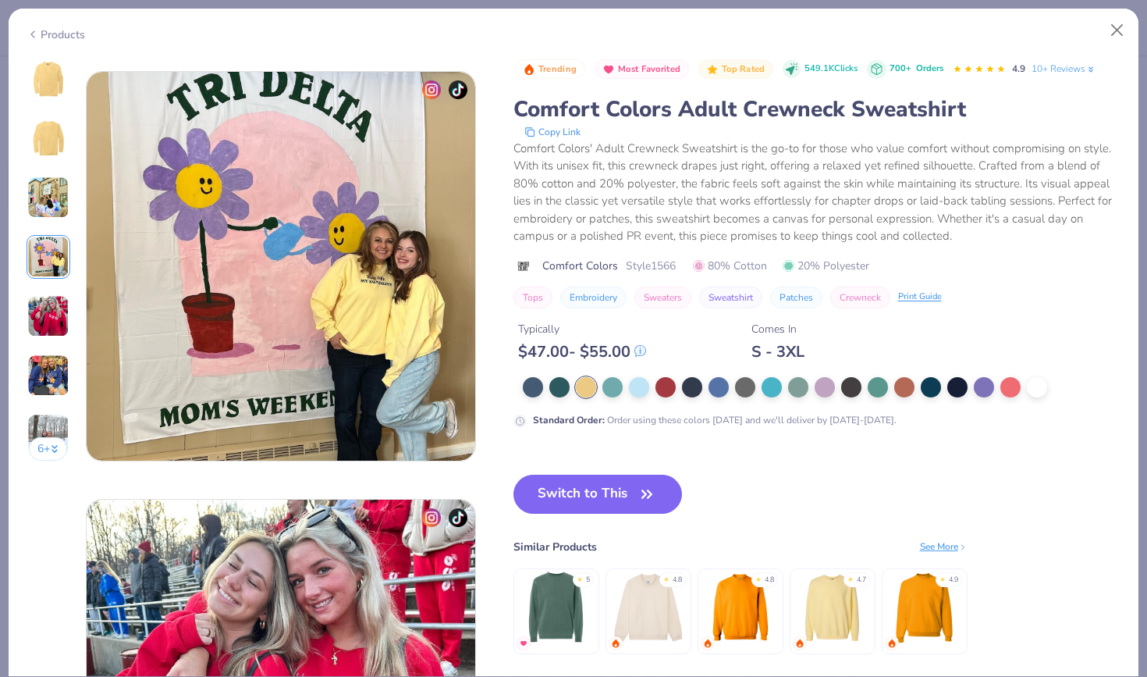
scroll to position [1283, 0]
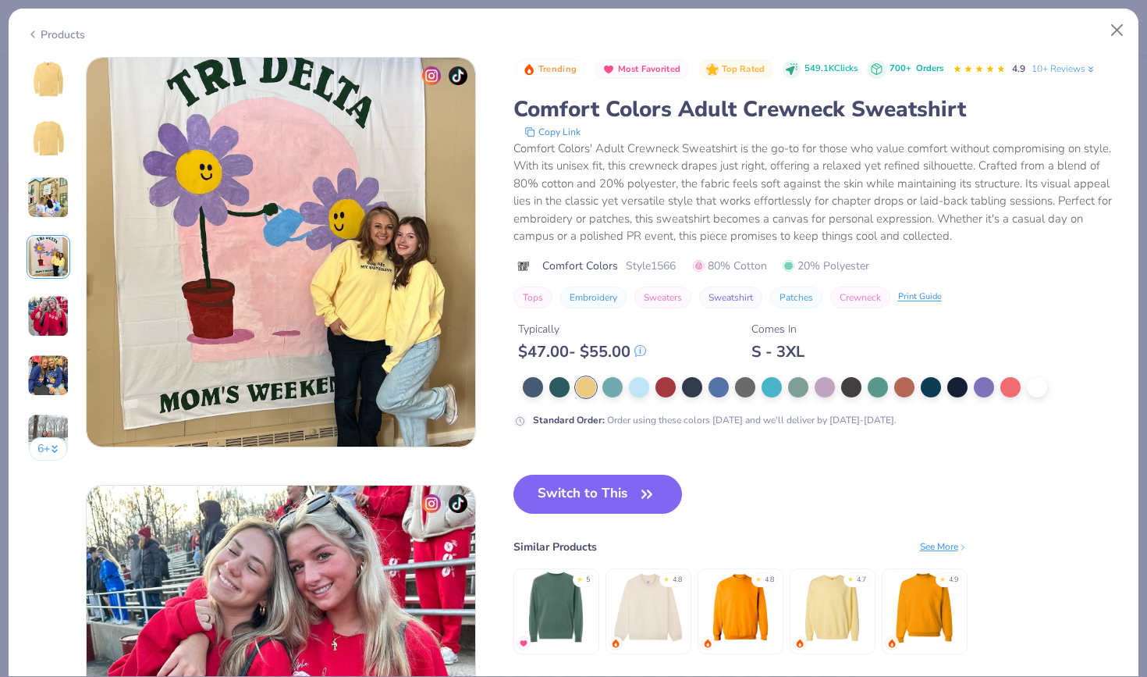
click at [834, 591] on img at bounding box center [832, 607] width 74 height 74
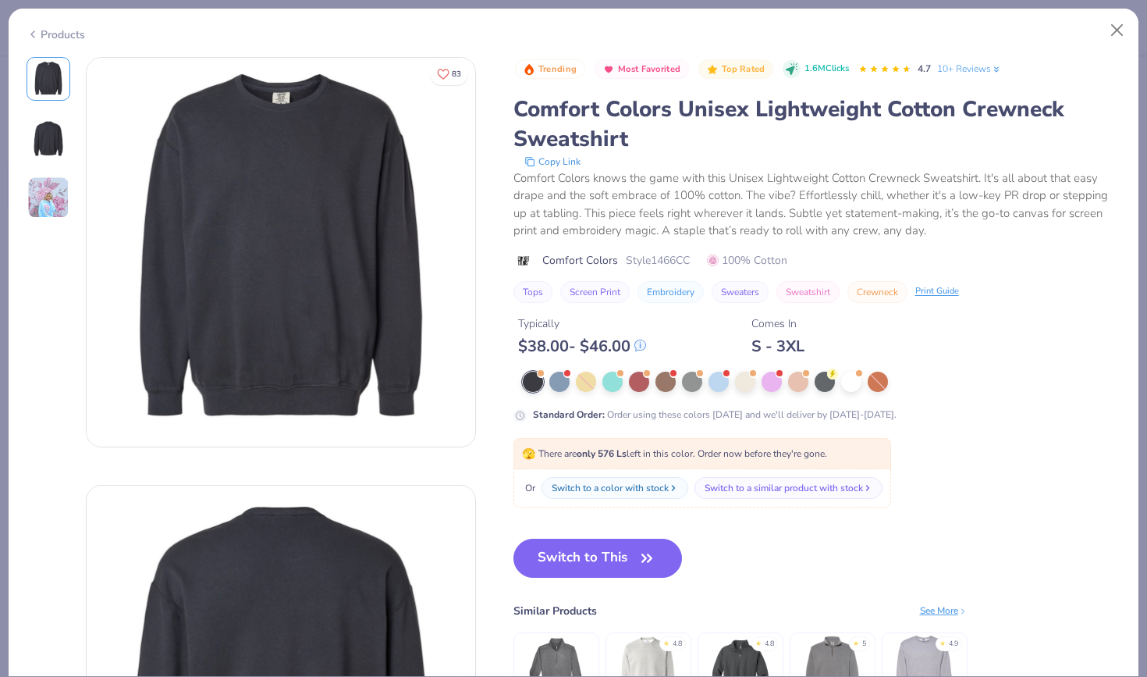
click at [49, 191] on img at bounding box center [48, 197] width 42 height 42
